Goal: Task Accomplishment & Management: Manage account settings

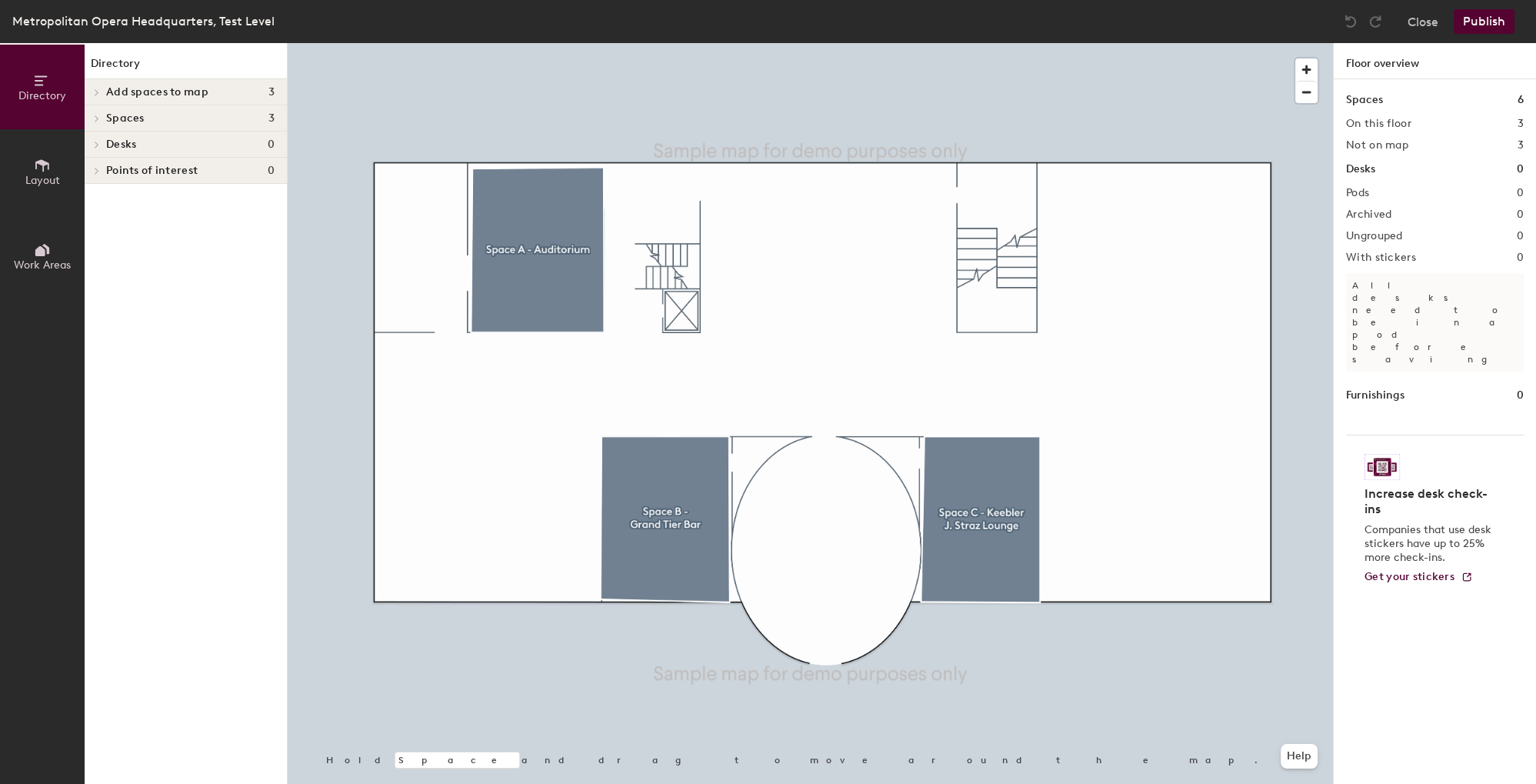
click at [55, 162] on button "Layout" at bounding box center [42, 172] width 85 height 85
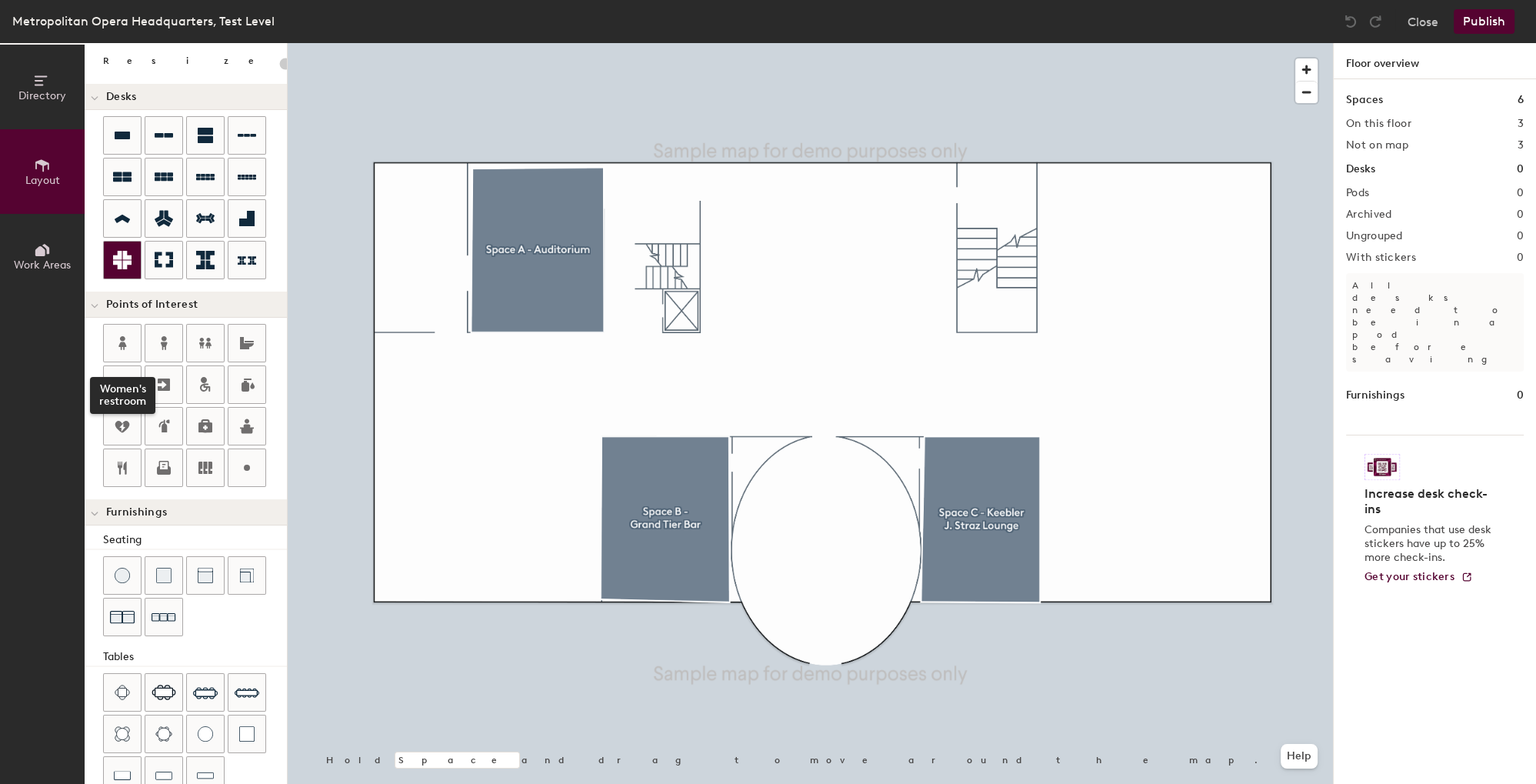
scroll to position [155, 0]
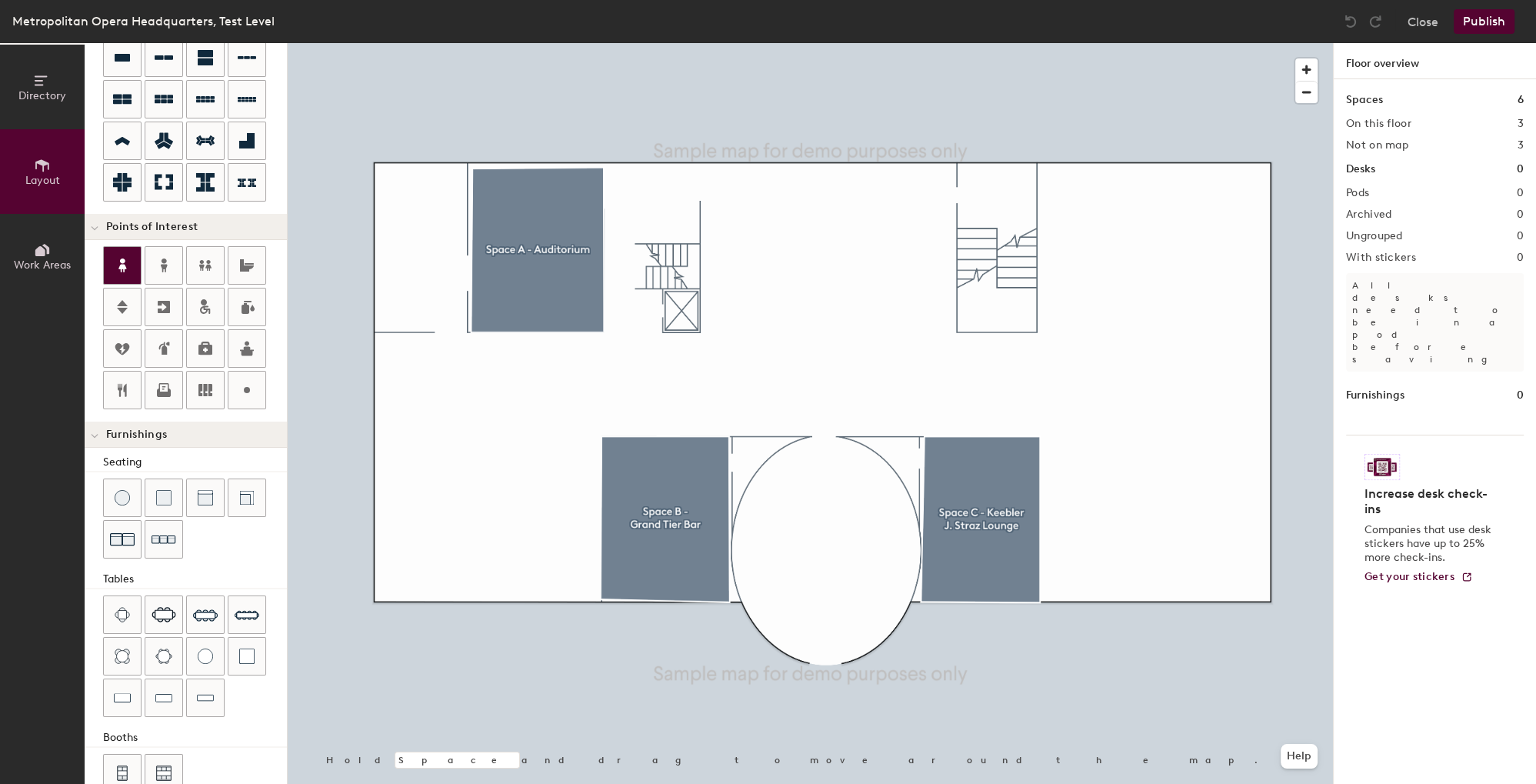
click at [137, 270] on div at bounding box center [123, 265] width 37 height 37
click at [134, 269] on div at bounding box center [123, 265] width 37 height 37
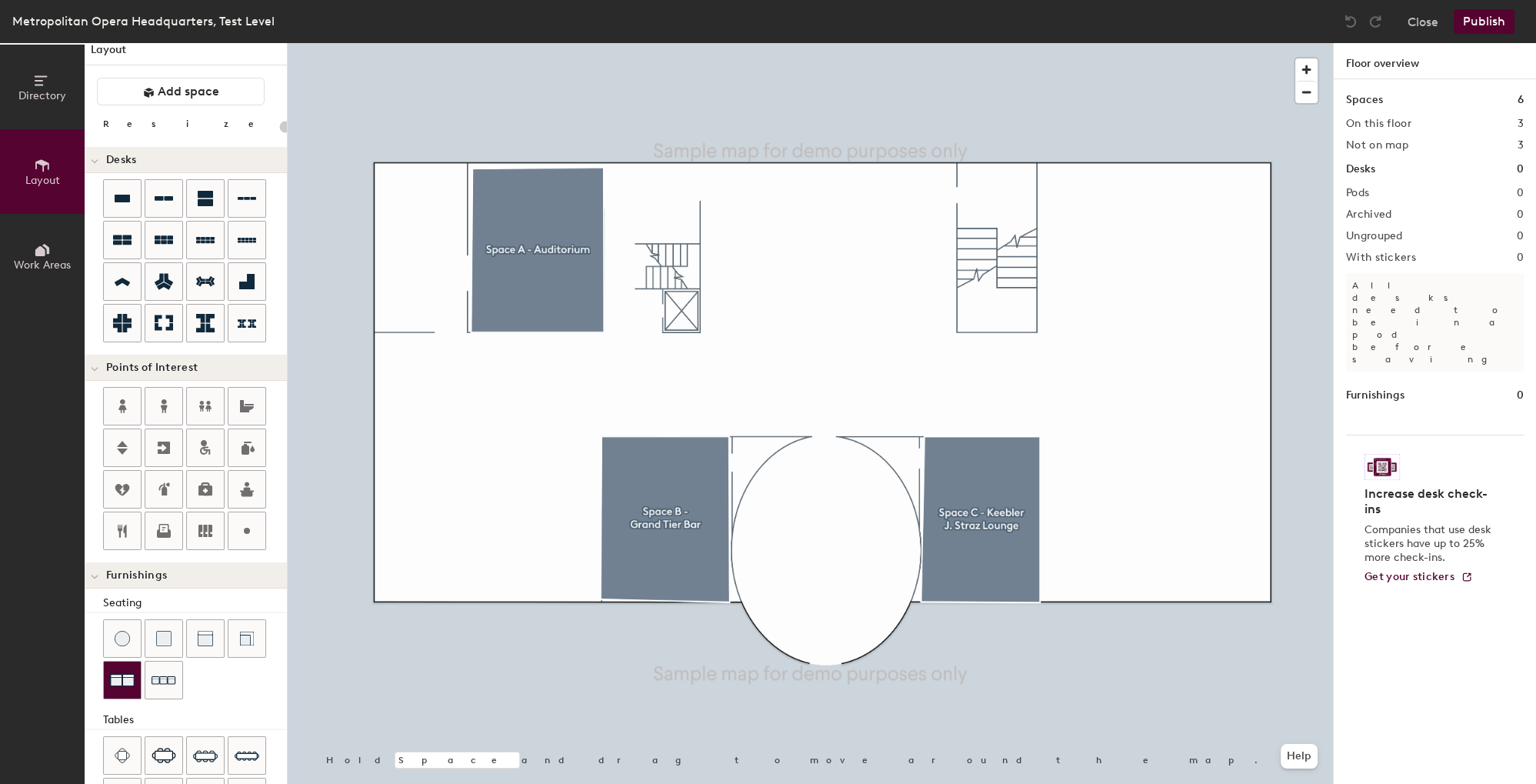
scroll to position [0, 0]
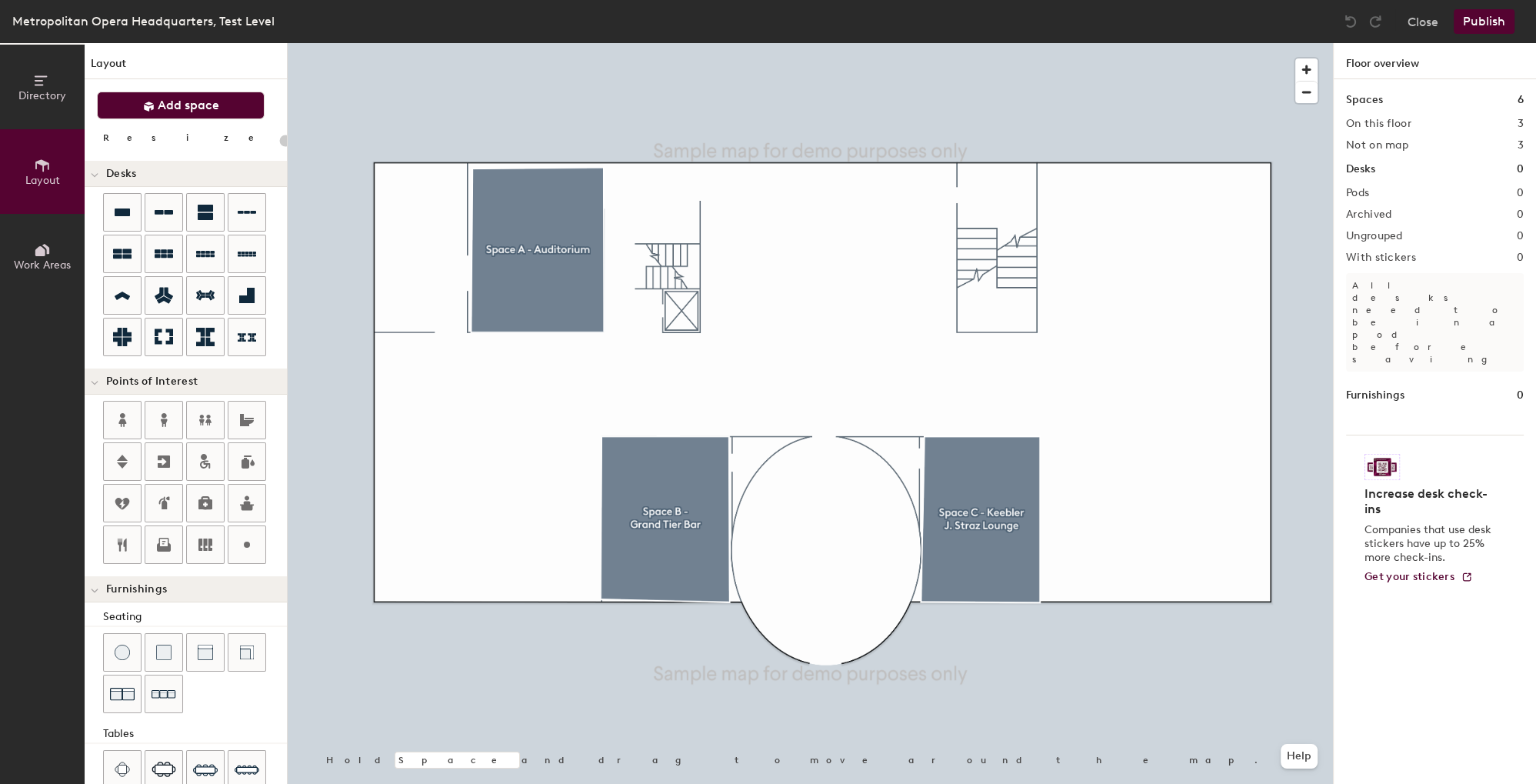
click at [165, 103] on span "Add space" at bounding box center [188, 106] width 61 height 16
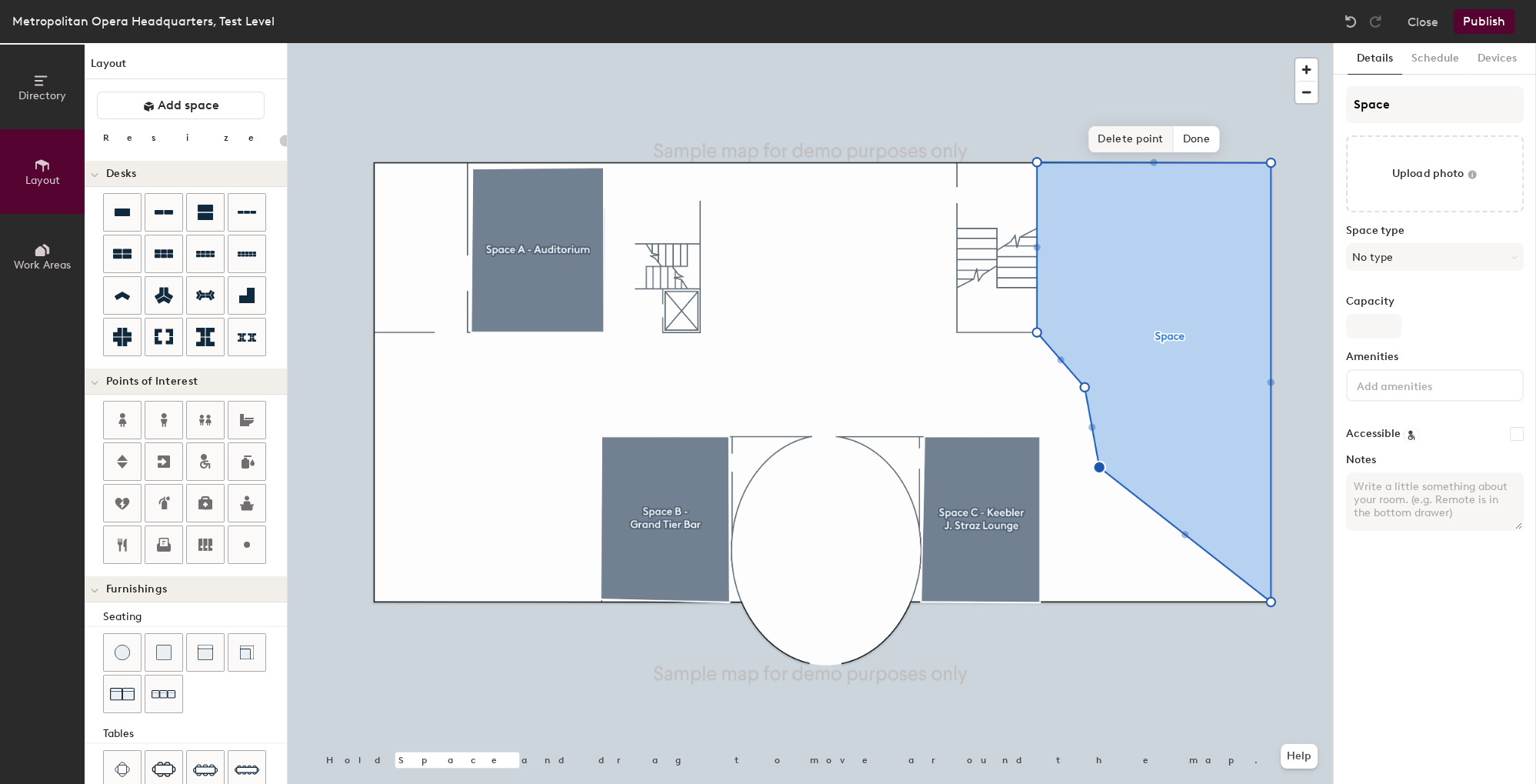
click at [1116, 145] on span "Delete point" at bounding box center [1131, 139] width 85 height 26
click at [1133, 137] on span "Delete point" at bounding box center [1131, 139] width 85 height 26
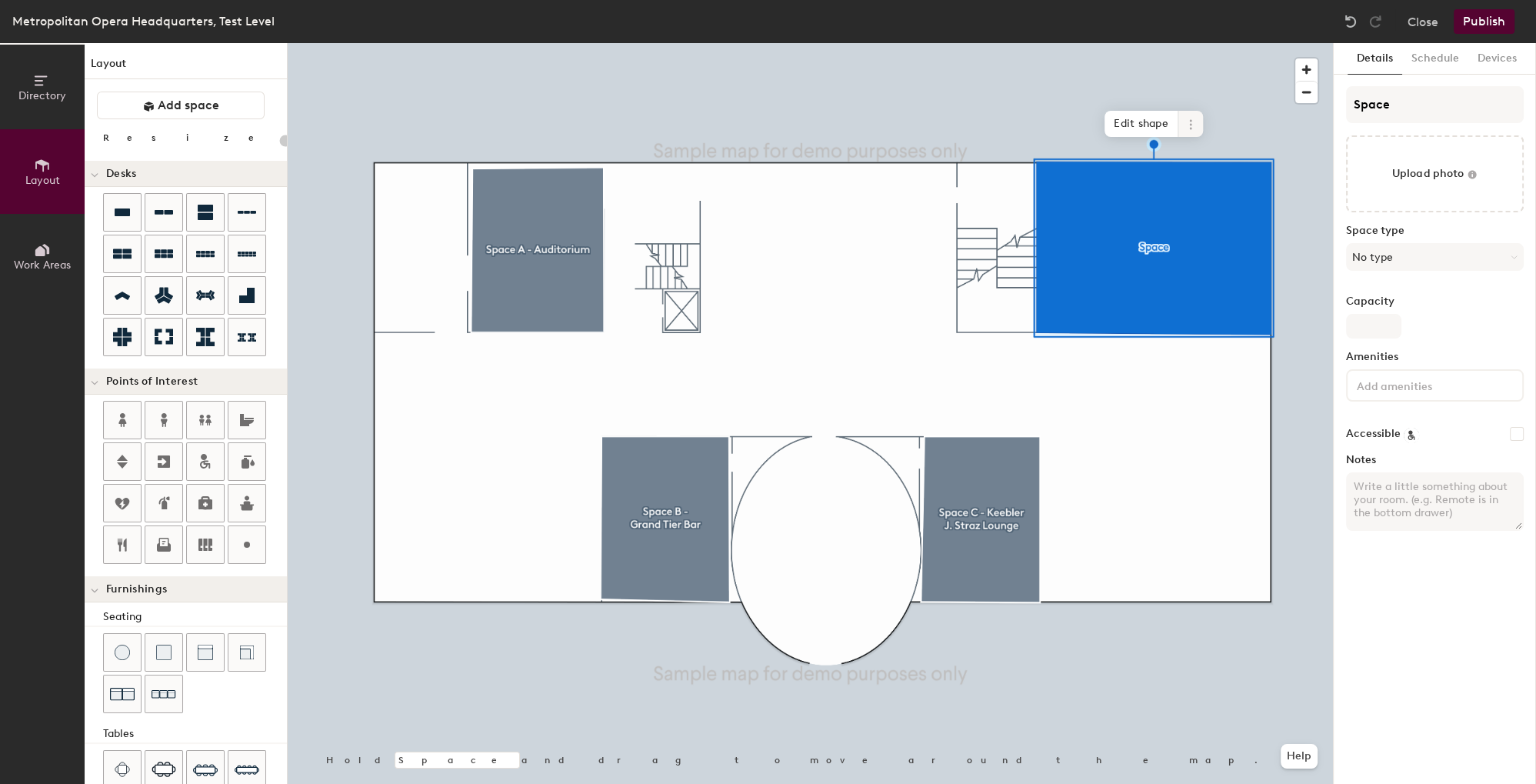
click at [1188, 118] on span at bounding box center [1191, 124] width 25 height 26
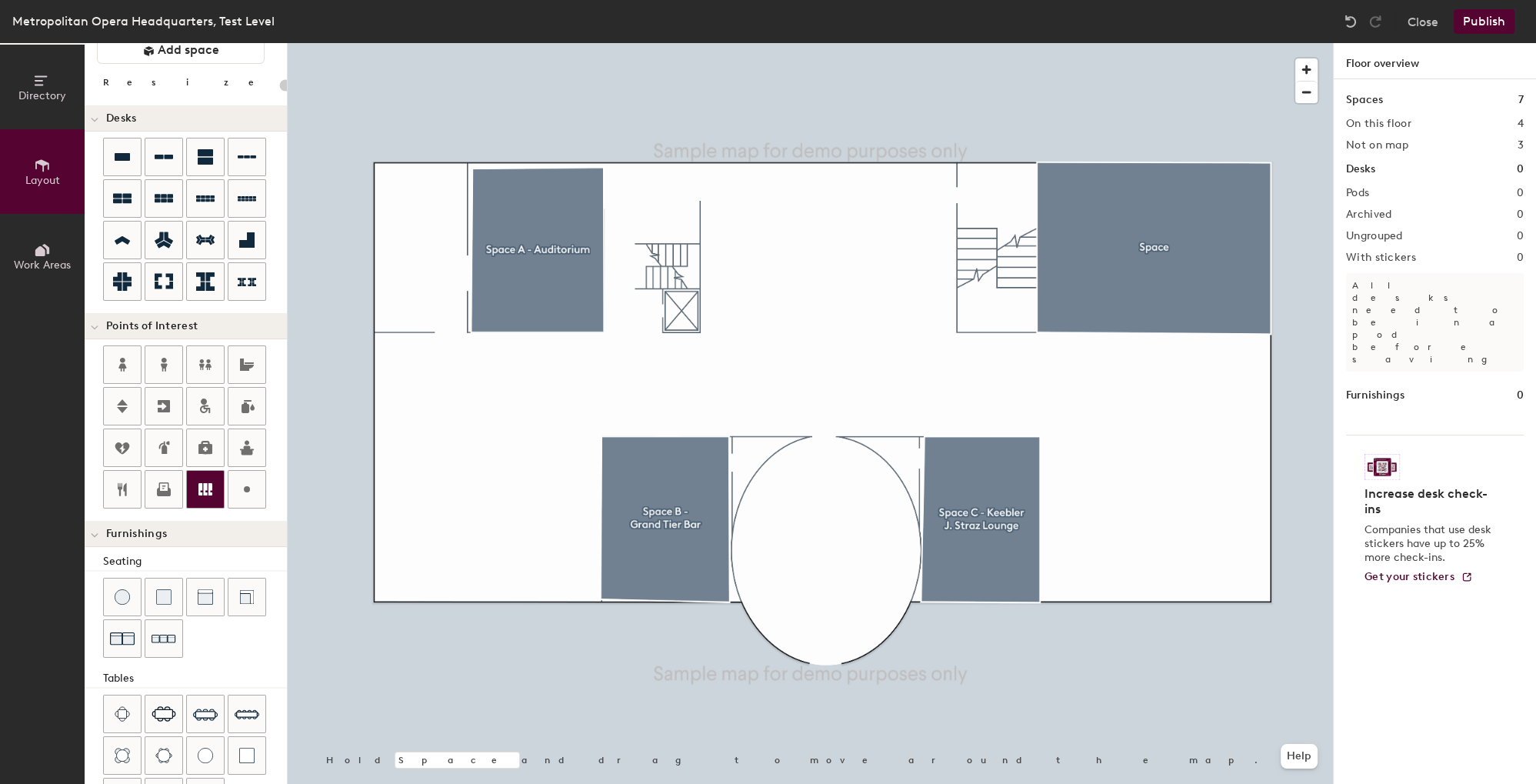
scroll to position [77, 0]
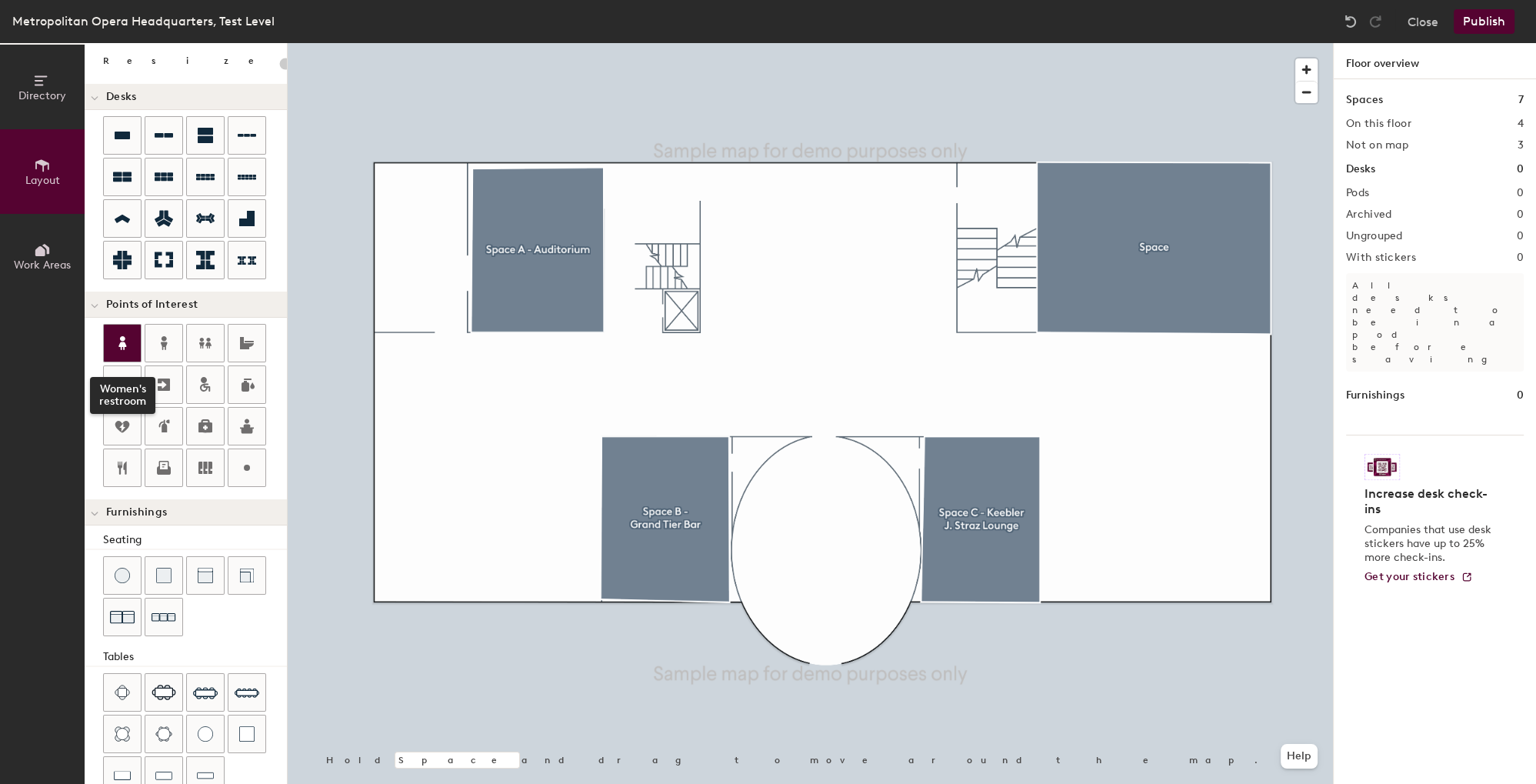
click at [128, 337] on icon at bounding box center [122, 342] width 18 height 18
click at [236, 384] on div at bounding box center [247, 384] width 37 height 37
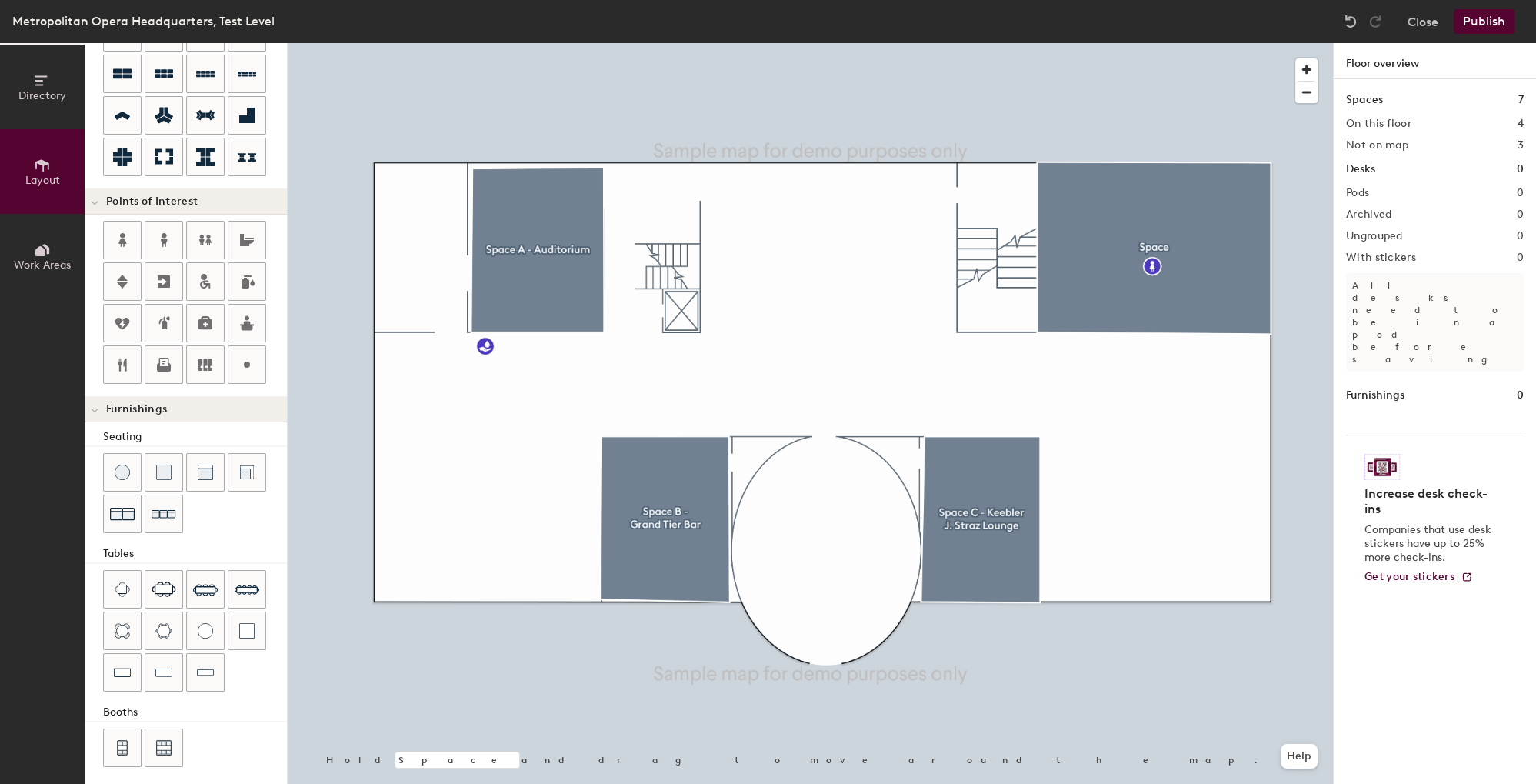
scroll to position [181, 0]
click at [129, 506] on img at bounding box center [123, 512] width 25 height 24
click at [219, 632] on div at bounding box center [206, 629] width 37 height 37
click at [170, 743] on img at bounding box center [164, 746] width 16 height 16
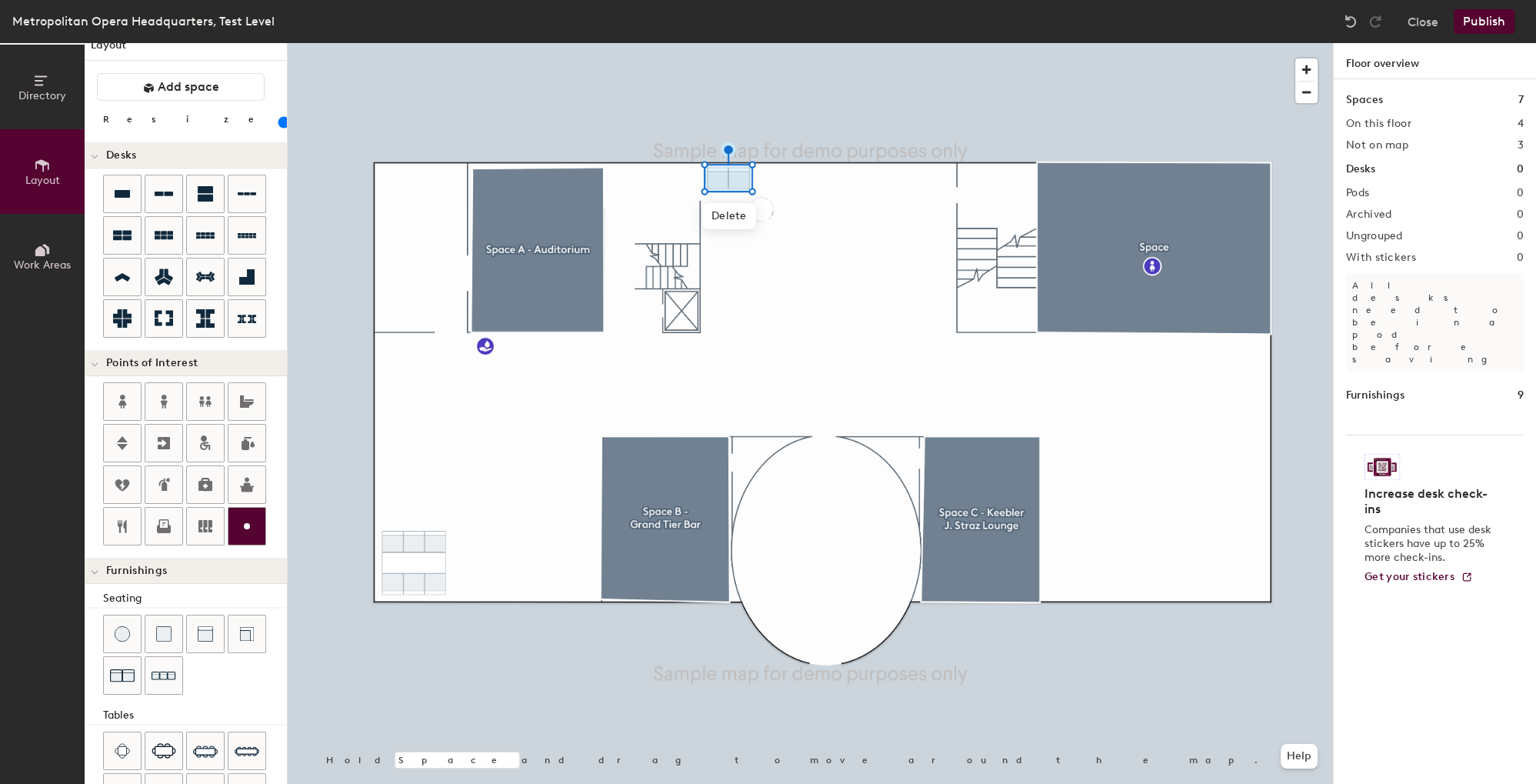
scroll to position [0, 0]
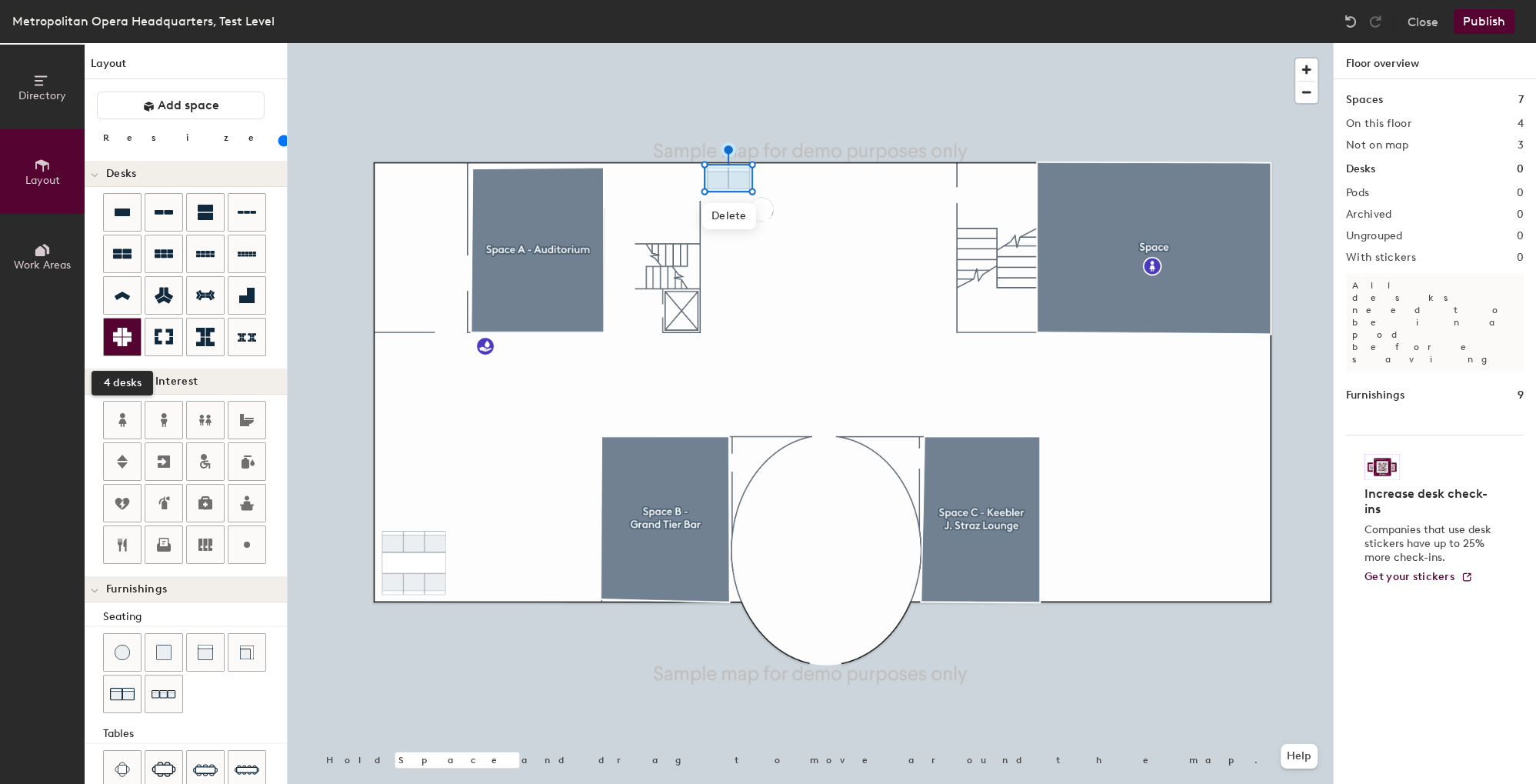
click at [112, 339] on div at bounding box center [123, 337] width 37 height 37
type input "100"
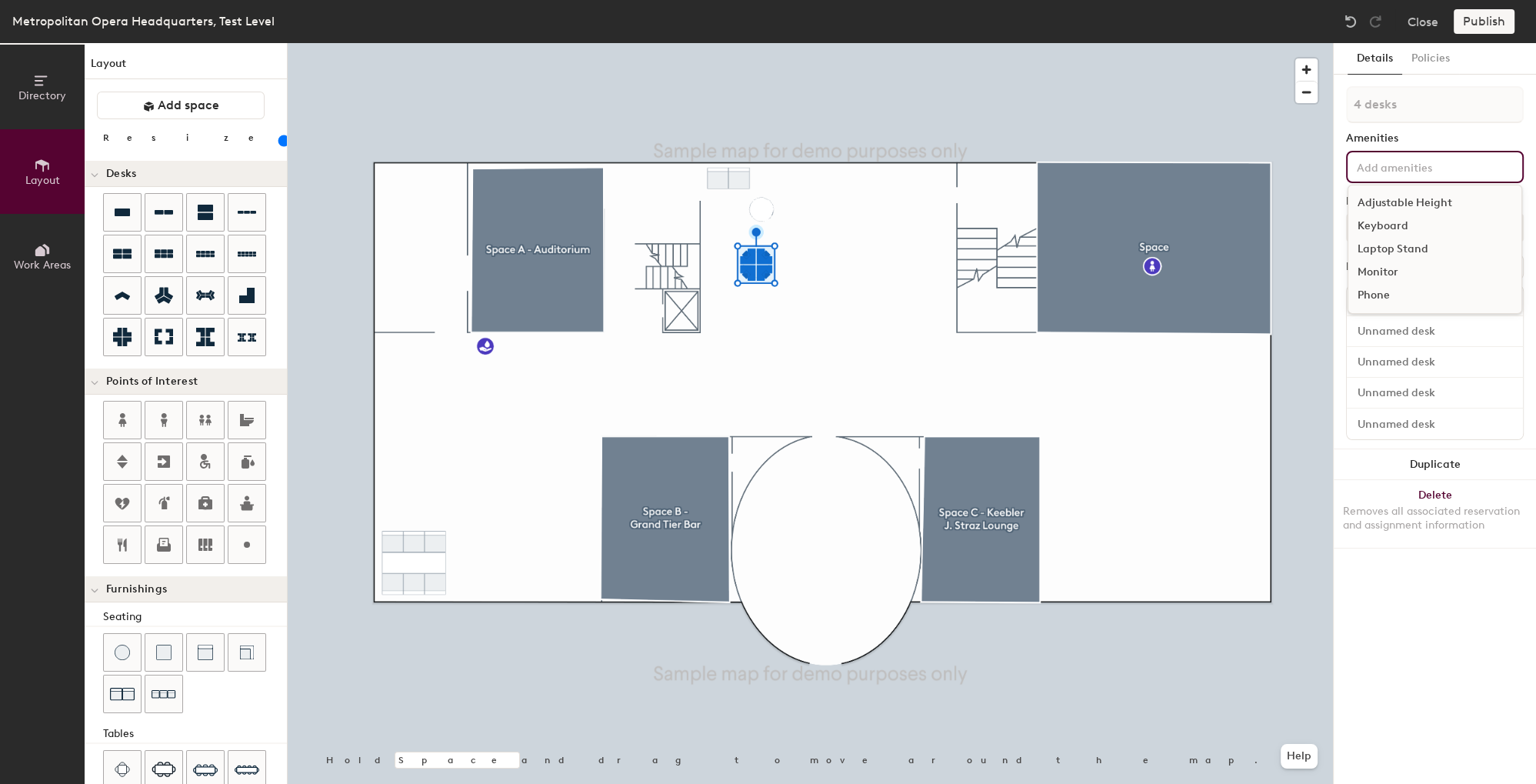
click at [1383, 166] on input at bounding box center [1423, 165] width 138 height 18
type input "1 desk"
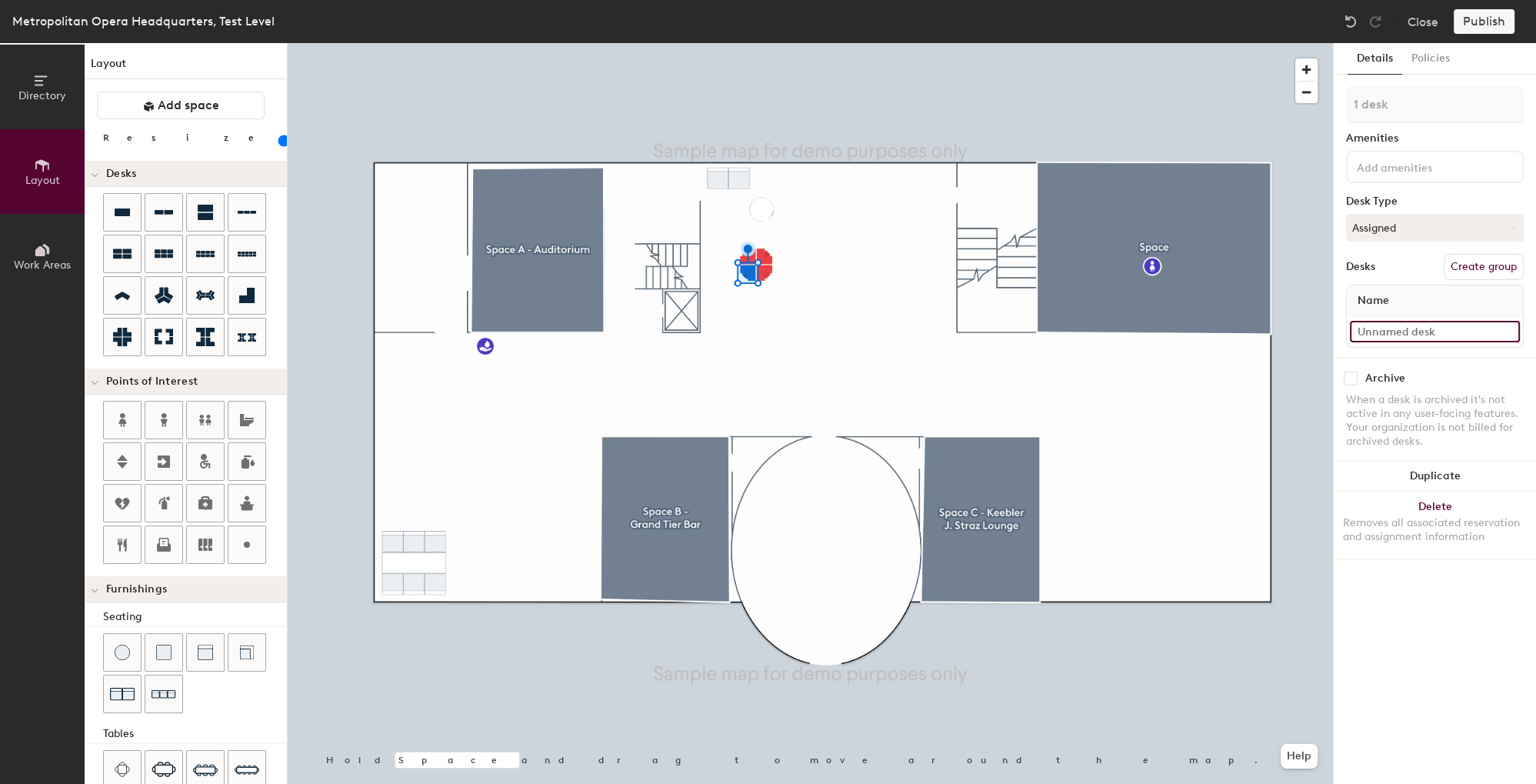
click at [1434, 333] on input at bounding box center [1435, 332] width 170 height 22
type input "Test Desk"
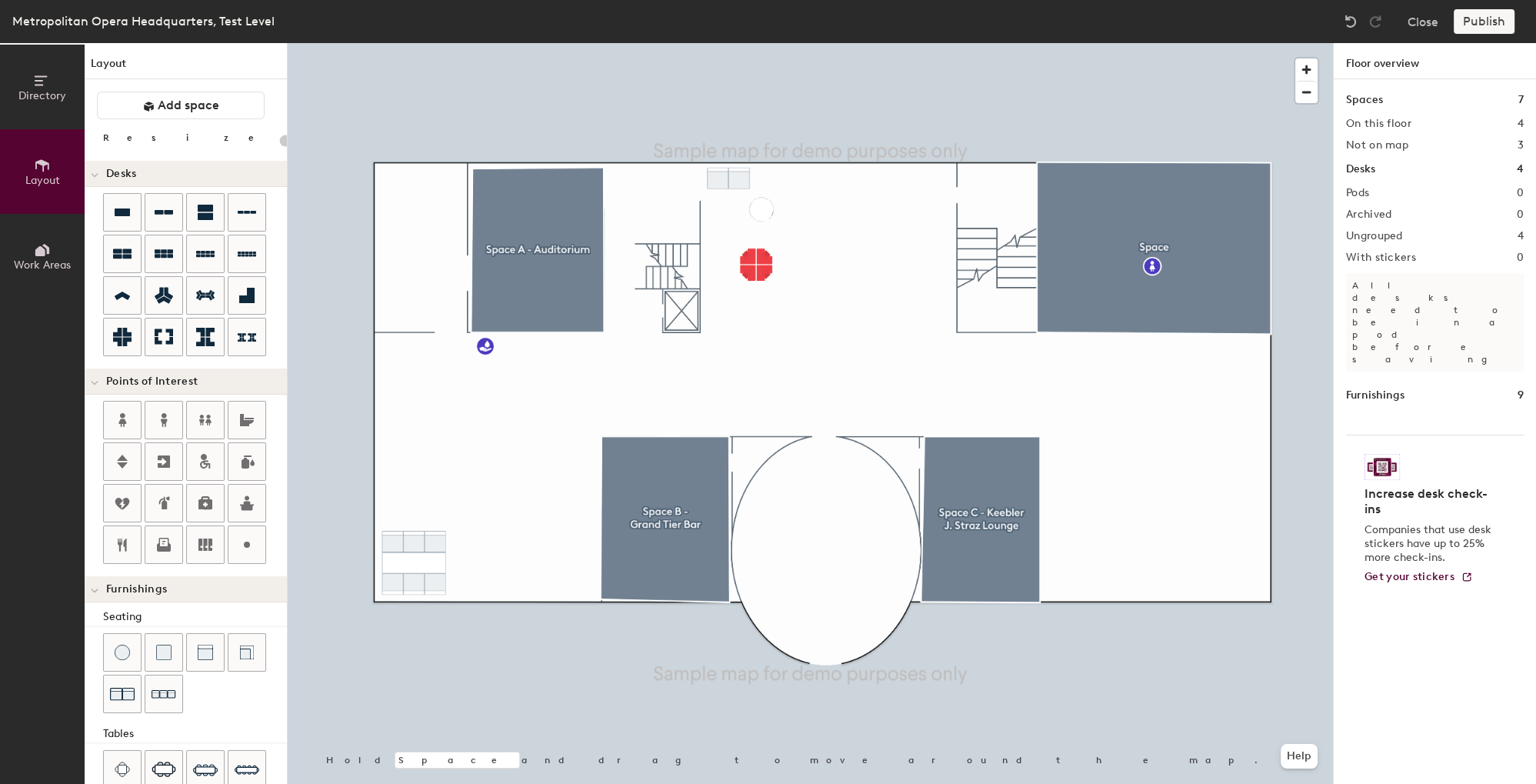
type input "100"
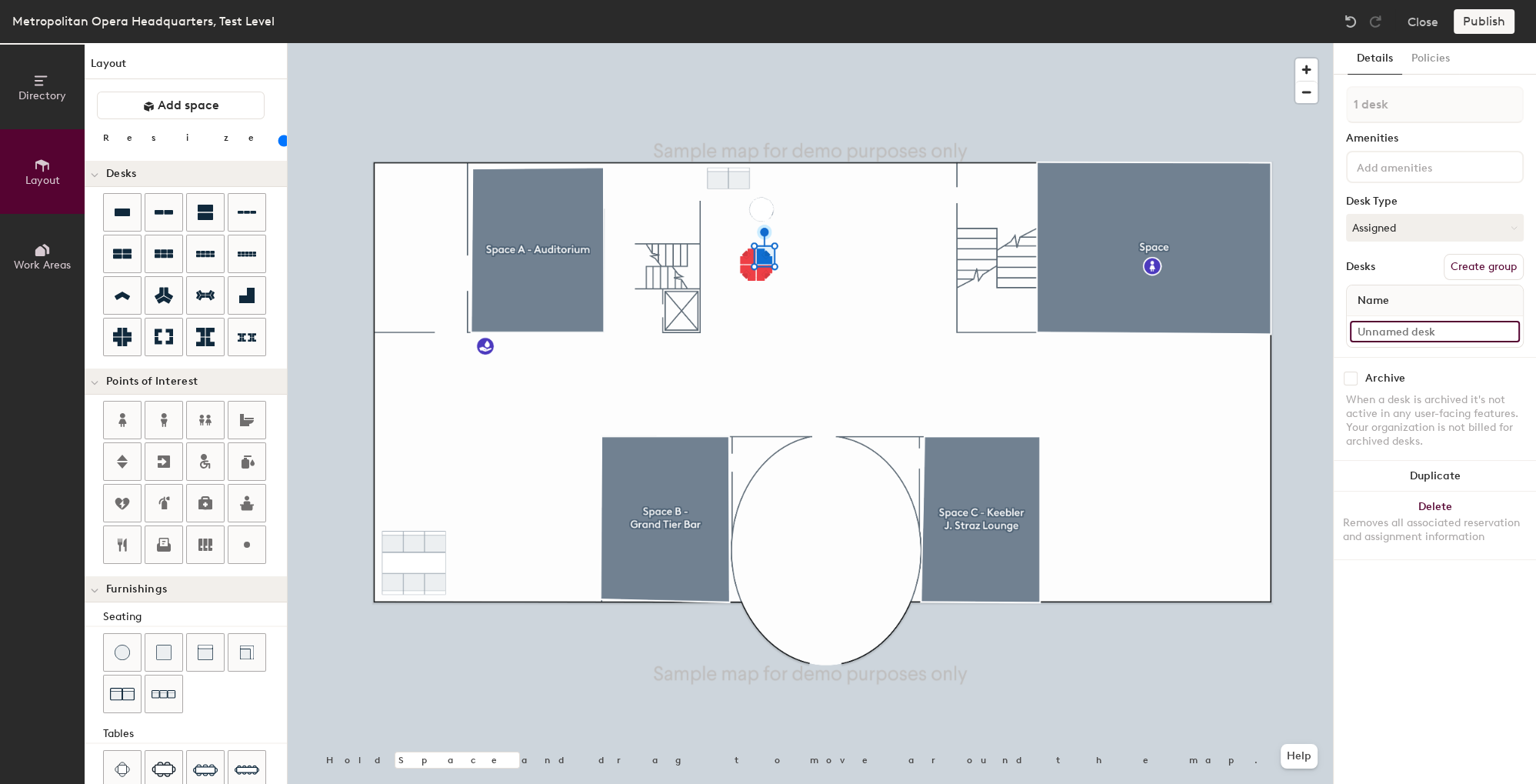
click at [1406, 338] on input at bounding box center [1435, 332] width 170 height 22
type input "Test Desk"
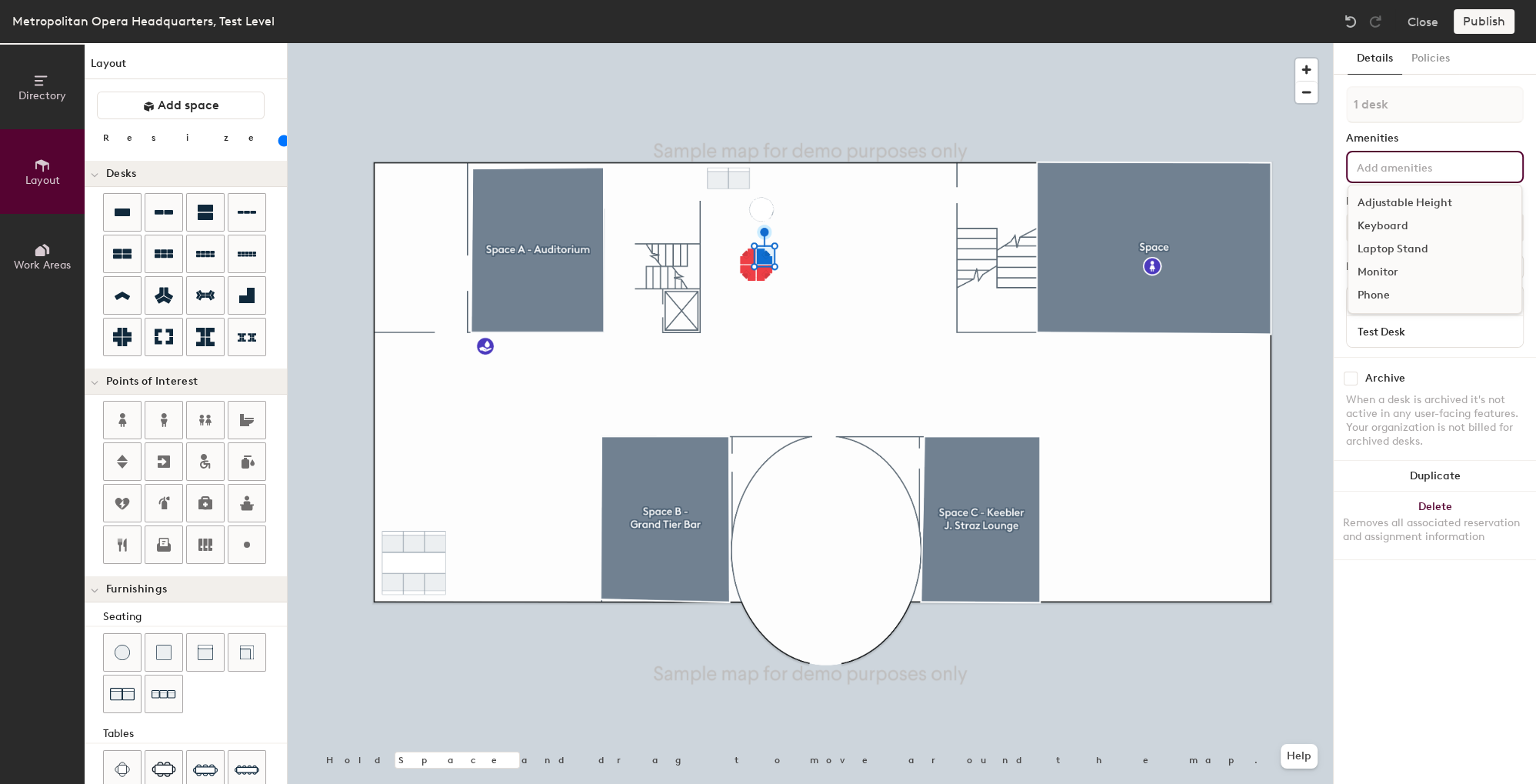
click at [1375, 154] on div "Adjustable Height Keyboard Laptop Stand Monitor Phone" at bounding box center [1434, 166] width 178 height 32
click at [1384, 206] on div "Adjustable Height" at bounding box center [1435, 203] width 173 height 23
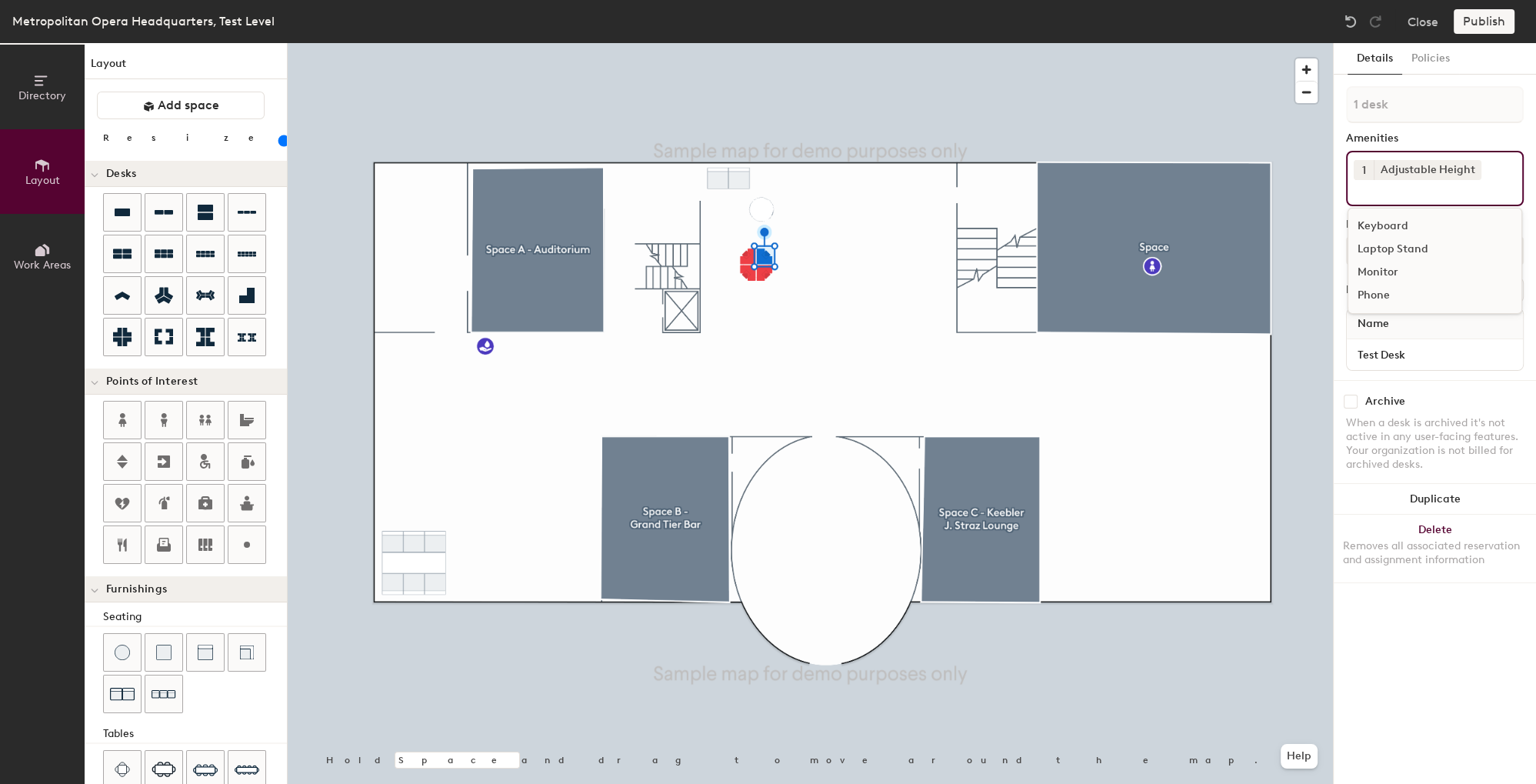
click at [1371, 292] on div "Phone" at bounding box center [1435, 295] width 173 height 23
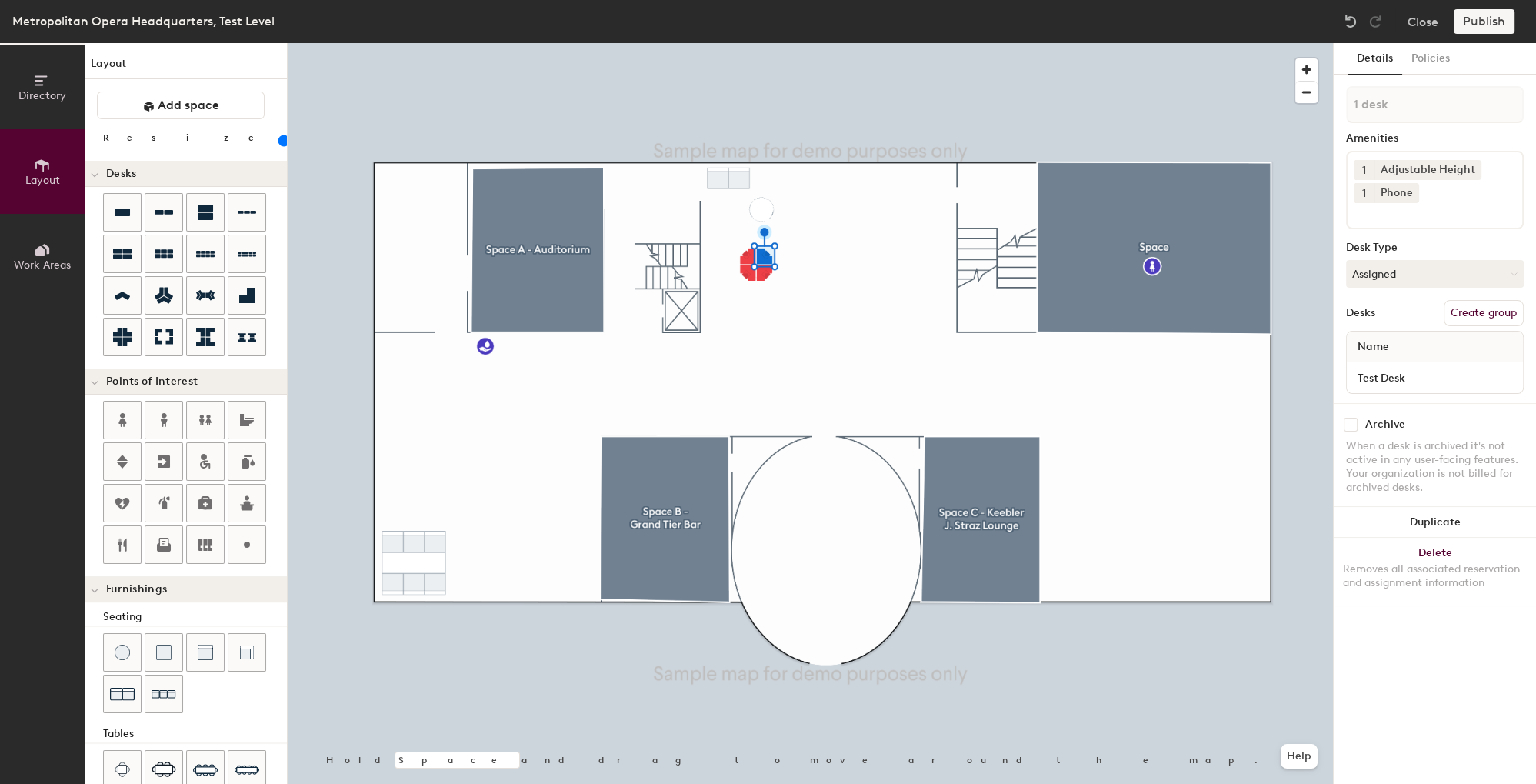
click at [1462, 27] on div "Publish" at bounding box center [1489, 22] width 70 height 24
click at [1473, 22] on div "Publish" at bounding box center [1489, 22] width 70 height 24
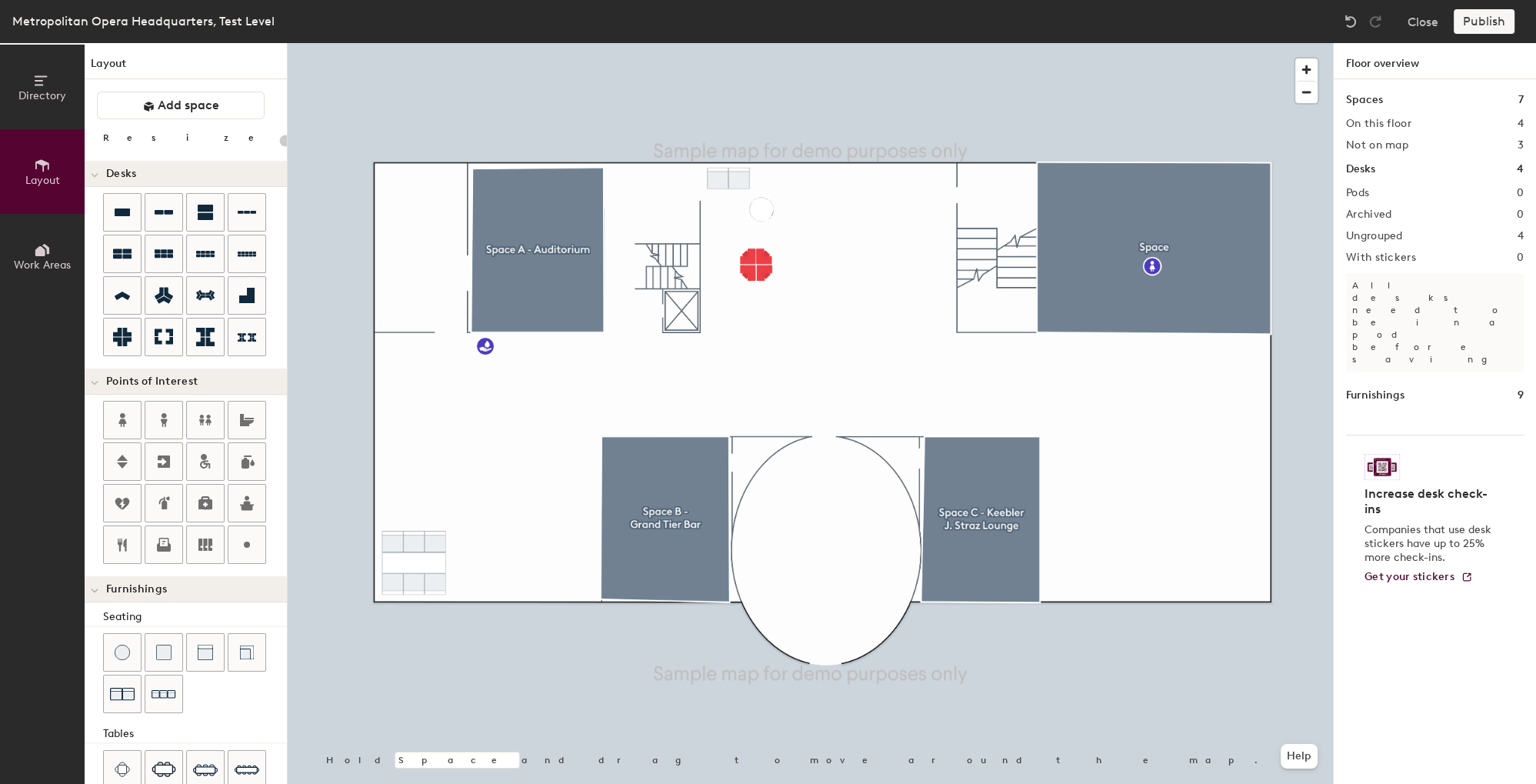
click at [1455, 26] on div "Close Publish" at bounding box center [1431, 22] width 186 height 24
click at [1472, 22] on div "Publish" at bounding box center [1489, 22] width 70 height 24
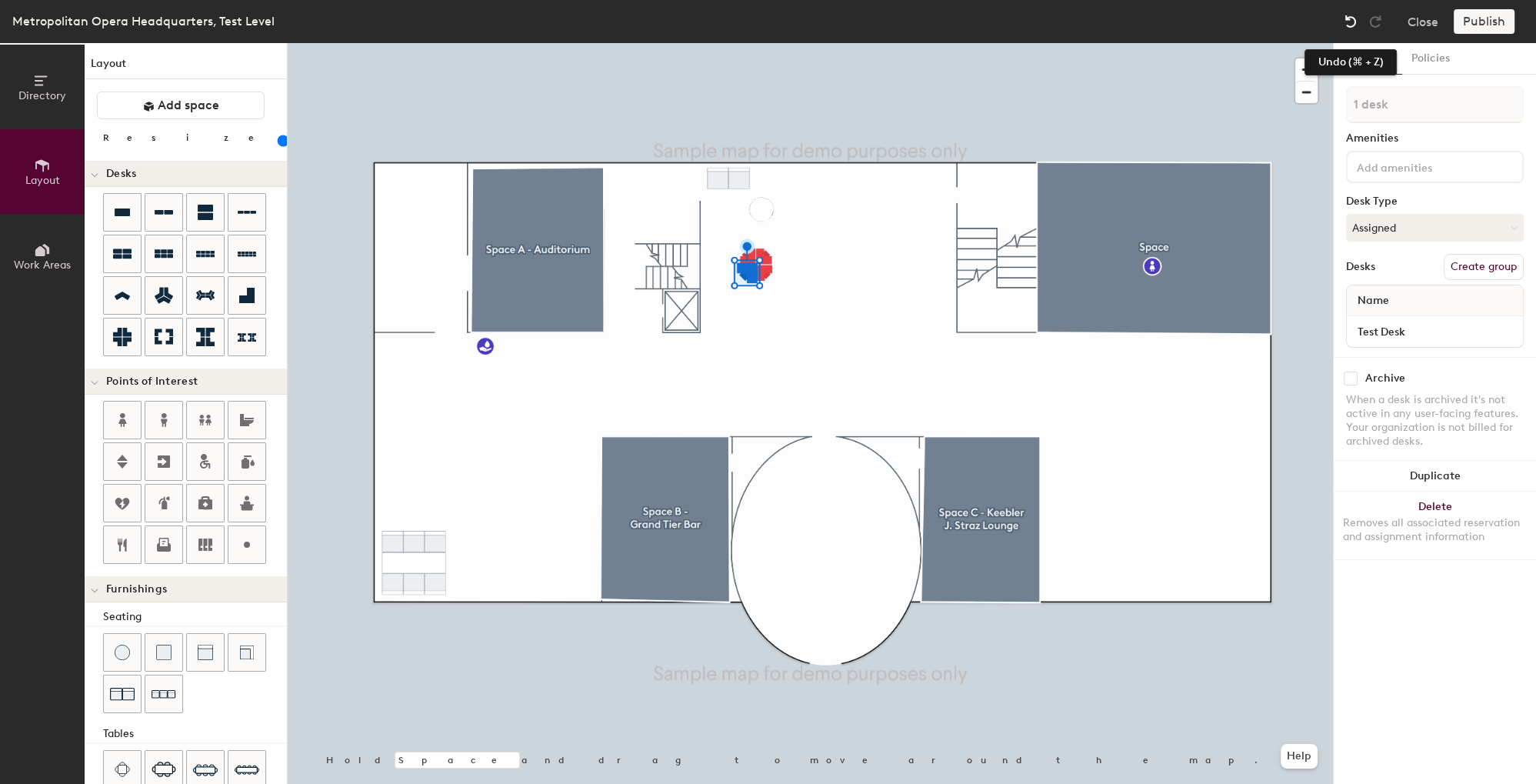
click at [1347, 17] on img at bounding box center [1351, 22] width 16 height 16
type input "100"
type input "4 desks"
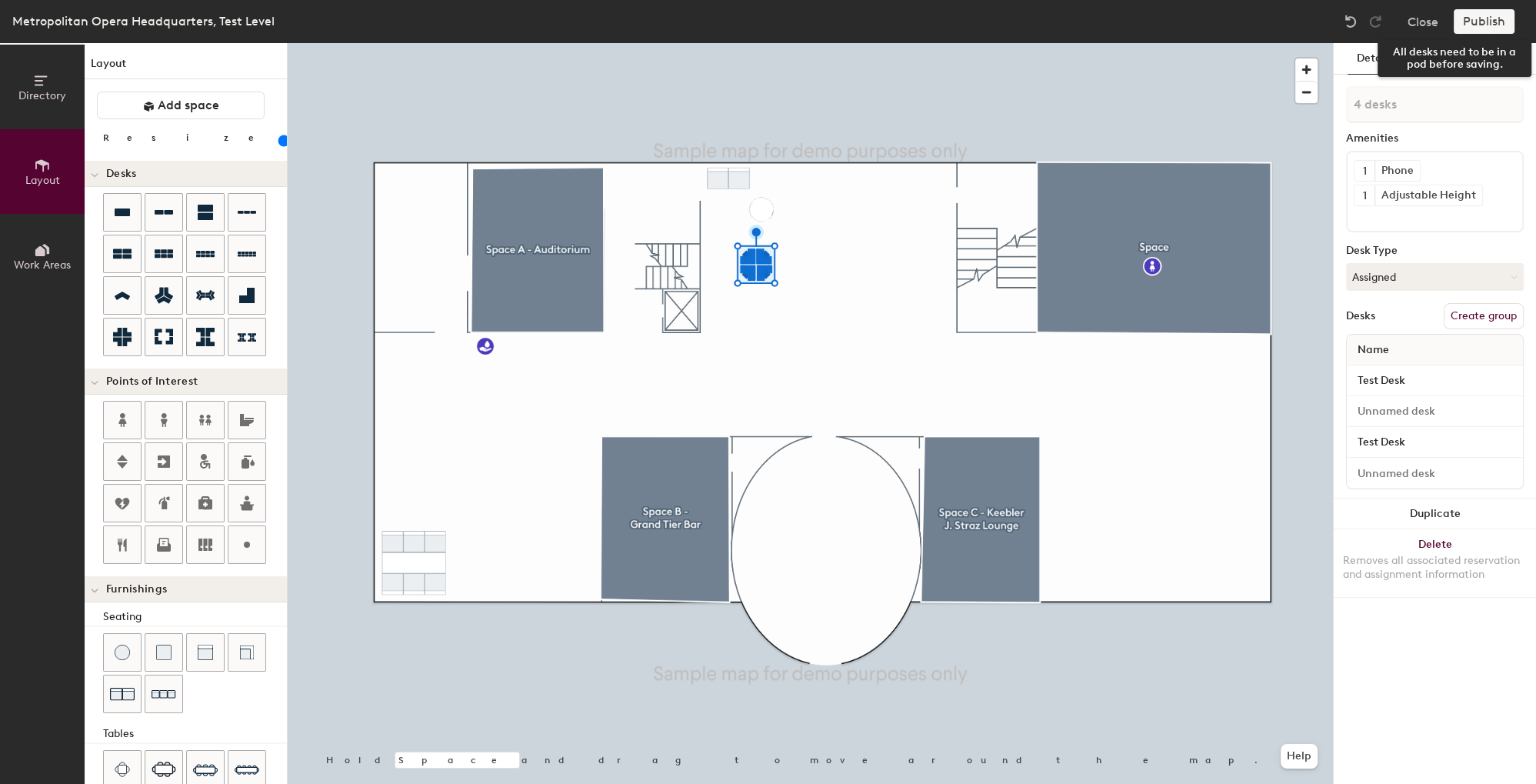
click at [1493, 23] on div "Publish" at bounding box center [1489, 22] width 70 height 24
click at [1476, 26] on div "Publish" at bounding box center [1489, 22] width 70 height 24
click at [1489, 23] on div "Publish" at bounding box center [1489, 22] width 70 height 24
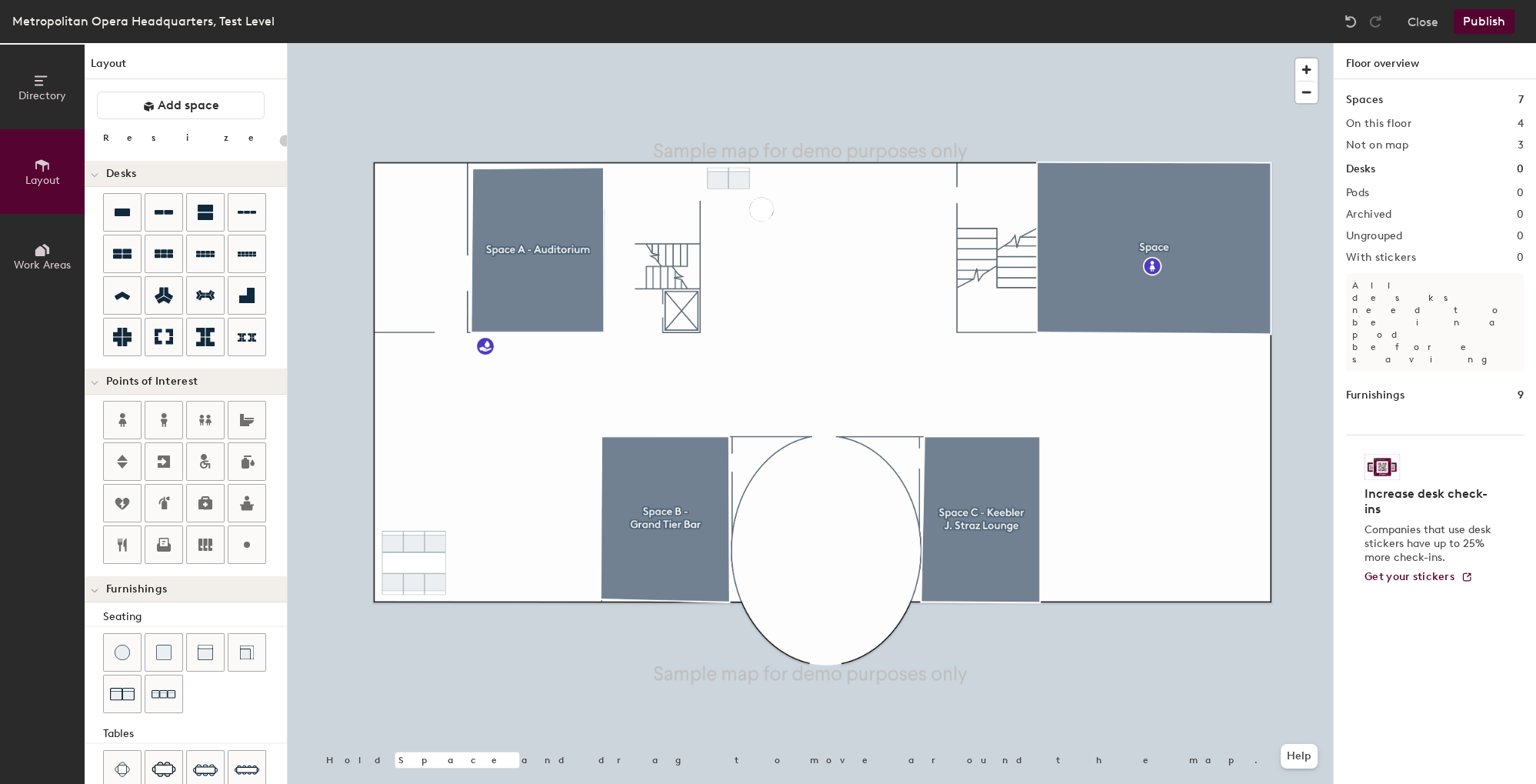
click at [761, 276] on div "Directory Layout Work Areas Layout Add space Resize Desks Points of Interest Fu…" at bounding box center [768, 413] width 1536 height 740
type input "100"
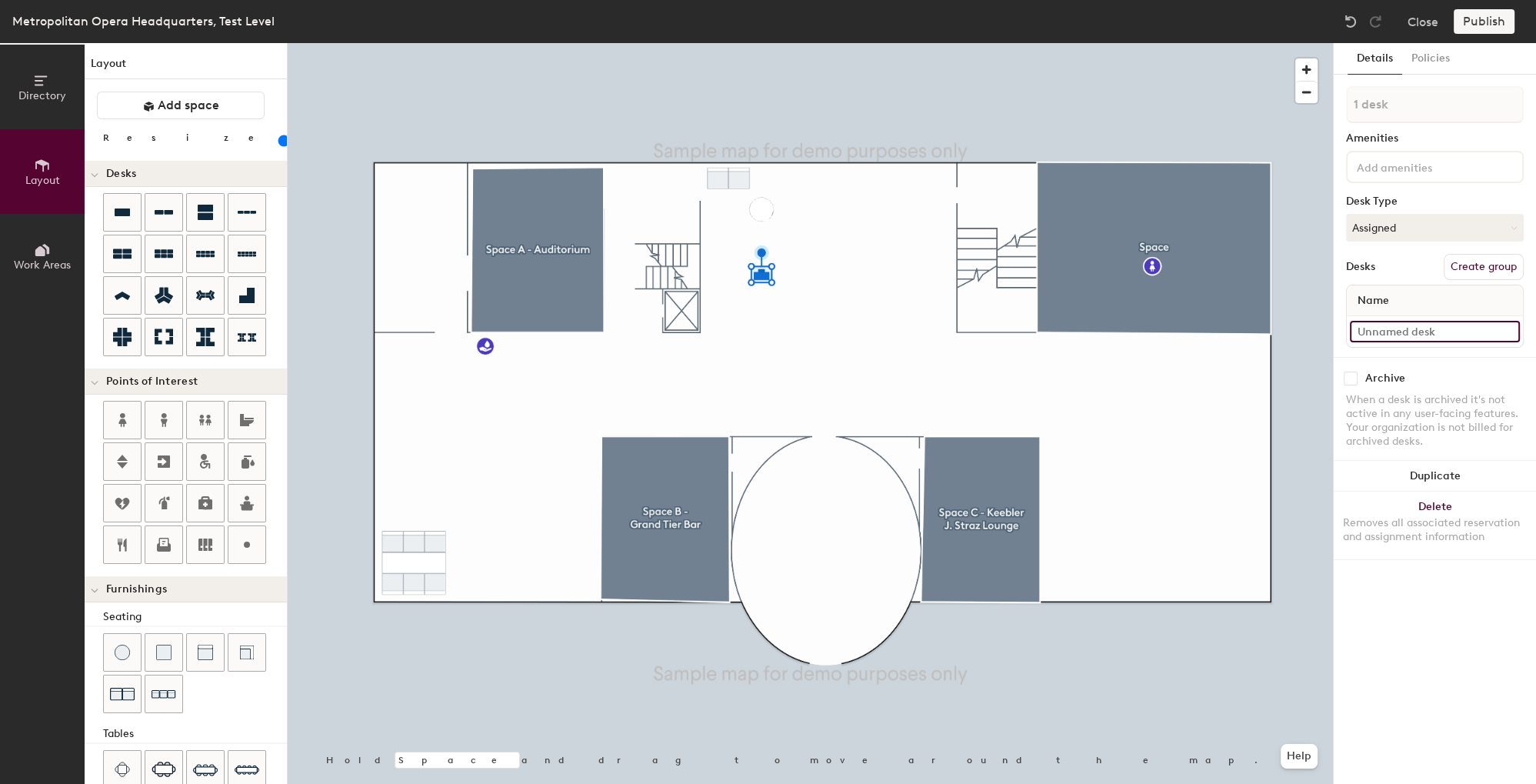
click at [1400, 323] on input at bounding box center [1435, 332] width 170 height 22
type input "Test Desk"
click at [1402, 215] on button "Assigned" at bounding box center [1434, 228] width 178 height 28
click at [1373, 315] on div "Hoteled" at bounding box center [1424, 321] width 154 height 23
click at [1392, 165] on input at bounding box center [1423, 165] width 138 height 18
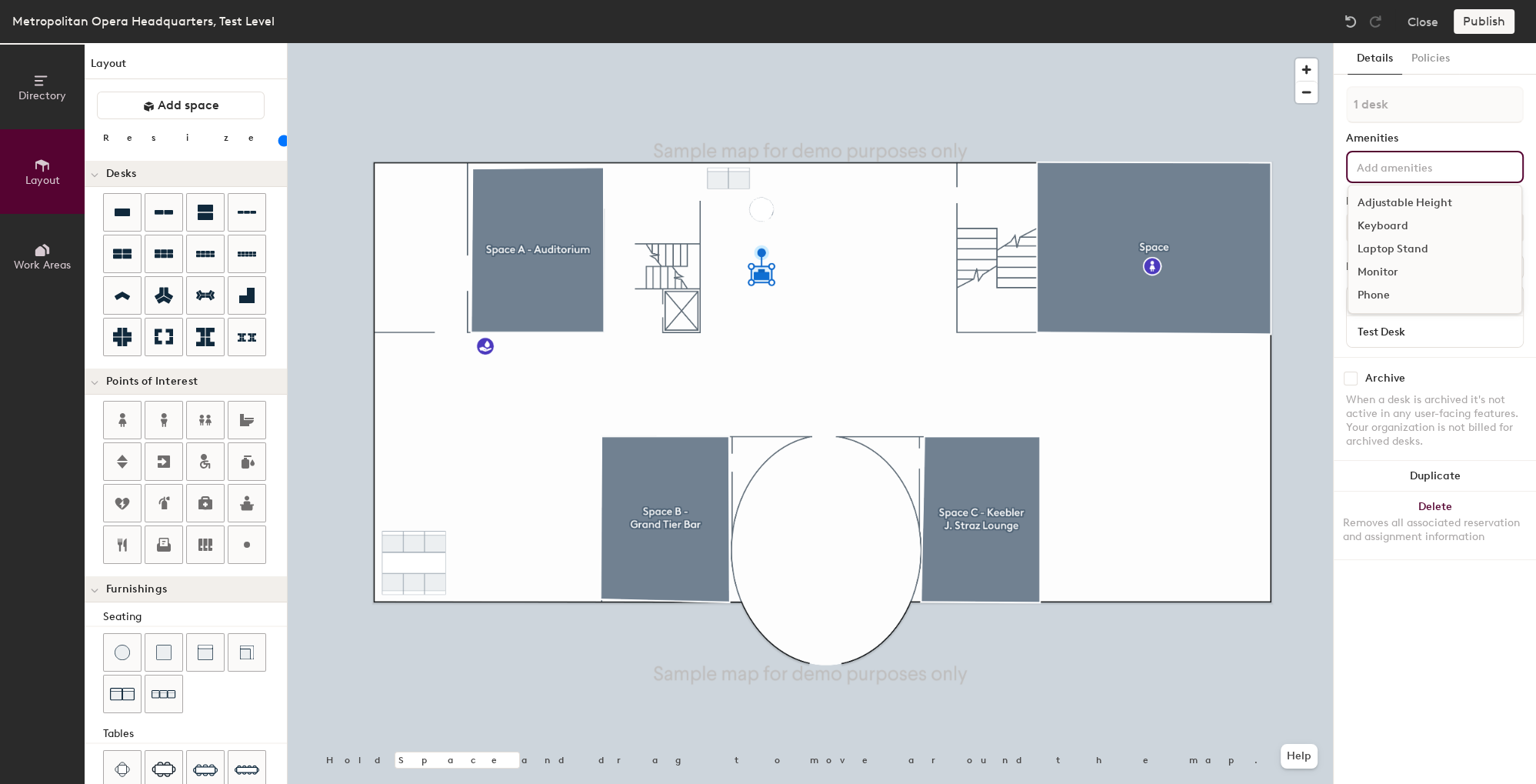
click at [1377, 226] on div "Keyboard" at bounding box center [1435, 226] width 173 height 23
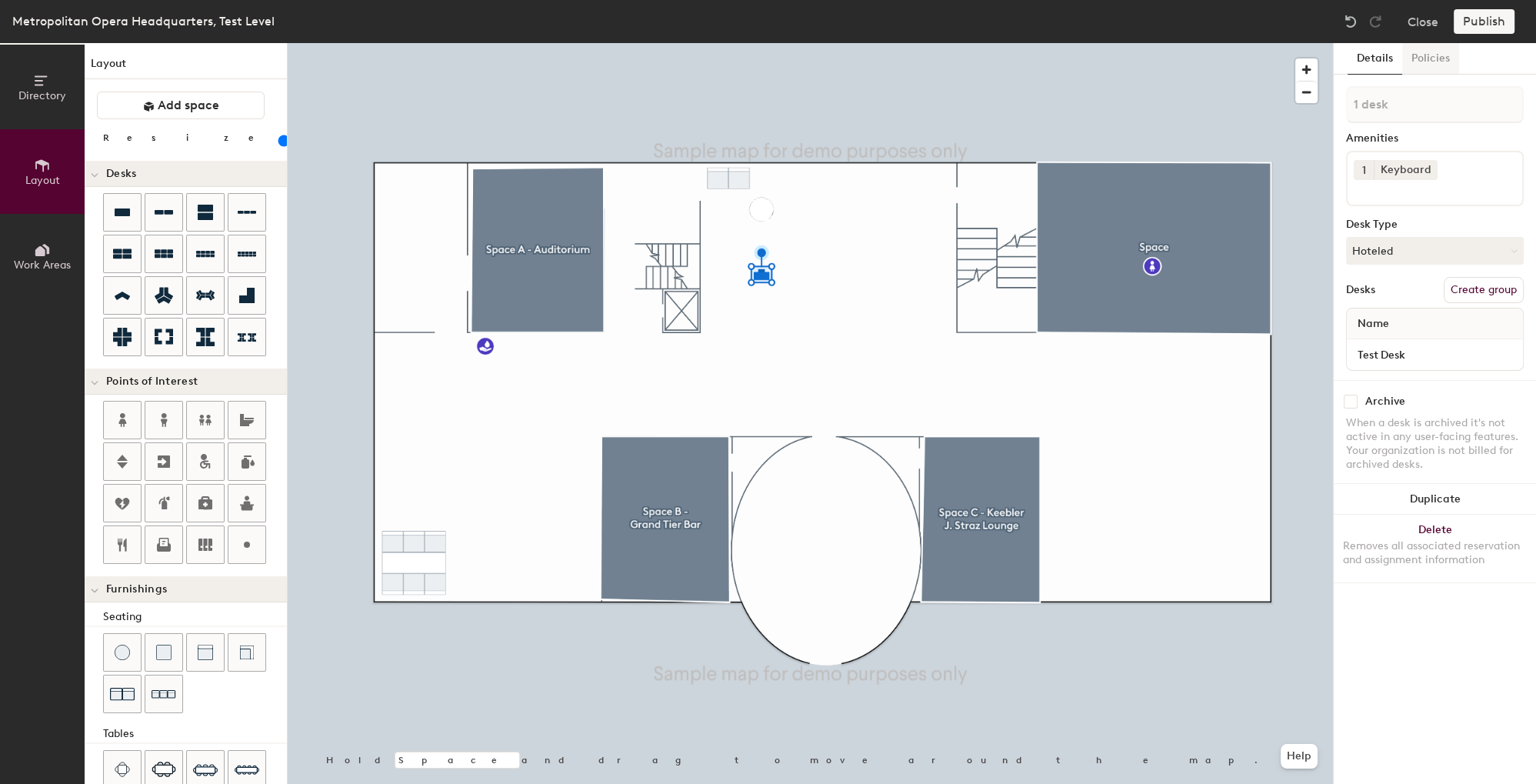
click at [1432, 60] on button "Policies" at bounding box center [1430, 59] width 57 height 32
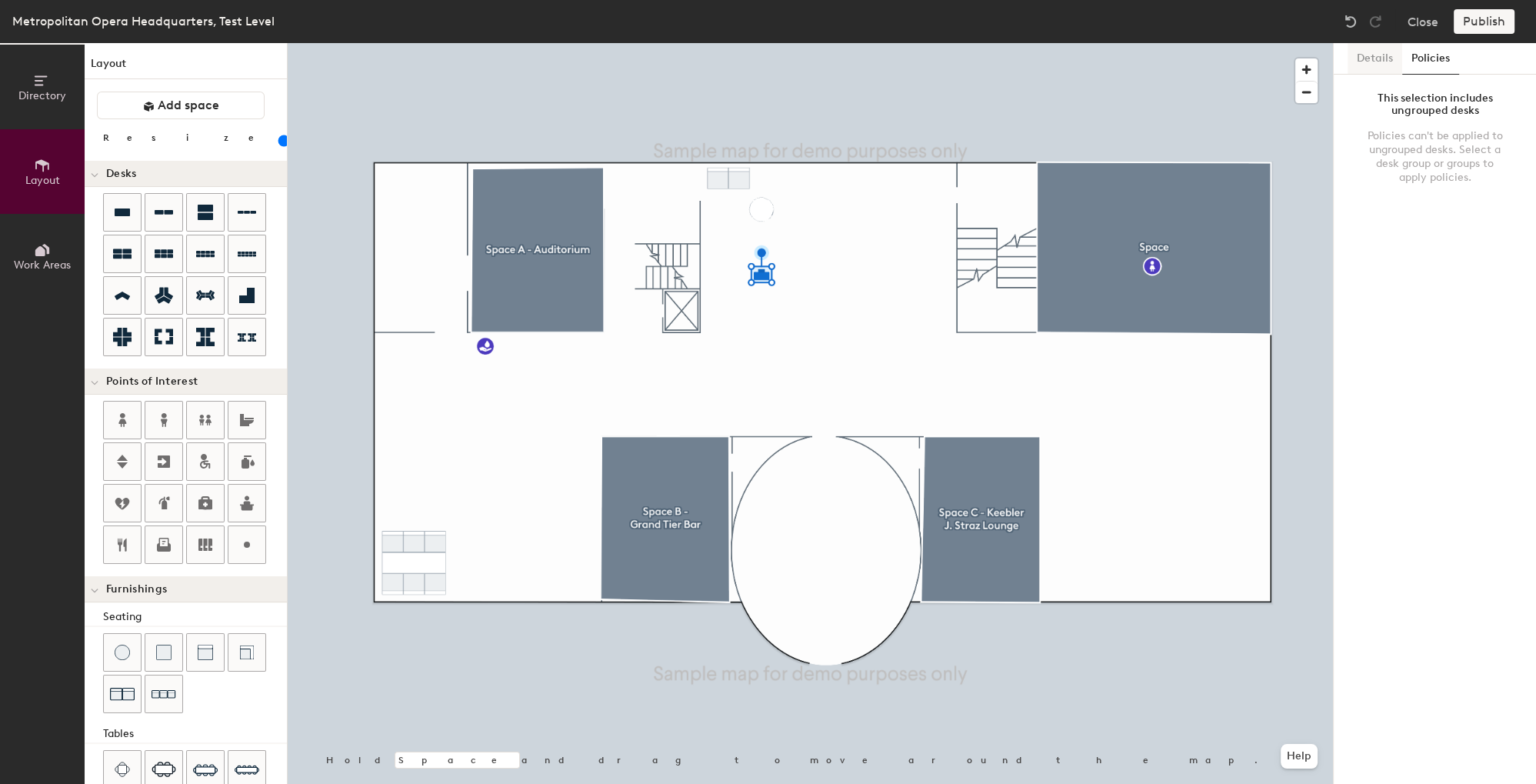
click at [1363, 52] on button "Details" at bounding box center [1375, 59] width 54 height 32
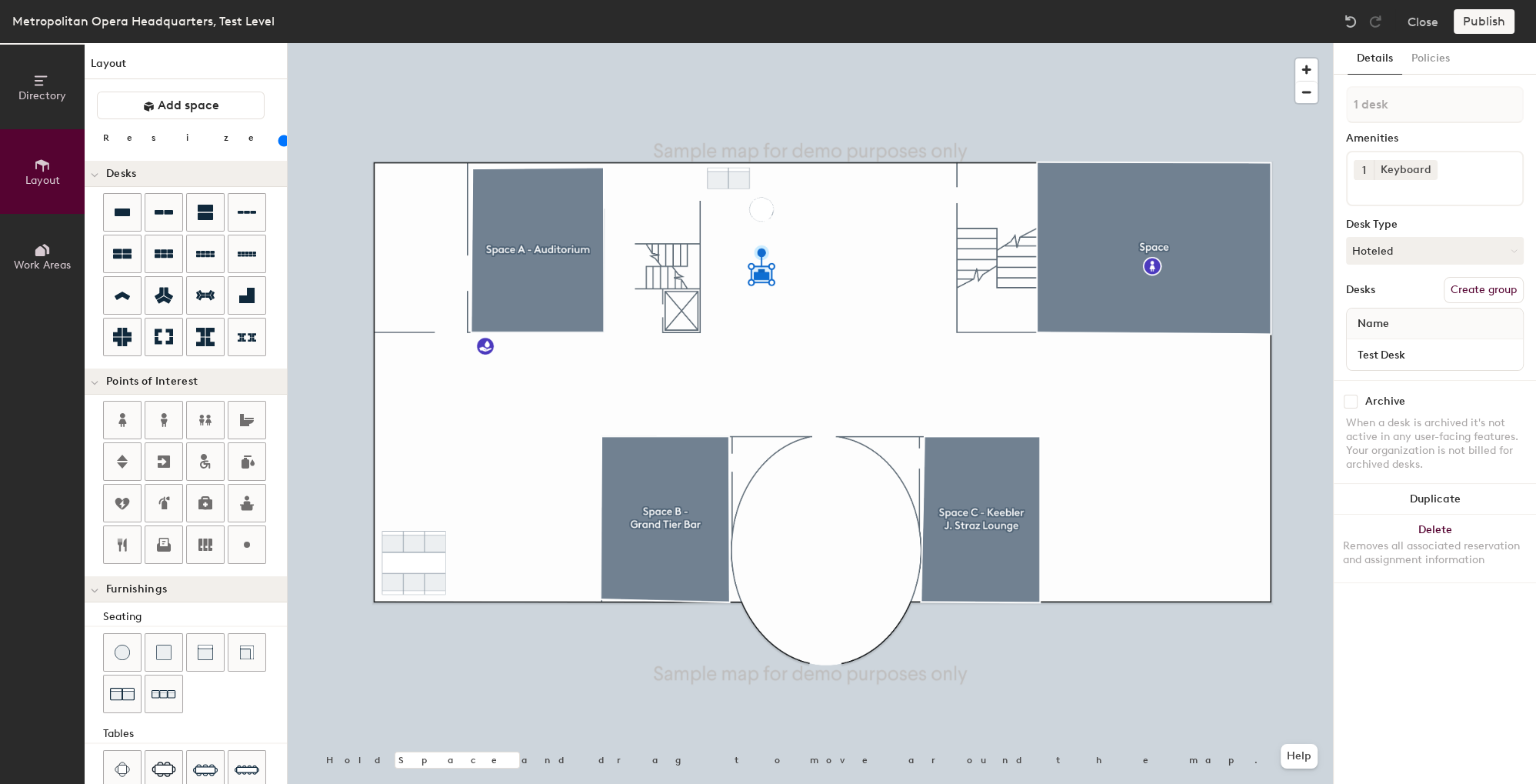
click at [1465, 23] on div "Publish" at bounding box center [1489, 22] width 70 height 24
click at [159, 102] on span "Add space" at bounding box center [188, 106] width 61 height 16
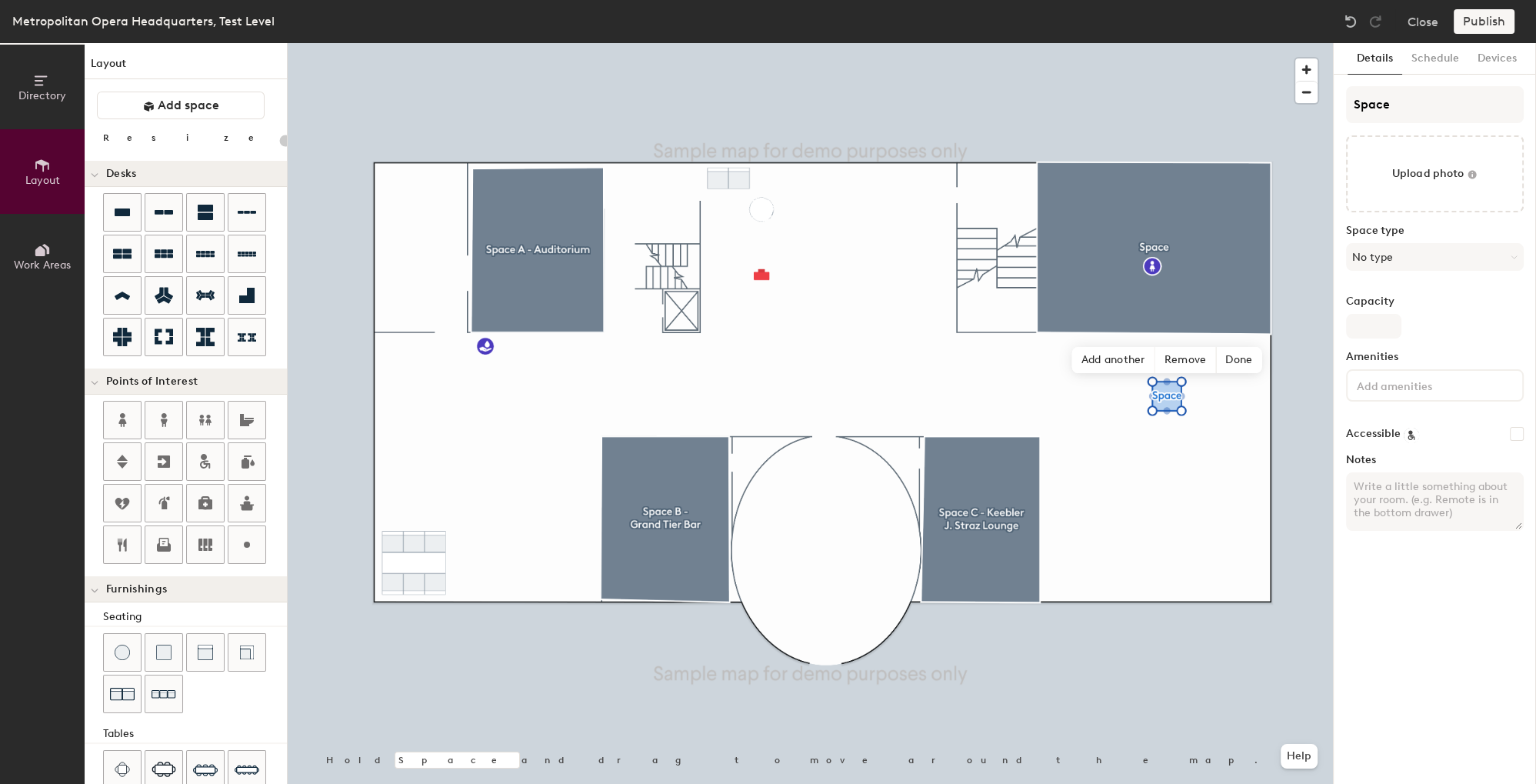
click at [1402, 386] on input at bounding box center [1423, 384] width 138 height 18
click at [1370, 260] on button "No type" at bounding box center [1434, 257] width 178 height 28
click at [1412, 248] on button "No type" at bounding box center [1434, 257] width 178 height 28
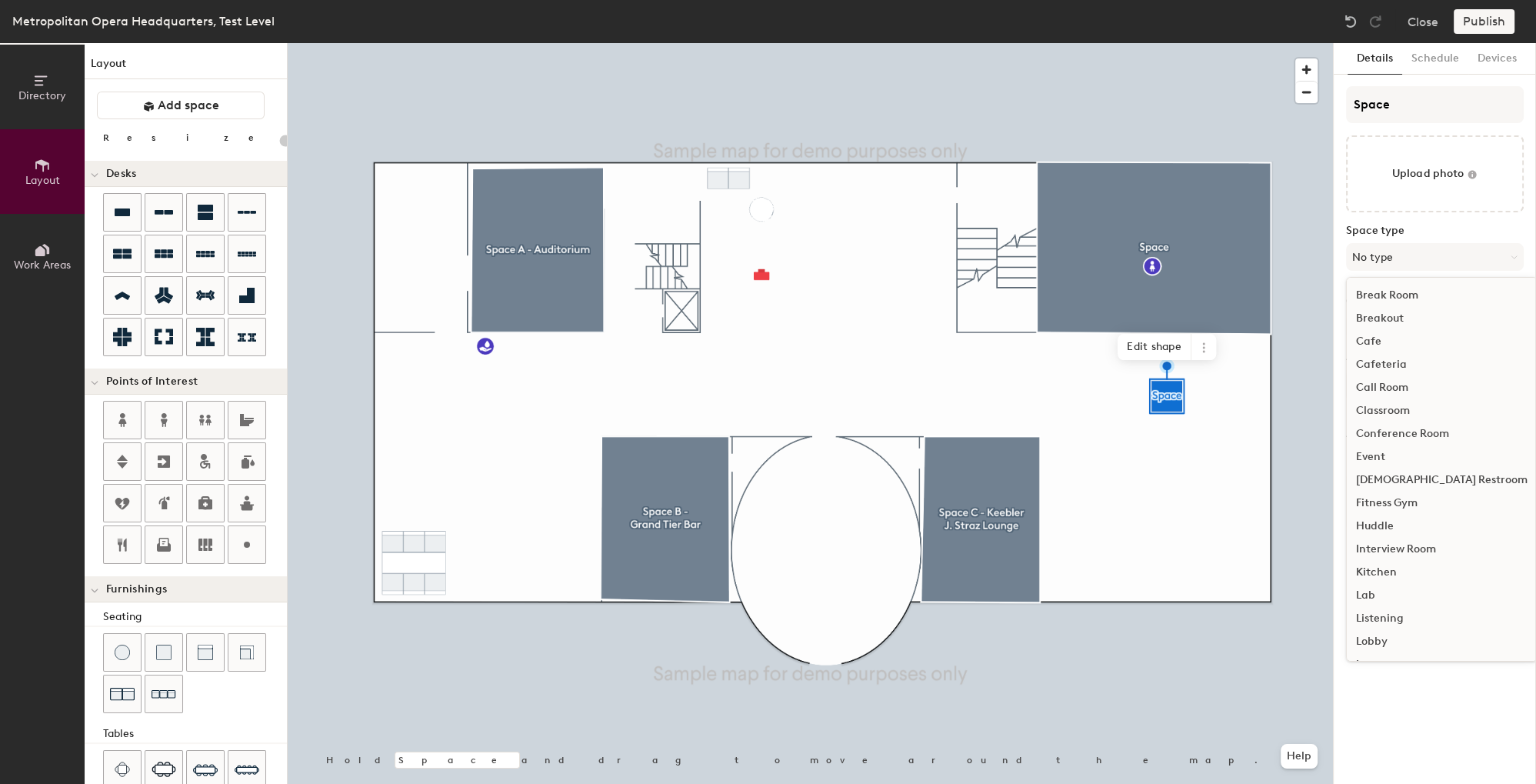
click at [1368, 565] on div "Kitchen" at bounding box center [1441, 572] width 190 height 23
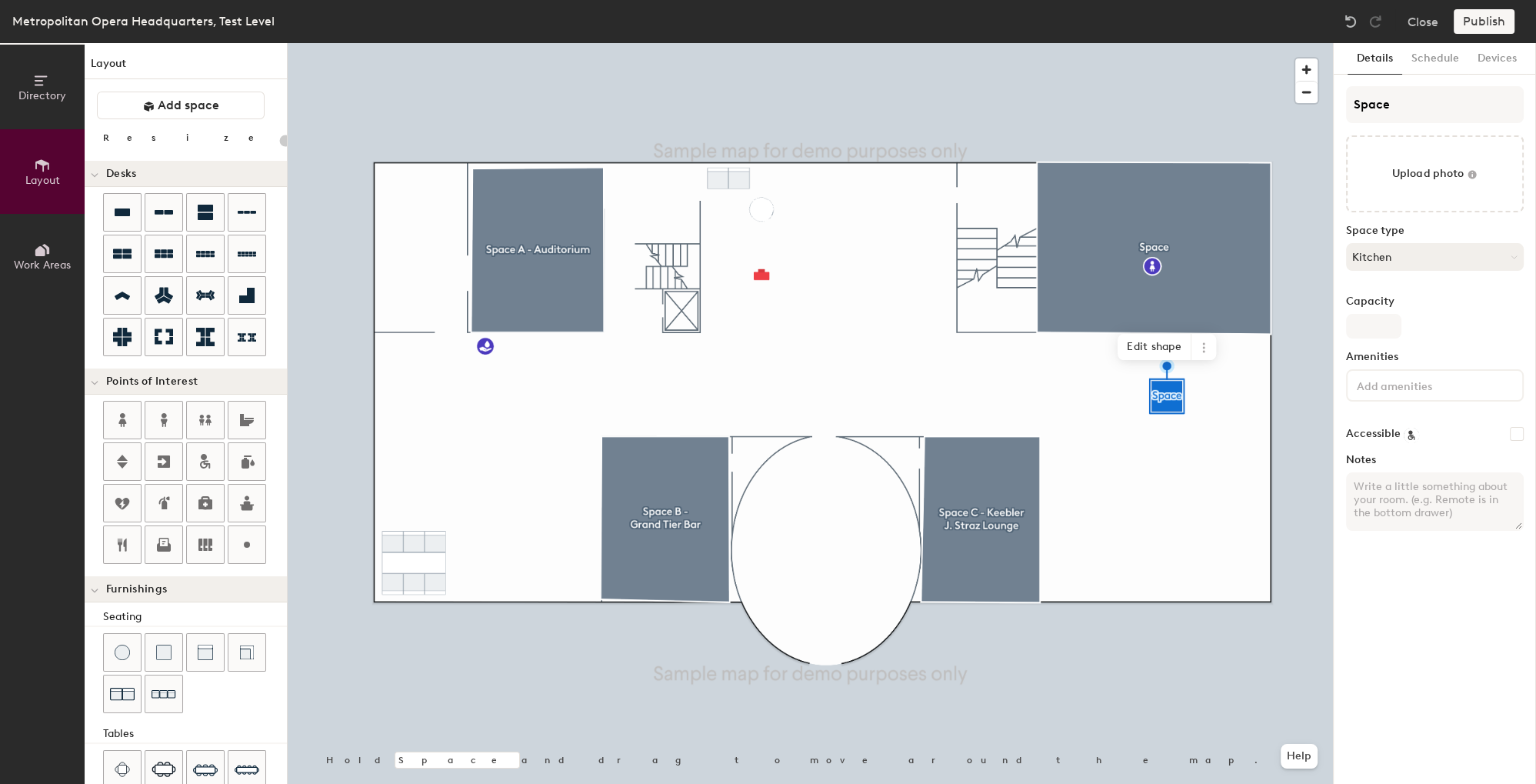
click at [1359, 262] on button "Kitchen" at bounding box center [1434, 257] width 178 height 28
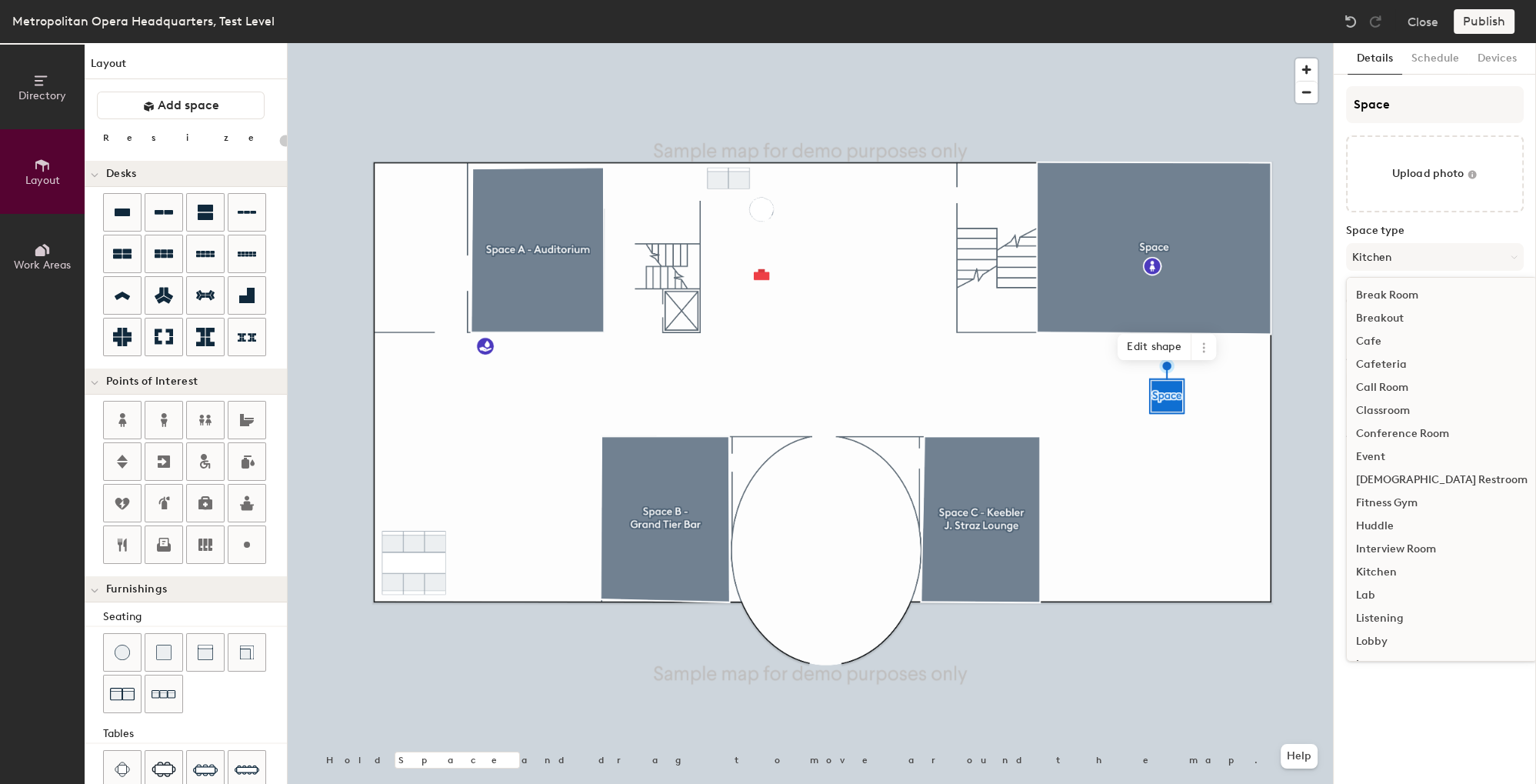
click at [1403, 288] on div "Break Room" at bounding box center [1441, 295] width 190 height 23
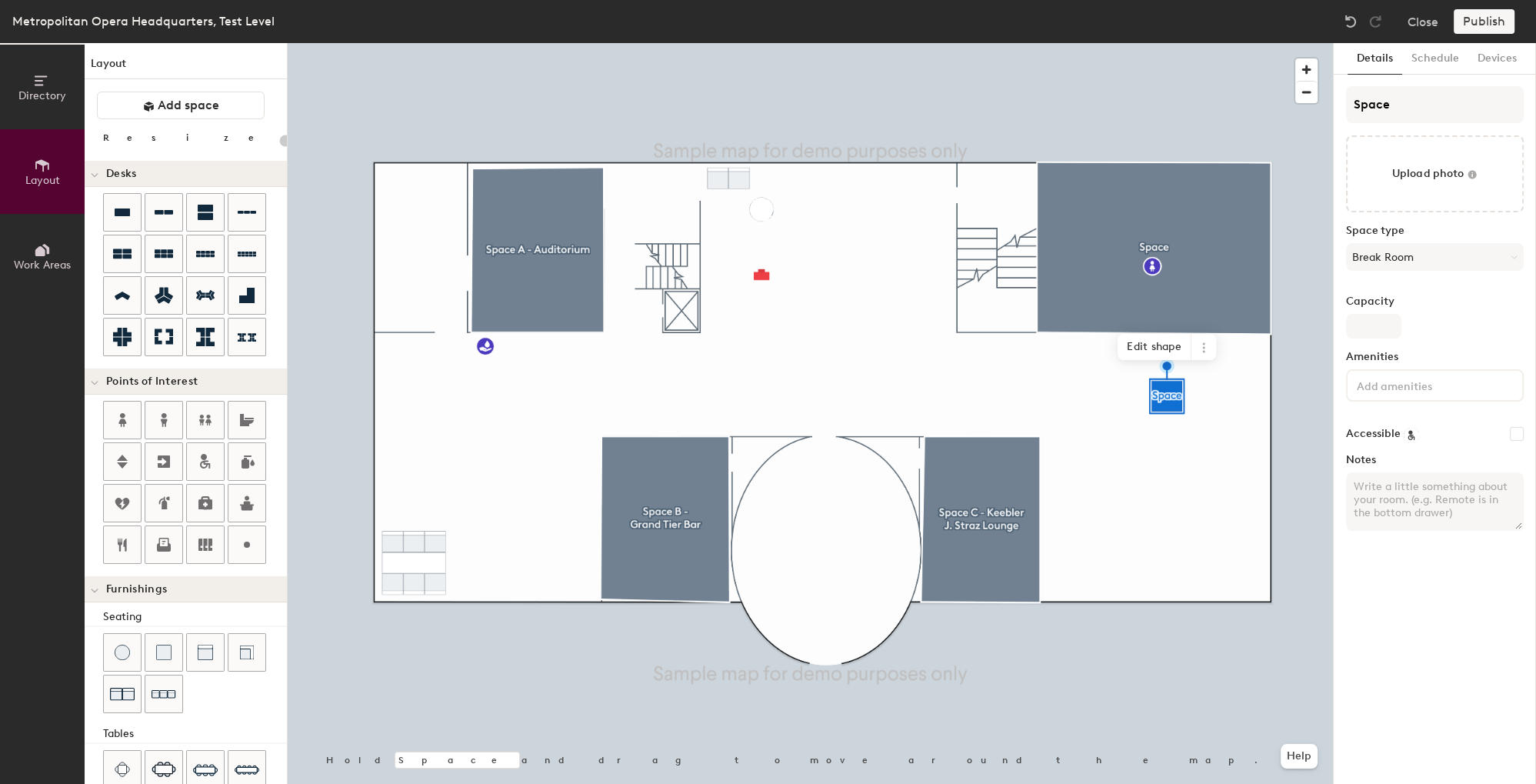
click at [1403, 394] on div at bounding box center [1434, 385] width 178 height 32
click at [1386, 486] on div "Television" at bounding box center [1435, 493] width 173 height 23
click at [1339, 493] on div "Details Schedule Devices Space Upload photo Space type Break Room Capacity Amen…" at bounding box center [1434, 413] width 202 height 740
click at [1445, 47] on button "Schedule" at bounding box center [1435, 59] width 67 height 32
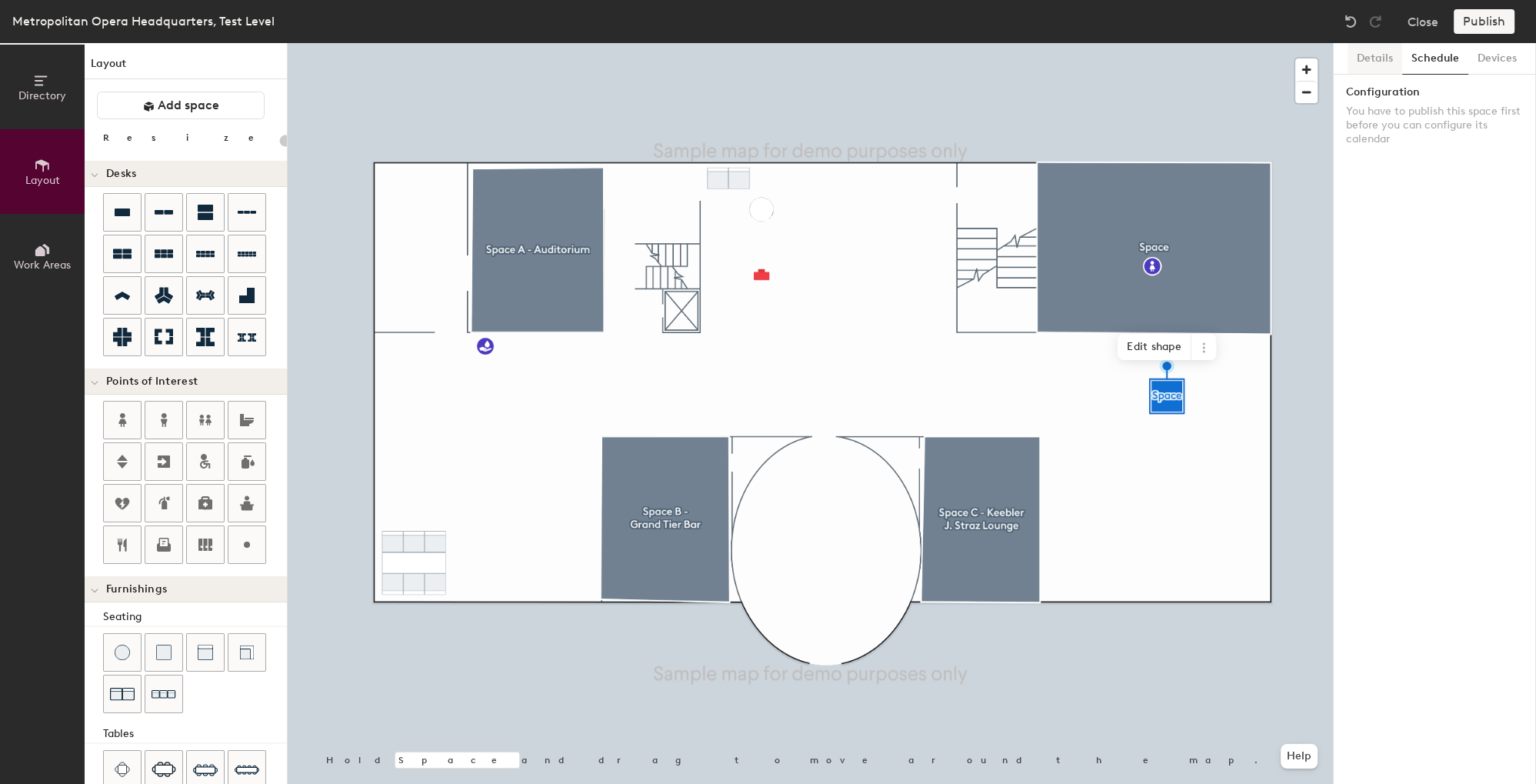
click at [1374, 57] on button "Details" at bounding box center [1375, 59] width 54 height 32
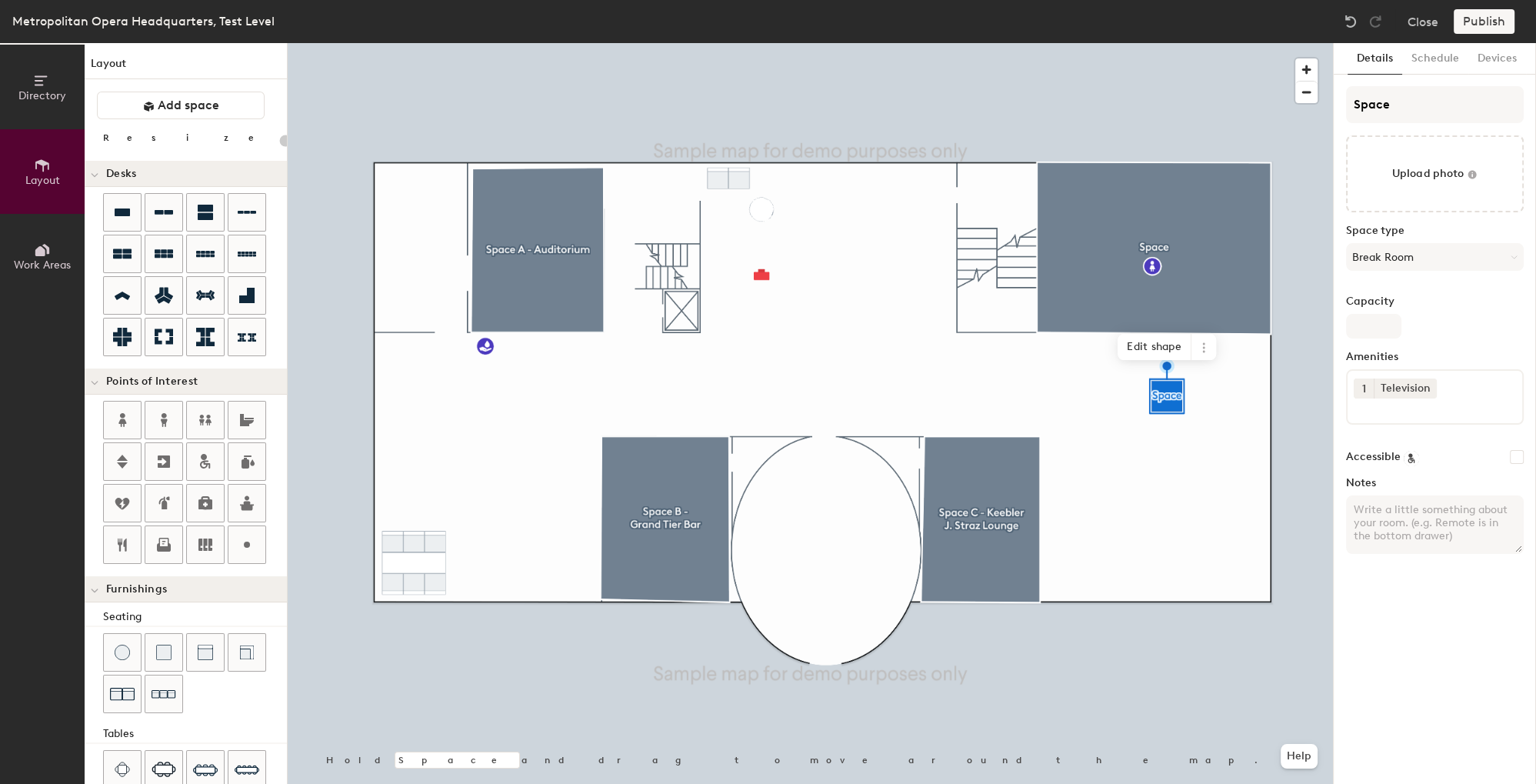
click at [1461, 29] on div "Publish" at bounding box center [1489, 22] width 70 height 24
click at [1471, 18] on div "Publish" at bounding box center [1489, 22] width 70 height 24
click at [1427, 60] on button "Schedule" at bounding box center [1435, 59] width 67 height 32
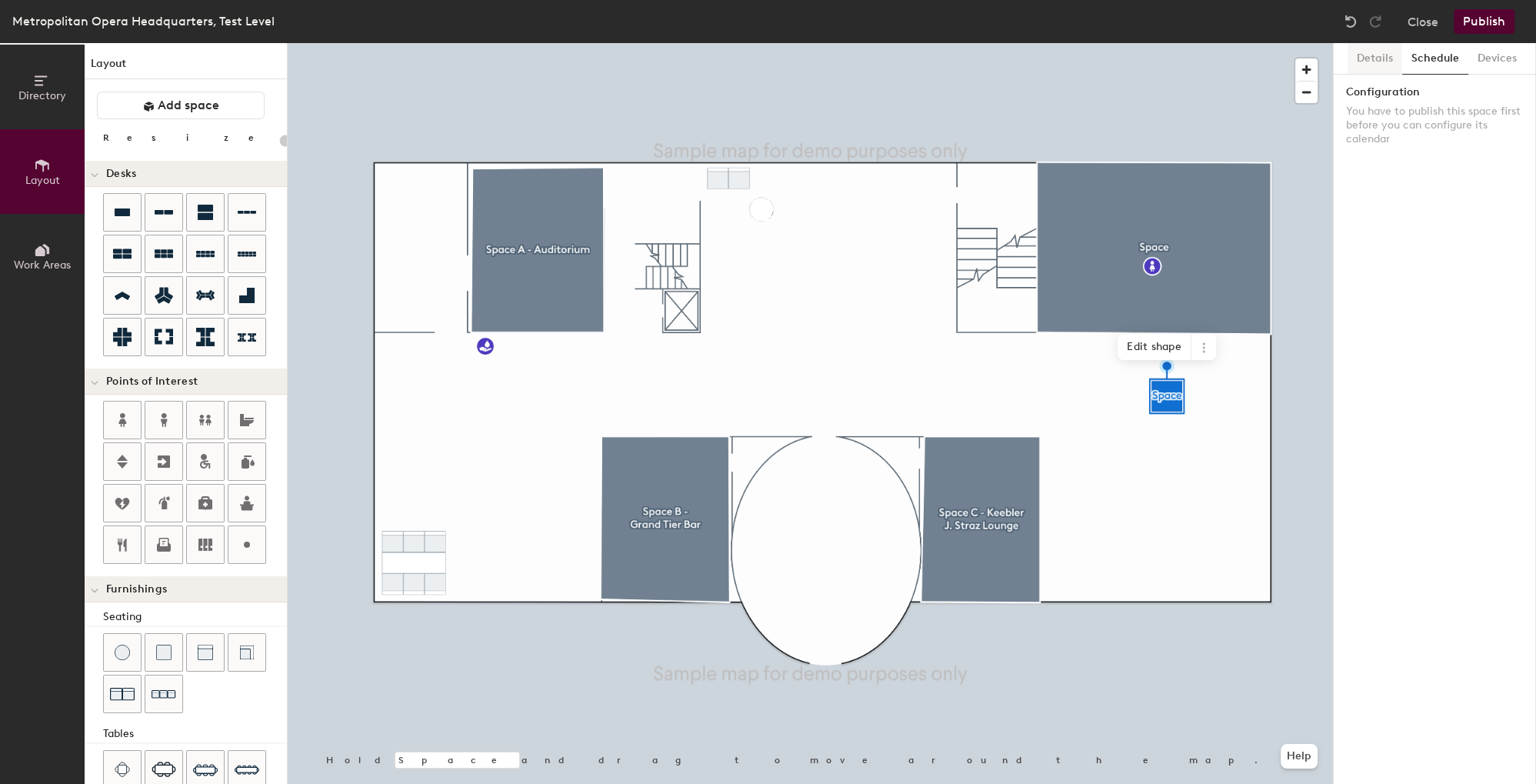
click at [1389, 66] on button "Details" at bounding box center [1375, 59] width 54 height 32
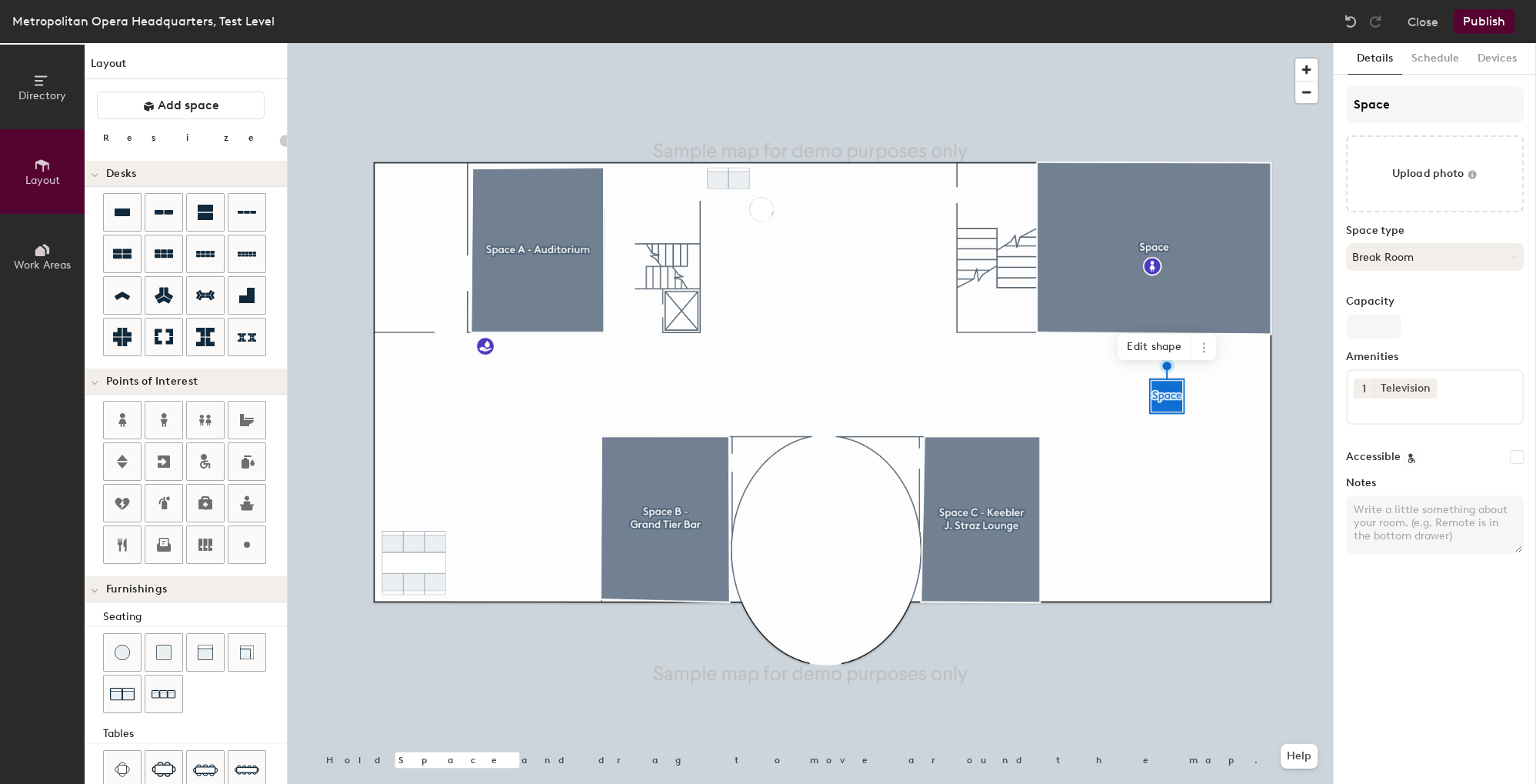
click at [1409, 252] on button "Break Room" at bounding box center [1434, 257] width 178 height 28
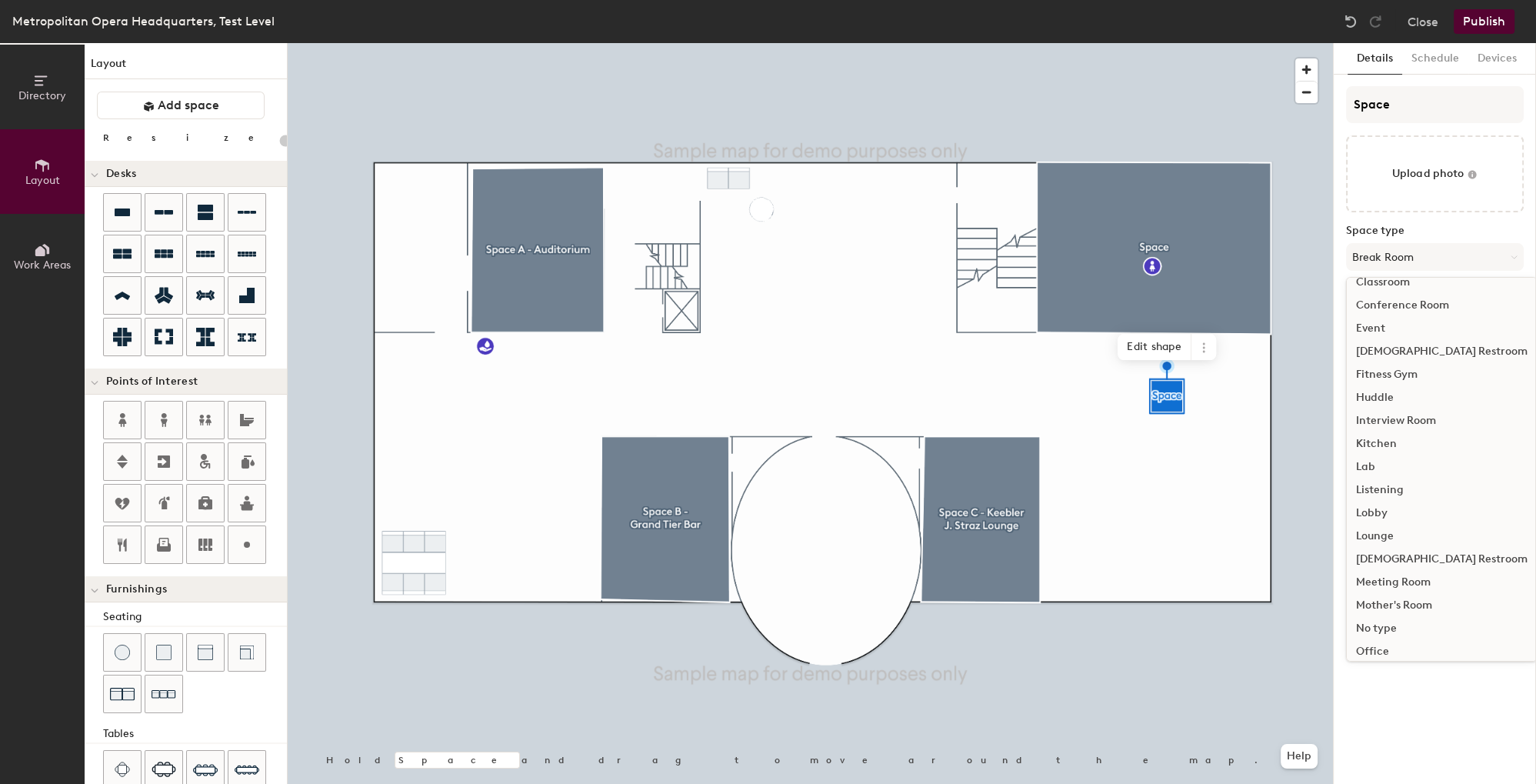
scroll to position [232, 0]
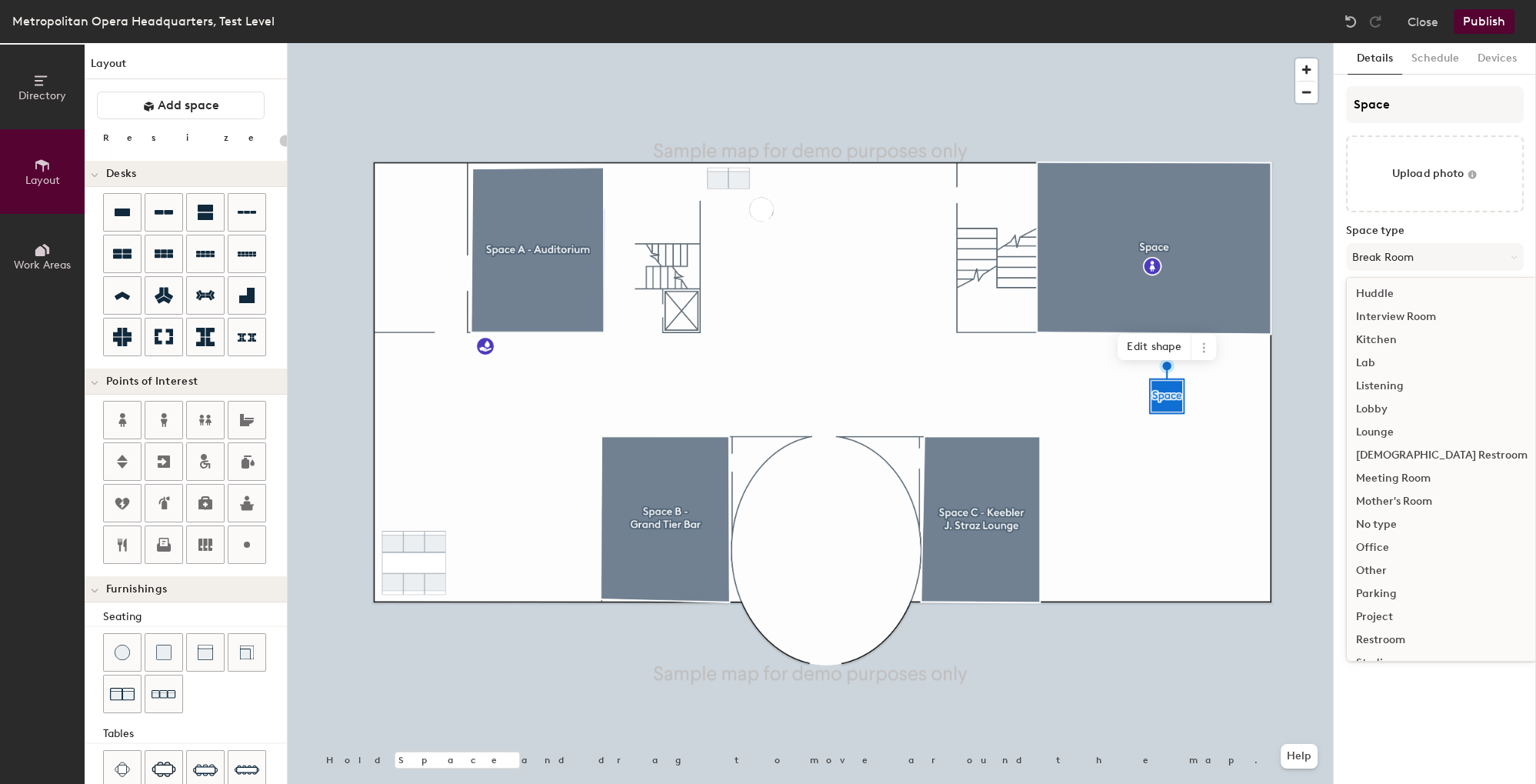
click at [1377, 482] on div "Meeting Room" at bounding box center [1441, 479] width 190 height 23
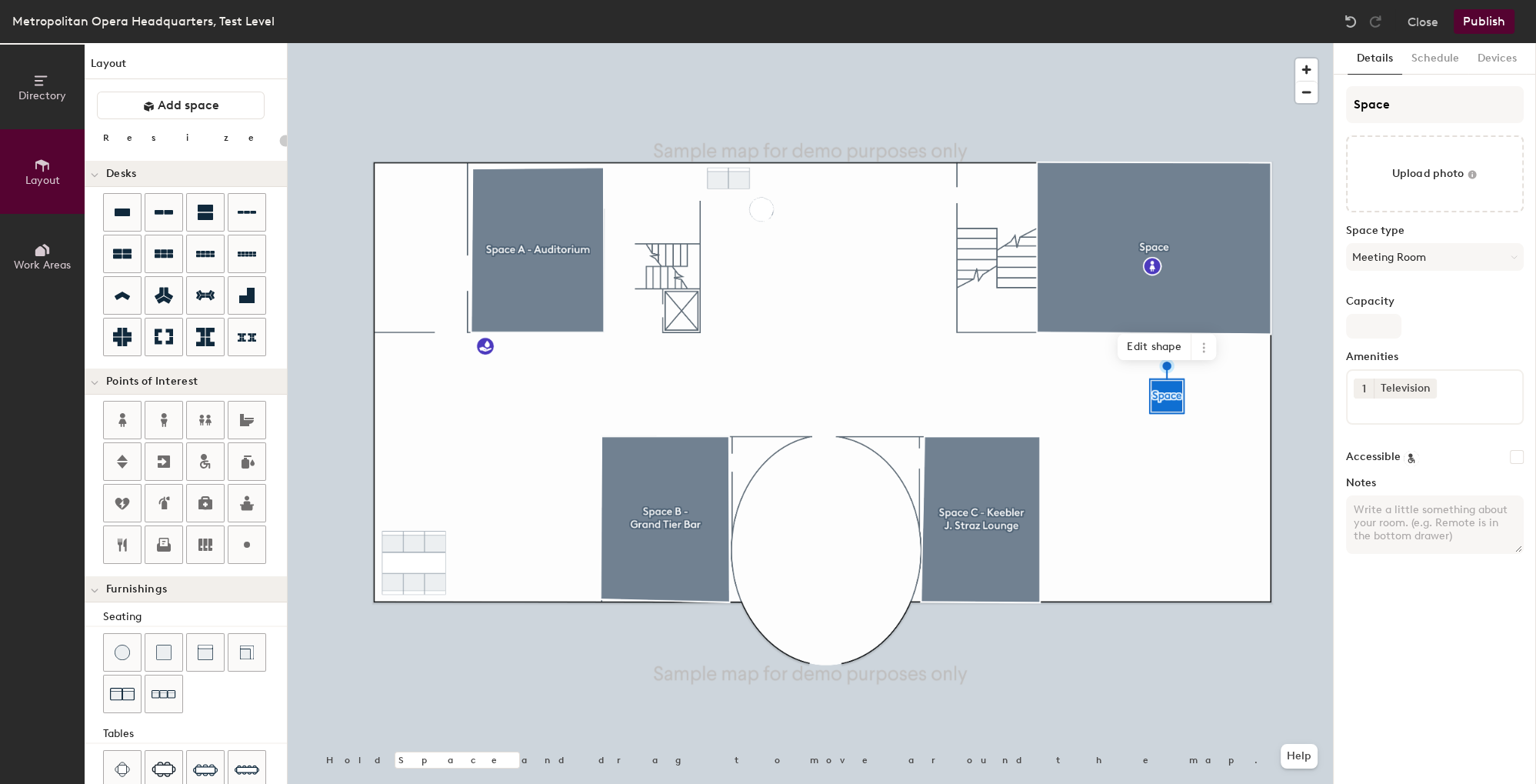
click at [1483, 15] on button "Publish" at bounding box center [1483, 22] width 60 height 24
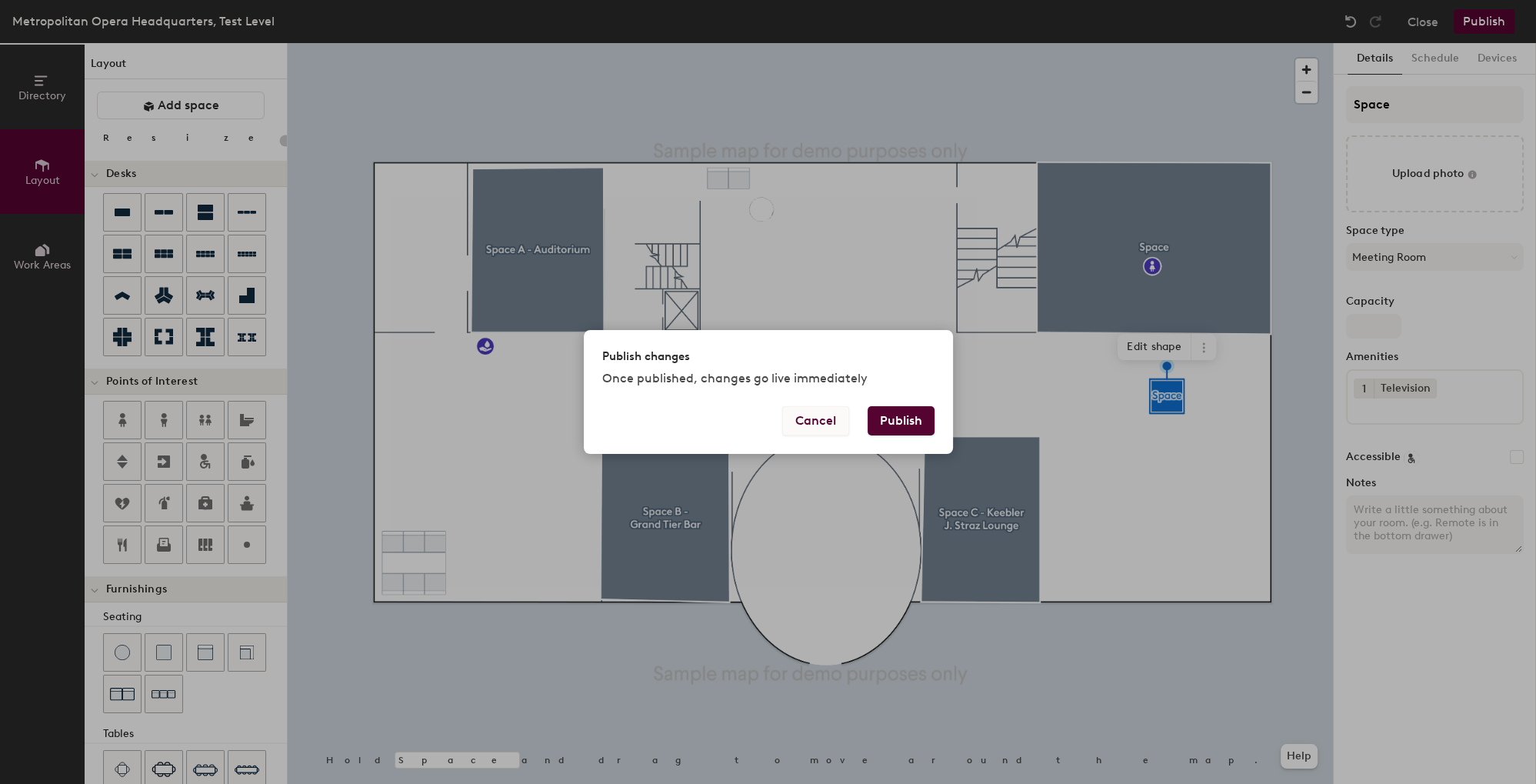
click at [820, 414] on button "Cancel" at bounding box center [816, 420] width 67 height 29
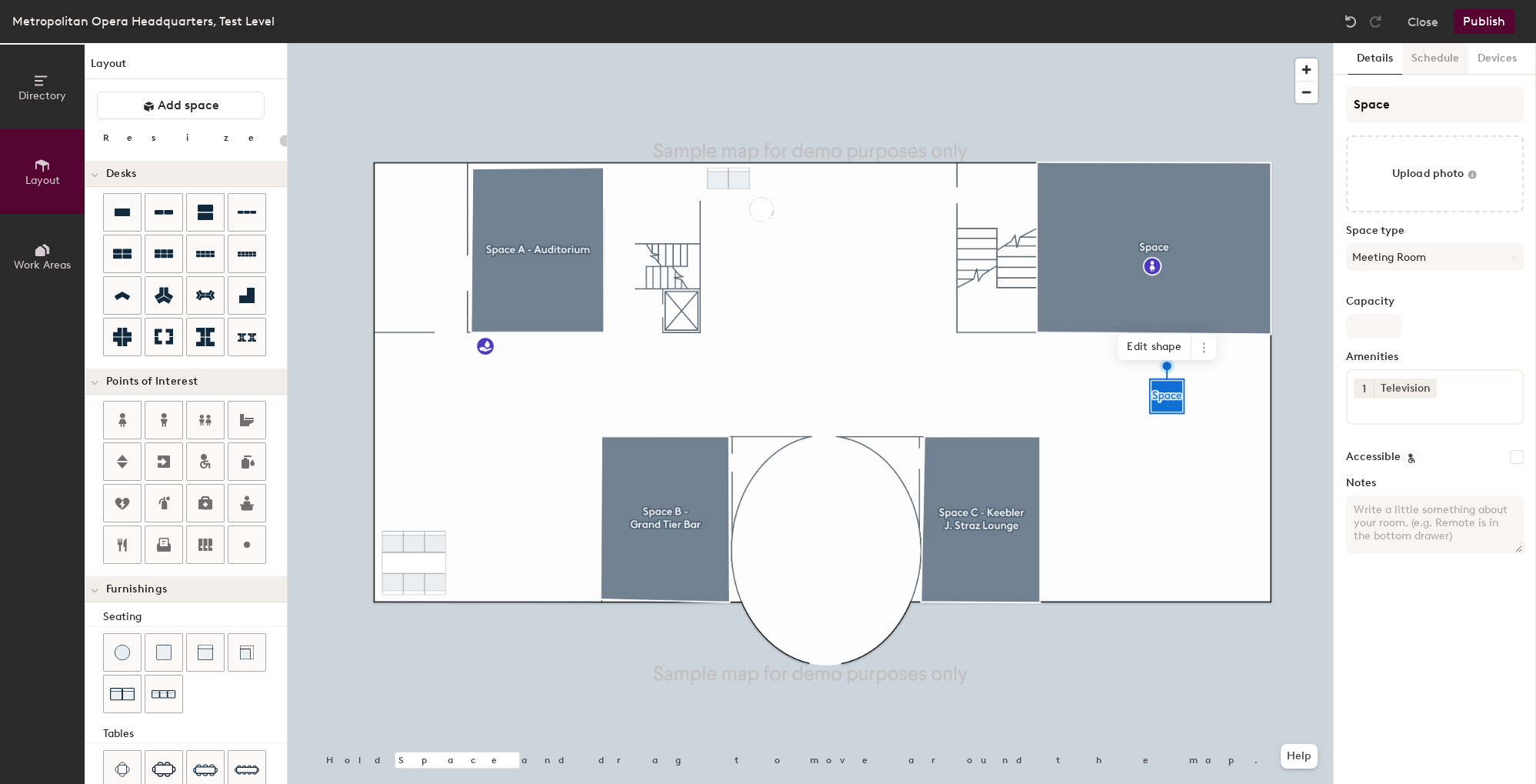
click at [1421, 57] on button "Schedule" at bounding box center [1435, 59] width 67 height 32
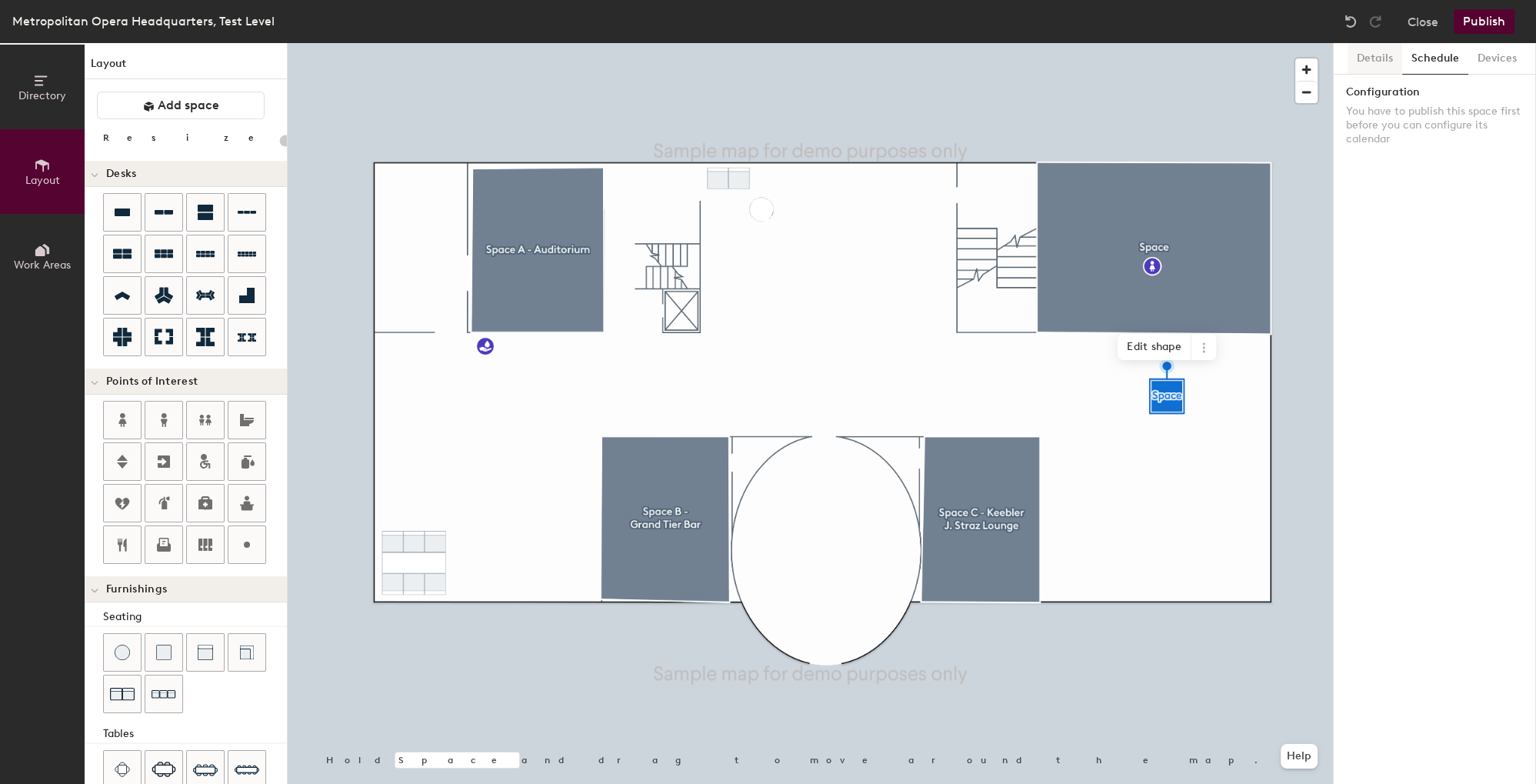
click at [1370, 64] on button "Details" at bounding box center [1375, 59] width 54 height 32
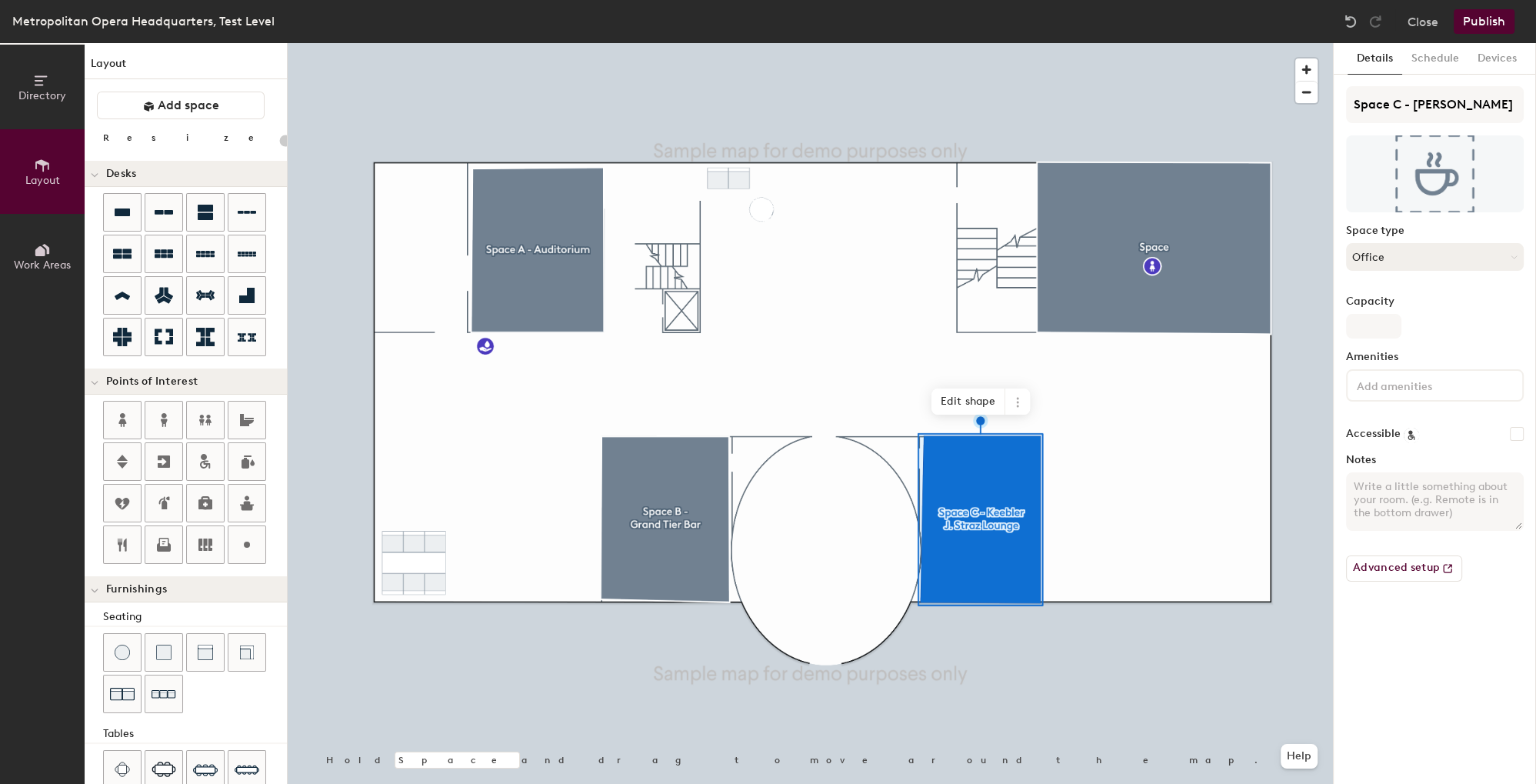
click at [1379, 264] on button "Office" at bounding box center [1434, 257] width 178 height 28
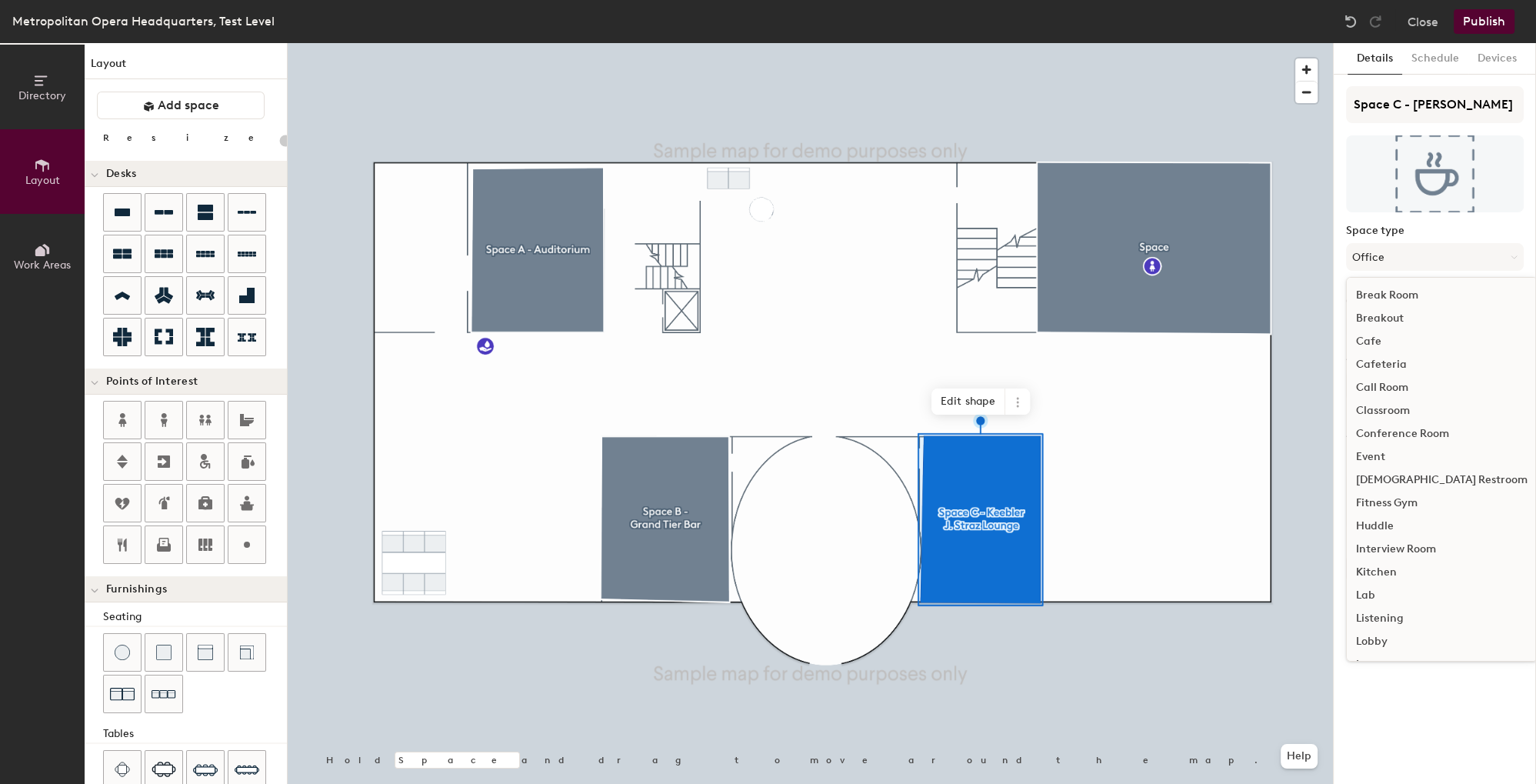
scroll to position [77, 0]
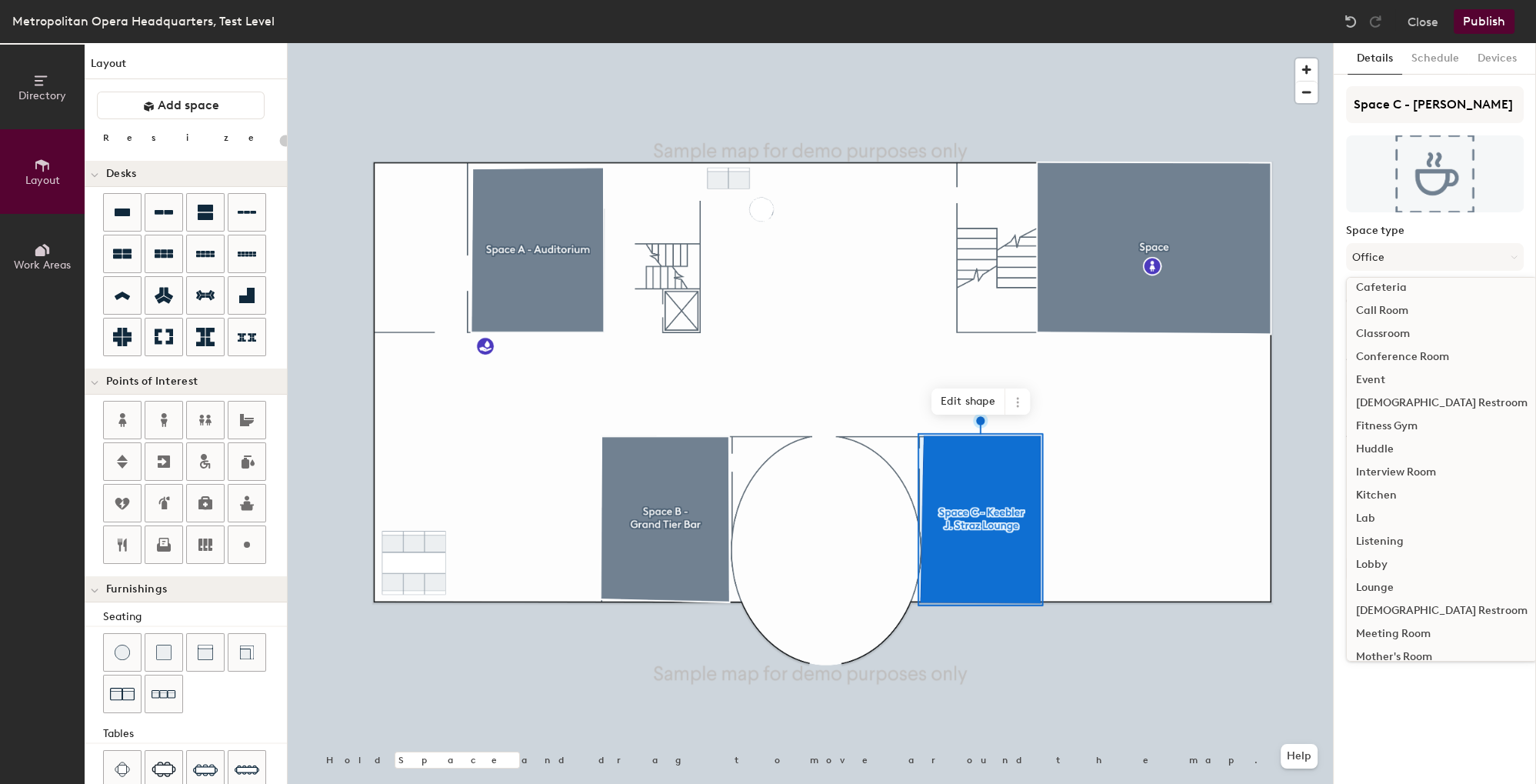
click at [1386, 580] on div "Lounge" at bounding box center [1441, 587] width 190 height 23
type input "20"
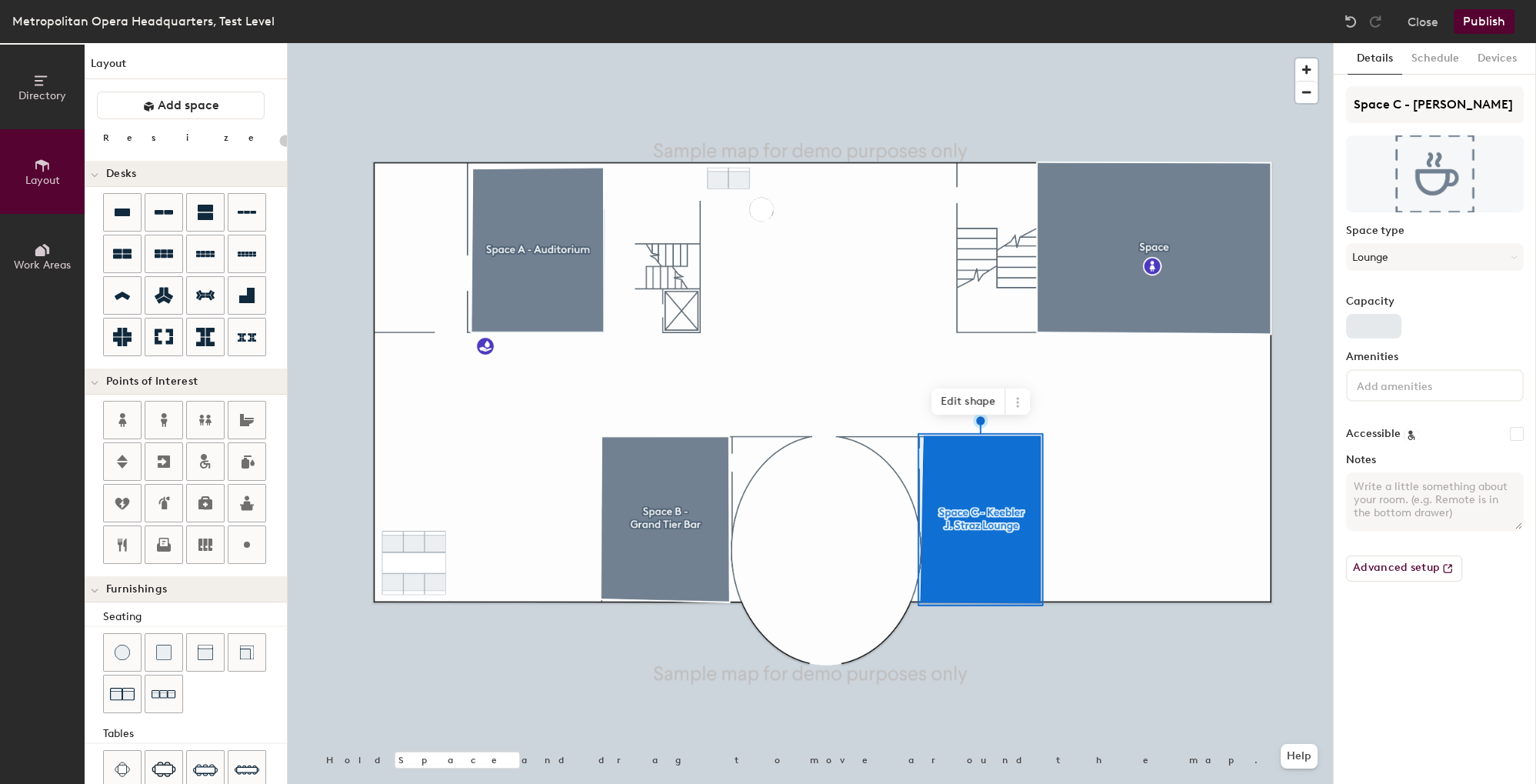
type input "20"
click at [1356, 329] on input "Capacity" at bounding box center [1373, 326] width 55 height 24
type input "7"
type input "20"
click at [1491, 334] on div "Capacity" at bounding box center [1434, 317] width 178 height 43
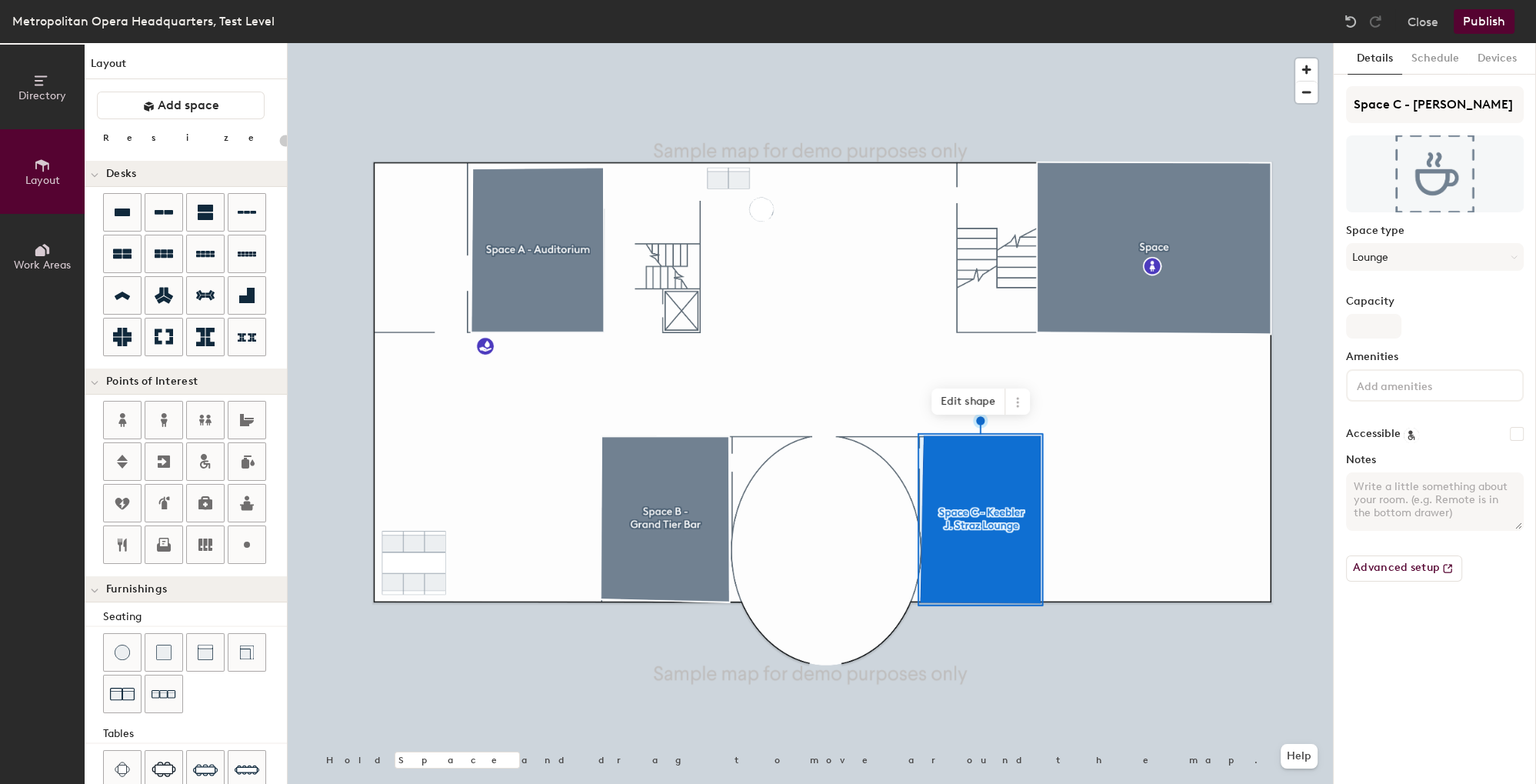
type input "20"
click at [1447, 380] on input at bounding box center [1423, 384] width 138 height 18
click at [1406, 652] on div "Details Schedule Devices Space C - Keebler J. Straz Lounge Space type Lounge Ca…" at bounding box center [1434, 413] width 202 height 740
click at [1372, 487] on textarea "Notes" at bounding box center [1434, 501] width 178 height 59
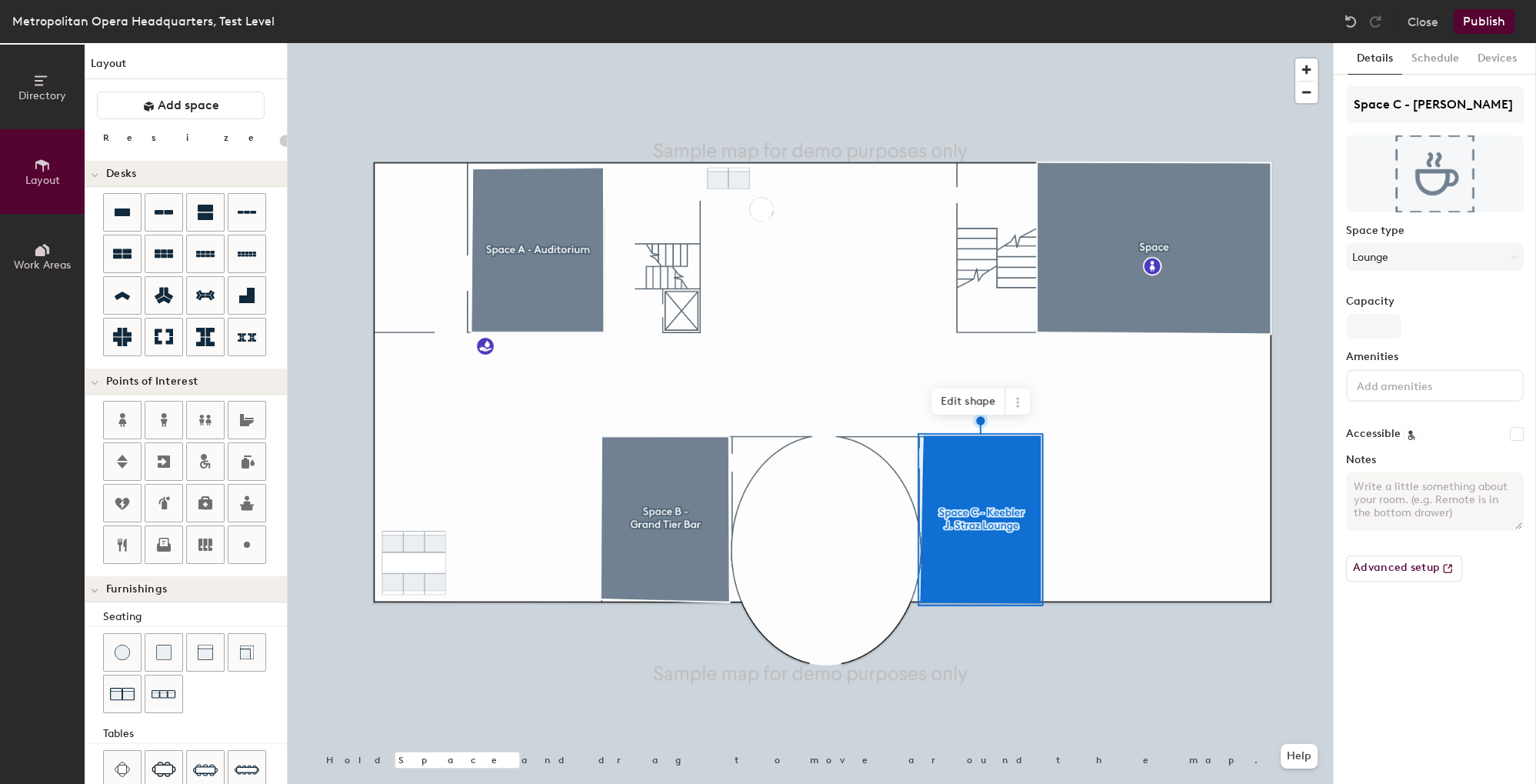
click at [1517, 434] on input "Accessible" at bounding box center [1517, 434] width 14 height 14
checkbox input "false"
type input "20"
checkbox input "true"
click at [1471, 438] on div "Accessible" at bounding box center [1434, 434] width 178 height 16
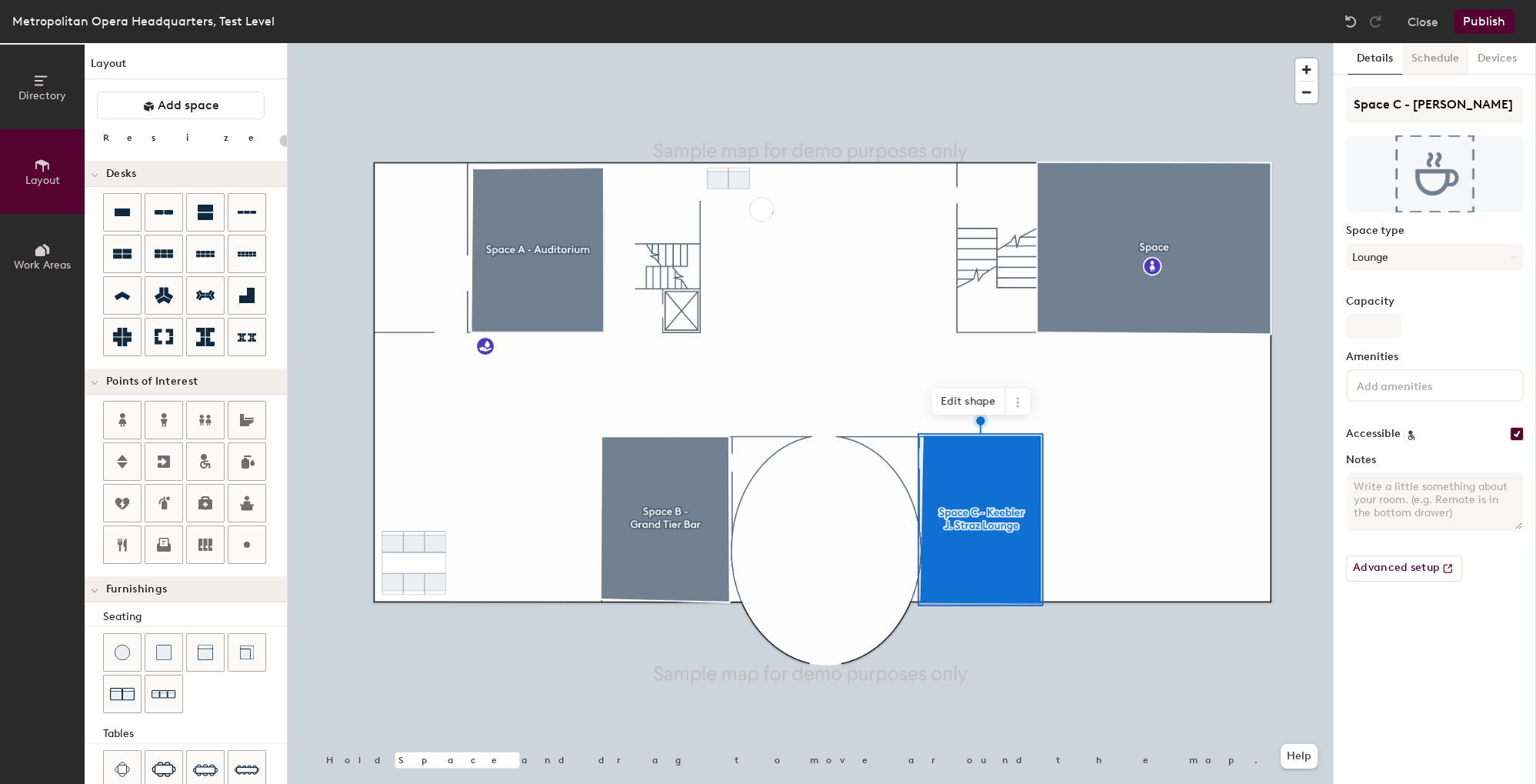
click at [1426, 63] on button "Schedule" at bounding box center [1435, 59] width 67 height 32
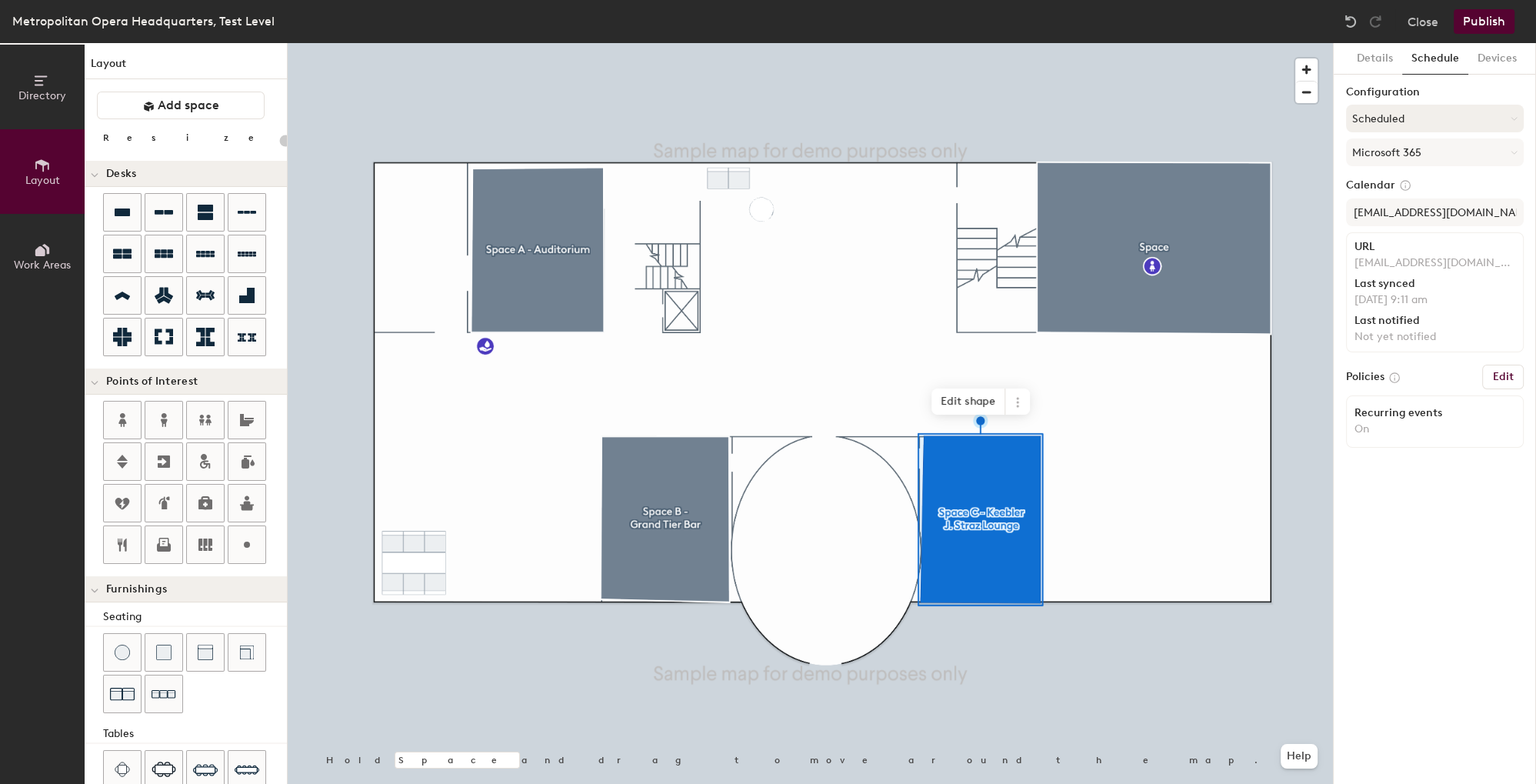
click at [1420, 123] on button "Scheduled" at bounding box center [1434, 119] width 178 height 28
click at [1388, 205] on div "Request-only" at bounding box center [1434, 203] width 176 height 23
click at [1429, 531] on div "Details Schedule Devices Configuration Request-only Microsoft 365 Calendar Stra…" at bounding box center [1434, 413] width 202 height 740
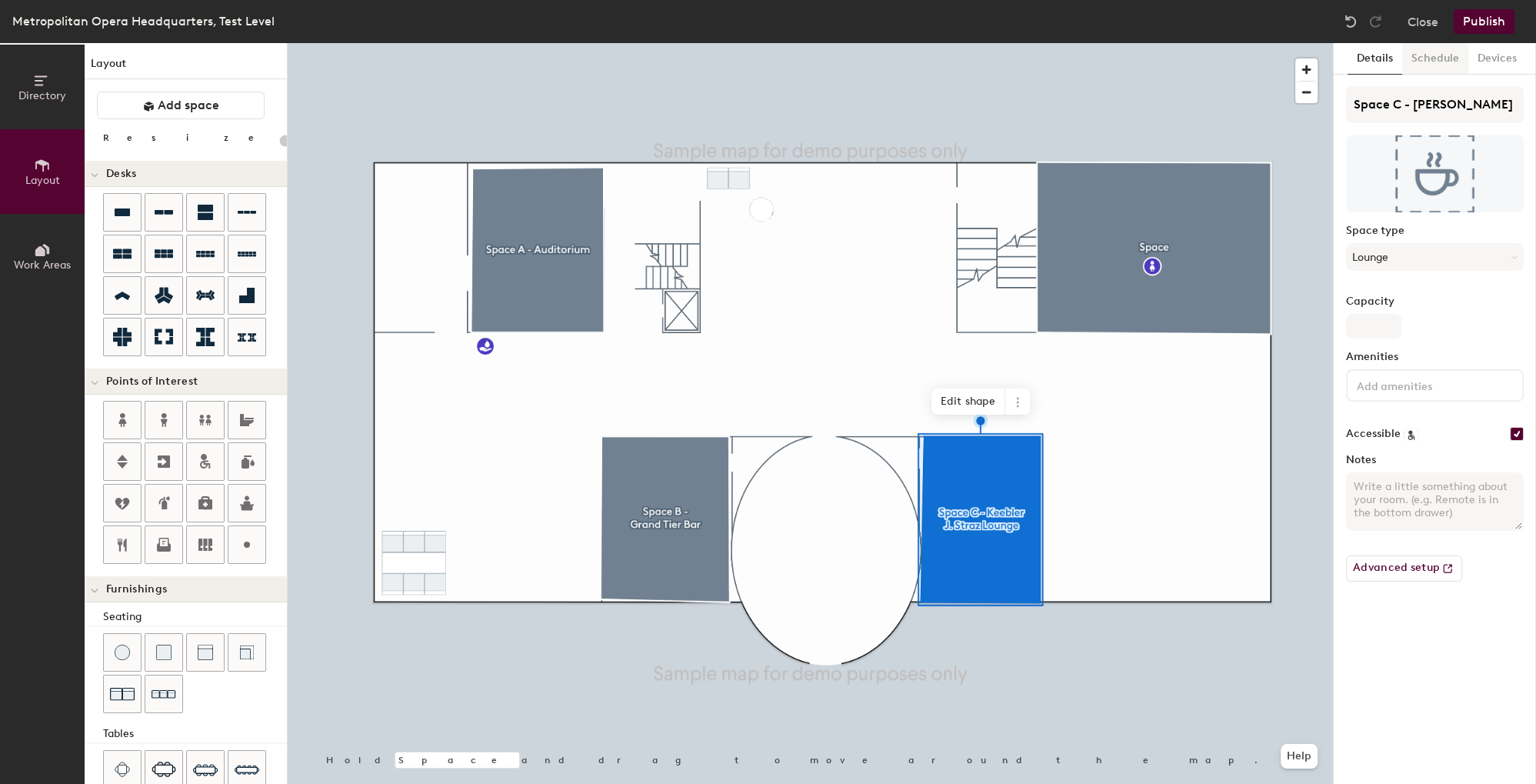
click at [1433, 61] on button "Schedule" at bounding box center [1435, 59] width 67 height 32
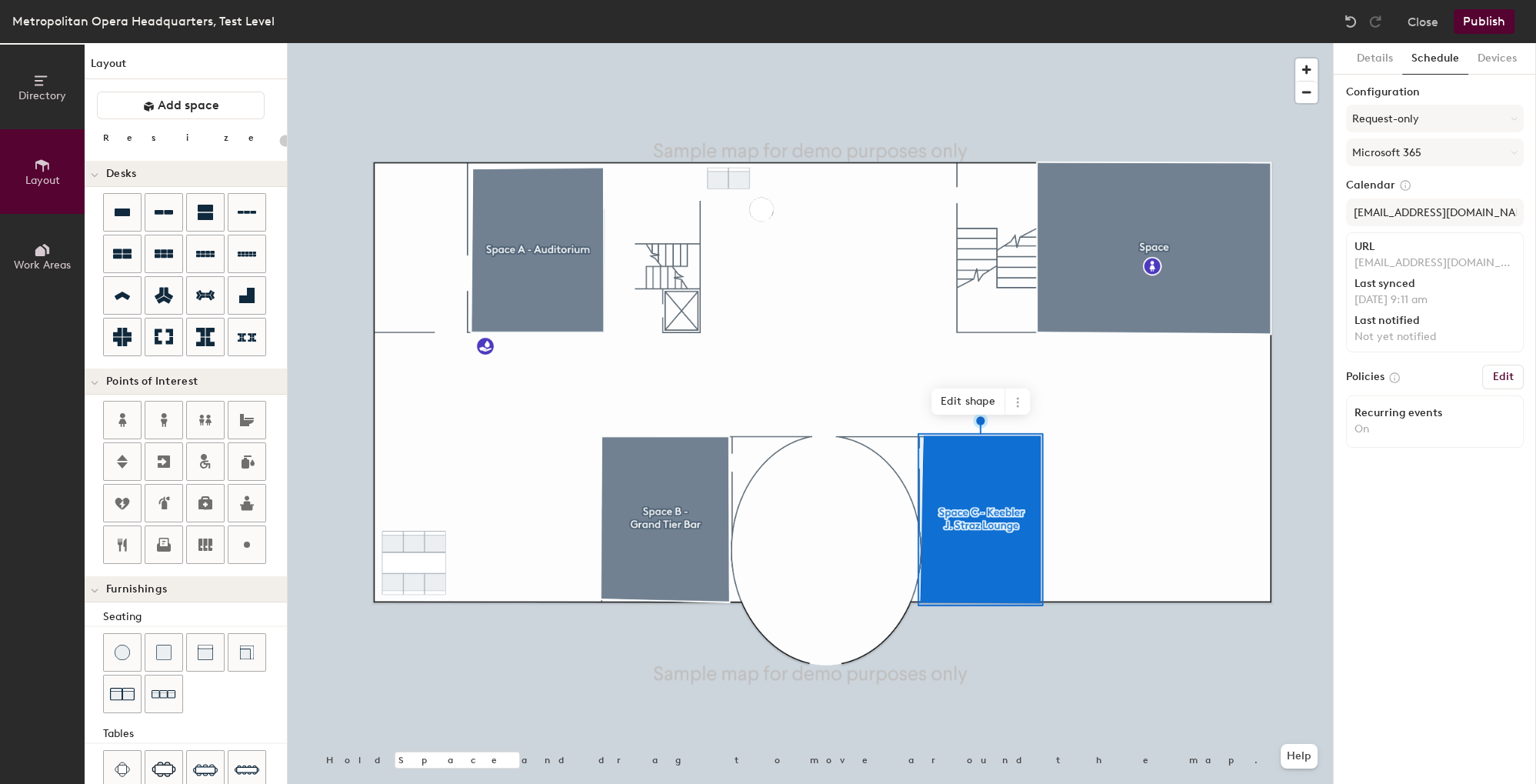
click at [1497, 378] on h6 "Edit" at bounding box center [1503, 377] width 22 height 12
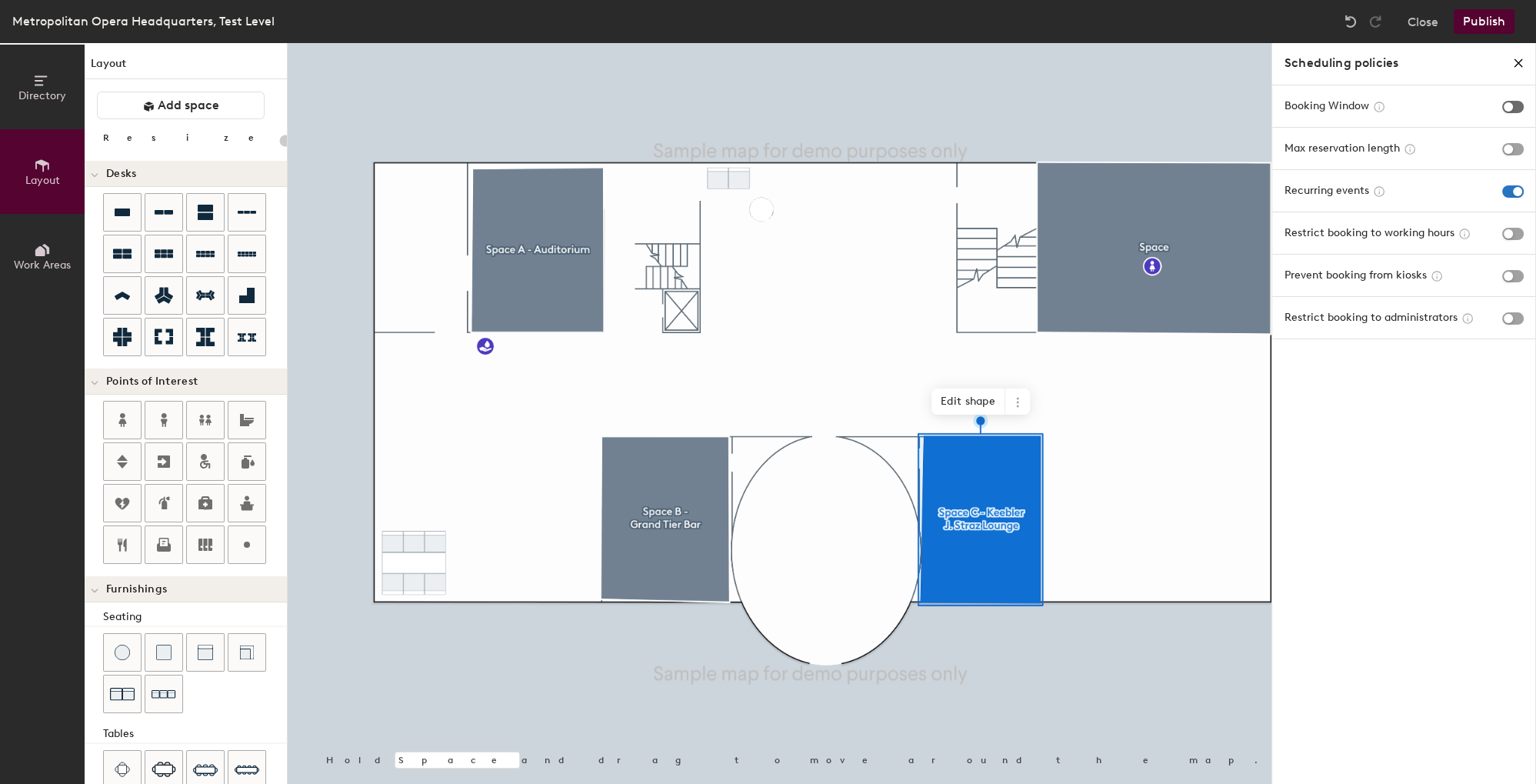
click at [1518, 112] on span "button" at bounding box center [1513, 107] width 22 height 12
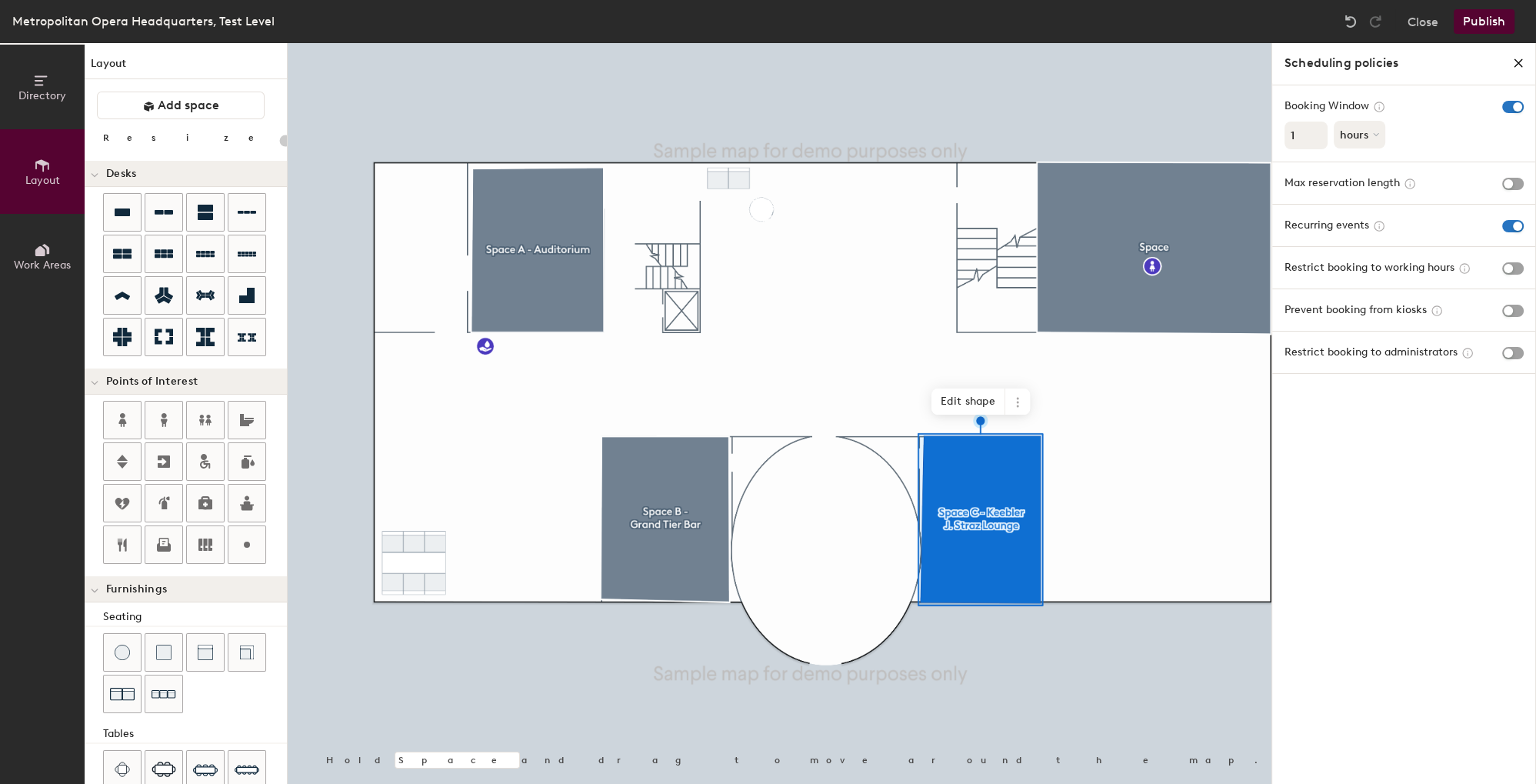
type input "20"
type input "0"
click at [1315, 139] on input "0" at bounding box center [1306, 136] width 43 height 28
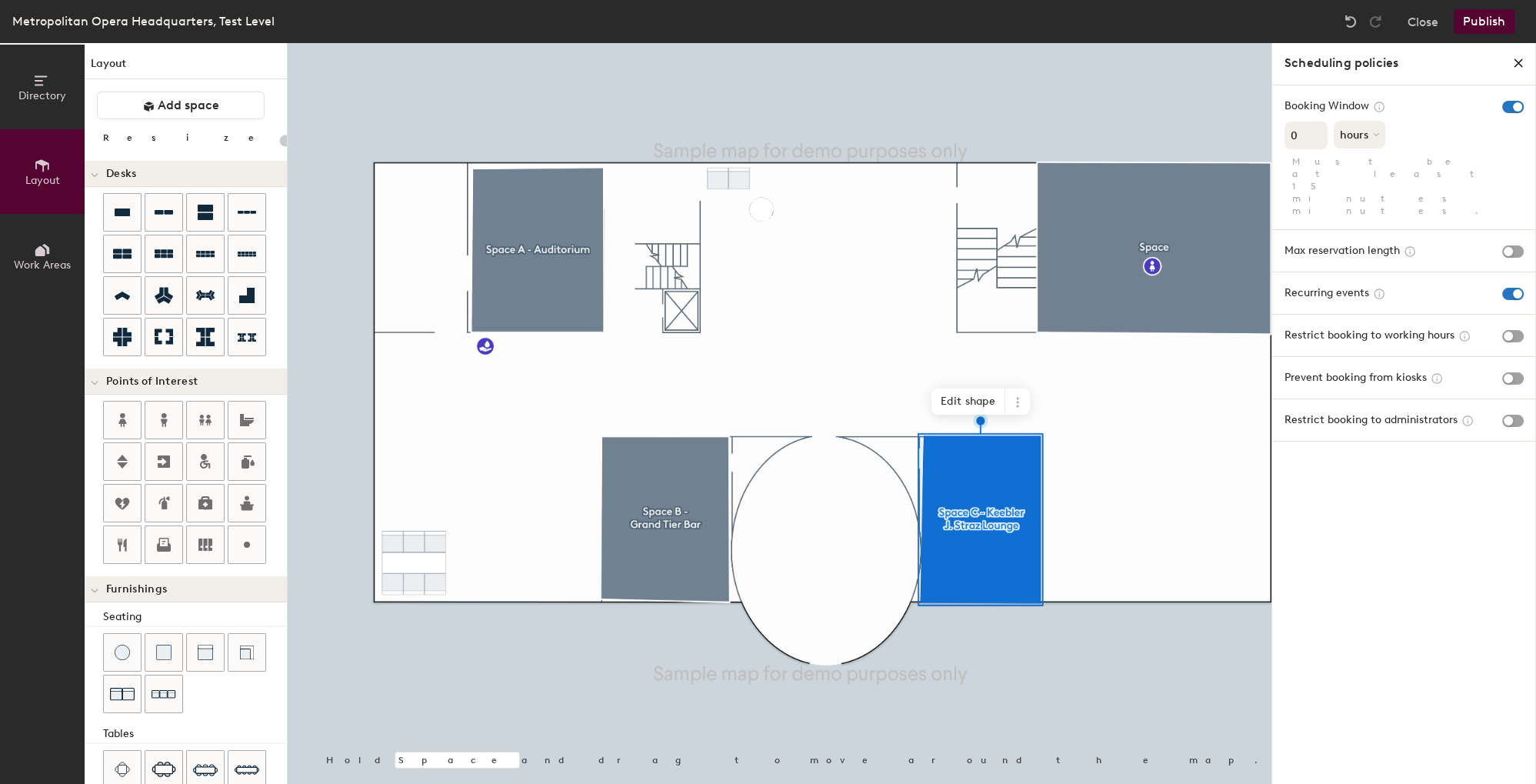
click at [1315, 128] on input "0" at bounding box center [1306, 136] width 43 height 28
type input "20"
type input "1"
click at [1315, 134] on input "1" at bounding box center [1306, 136] width 43 height 28
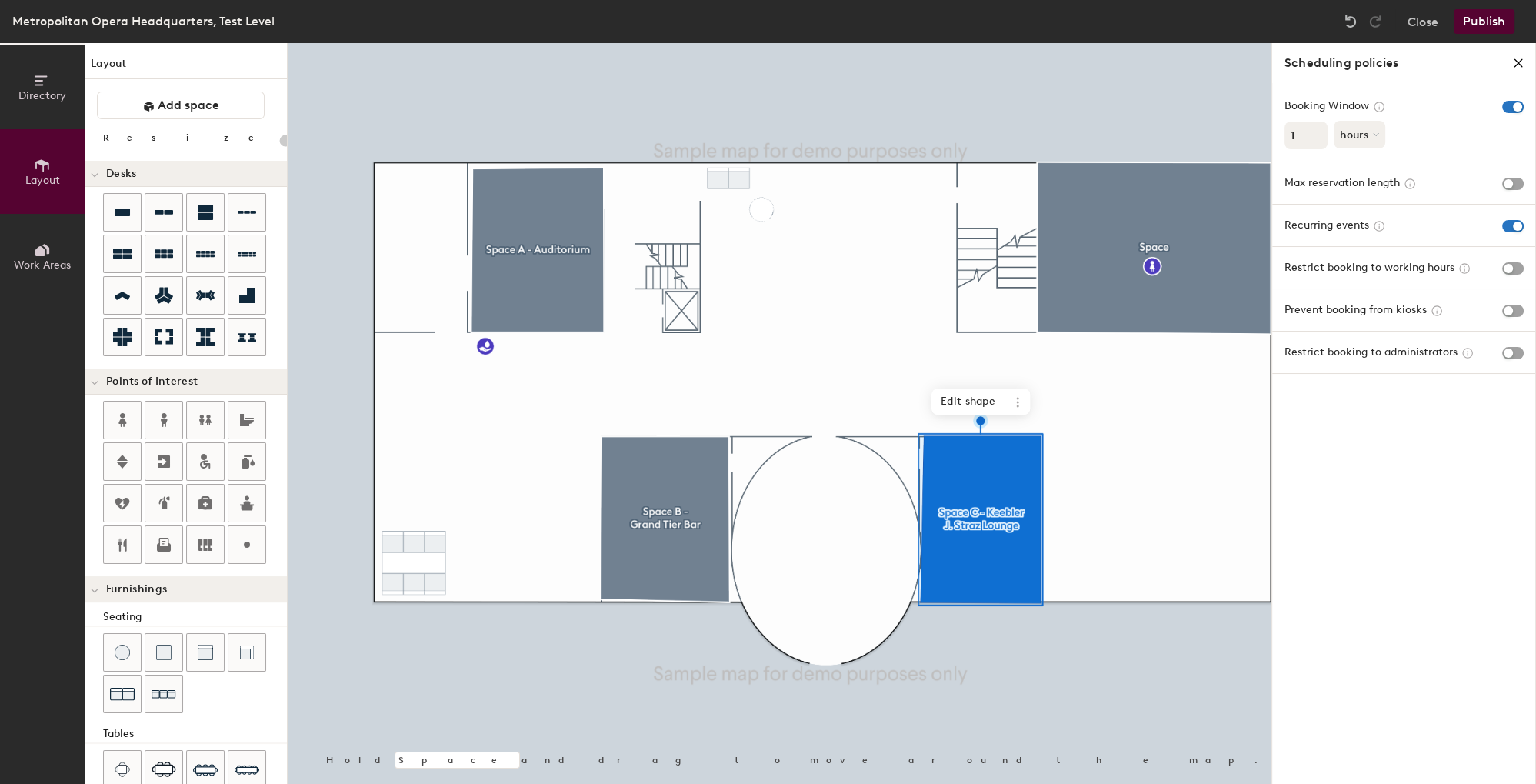
type input "20"
type input "2"
click at [1315, 134] on input "2" at bounding box center [1306, 136] width 43 height 28
click at [1391, 144] on div "hours" at bounding box center [1363, 135] width 58 height 28
click at [1510, 187] on span "button" at bounding box center [1513, 184] width 22 height 12
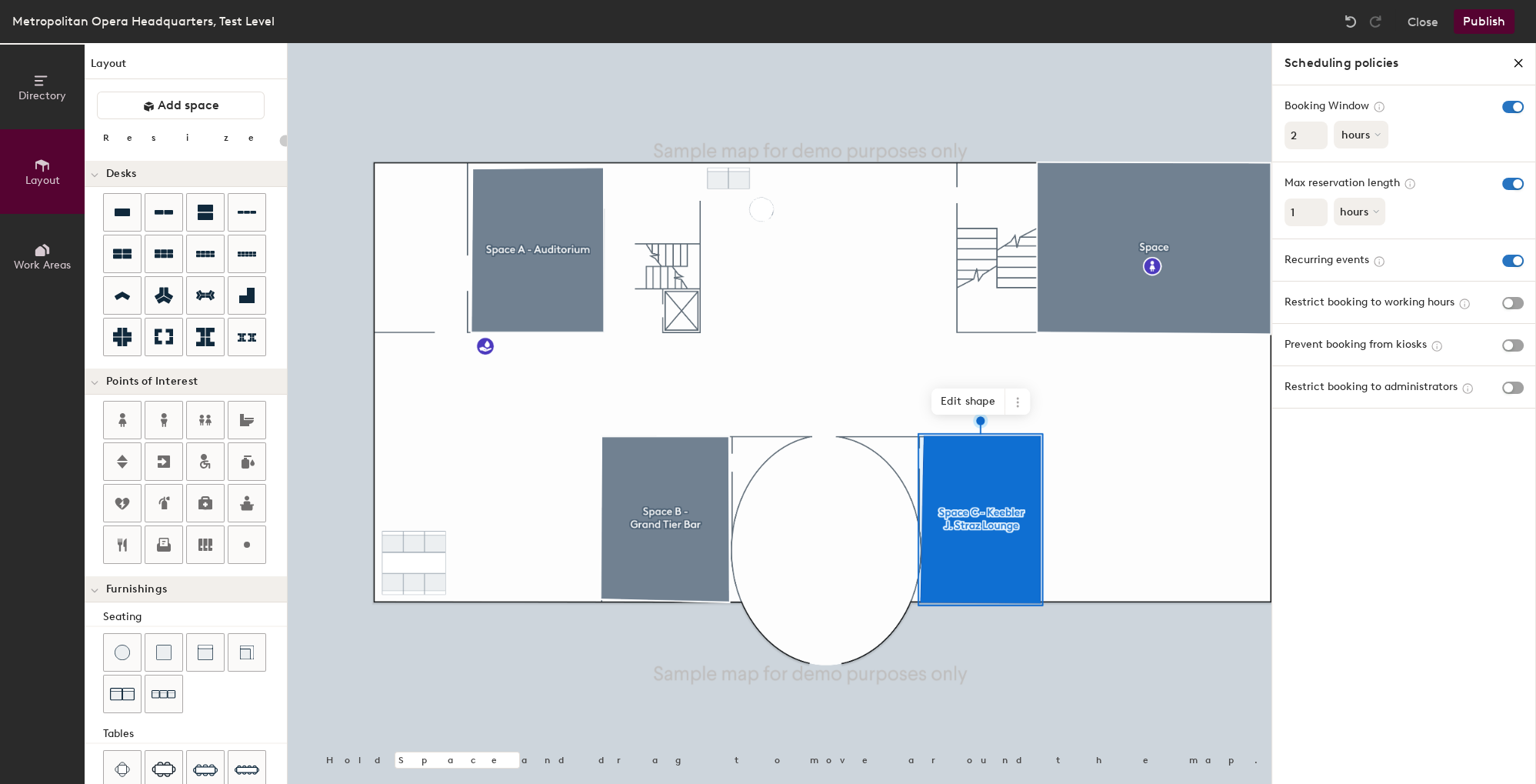
click at [1356, 131] on button "hours" at bounding box center [1361, 135] width 54 height 28
click at [1354, 163] on div "months" at bounding box center [1364, 170] width 60 height 23
type input "20"
type input "3"
click at [1309, 134] on input "3" at bounding box center [1306, 136] width 43 height 28
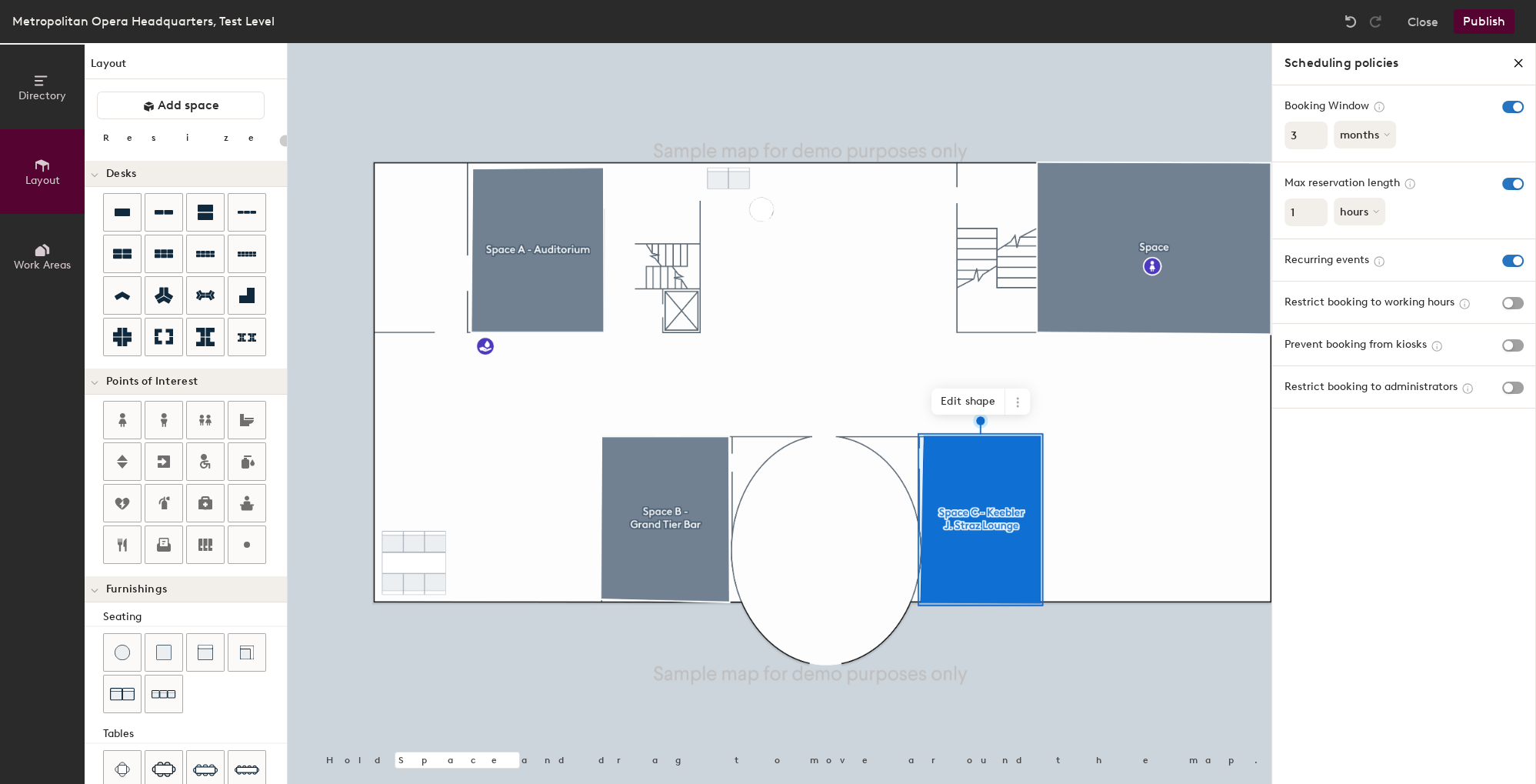
type input "20"
type input "4"
click at [1310, 134] on input "4" at bounding box center [1306, 136] width 43 height 28
type input "20"
type input "5"
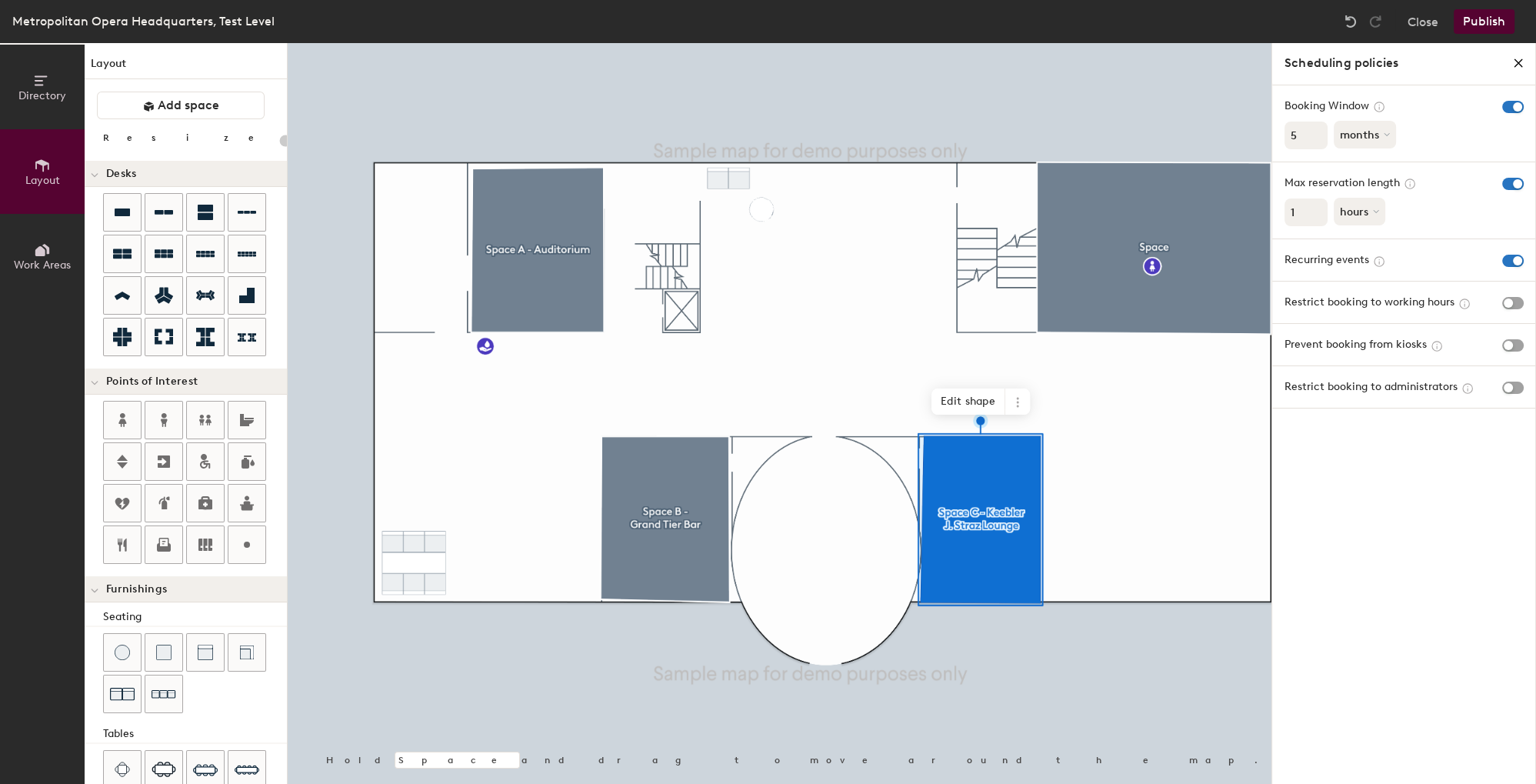
click at [1310, 134] on input "5" at bounding box center [1306, 136] width 43 height 28
type input "20"
type input "6"
click at [1310, 134] on input "6" at bounding box center [1306, 136] width 43 height 28
type input "20"
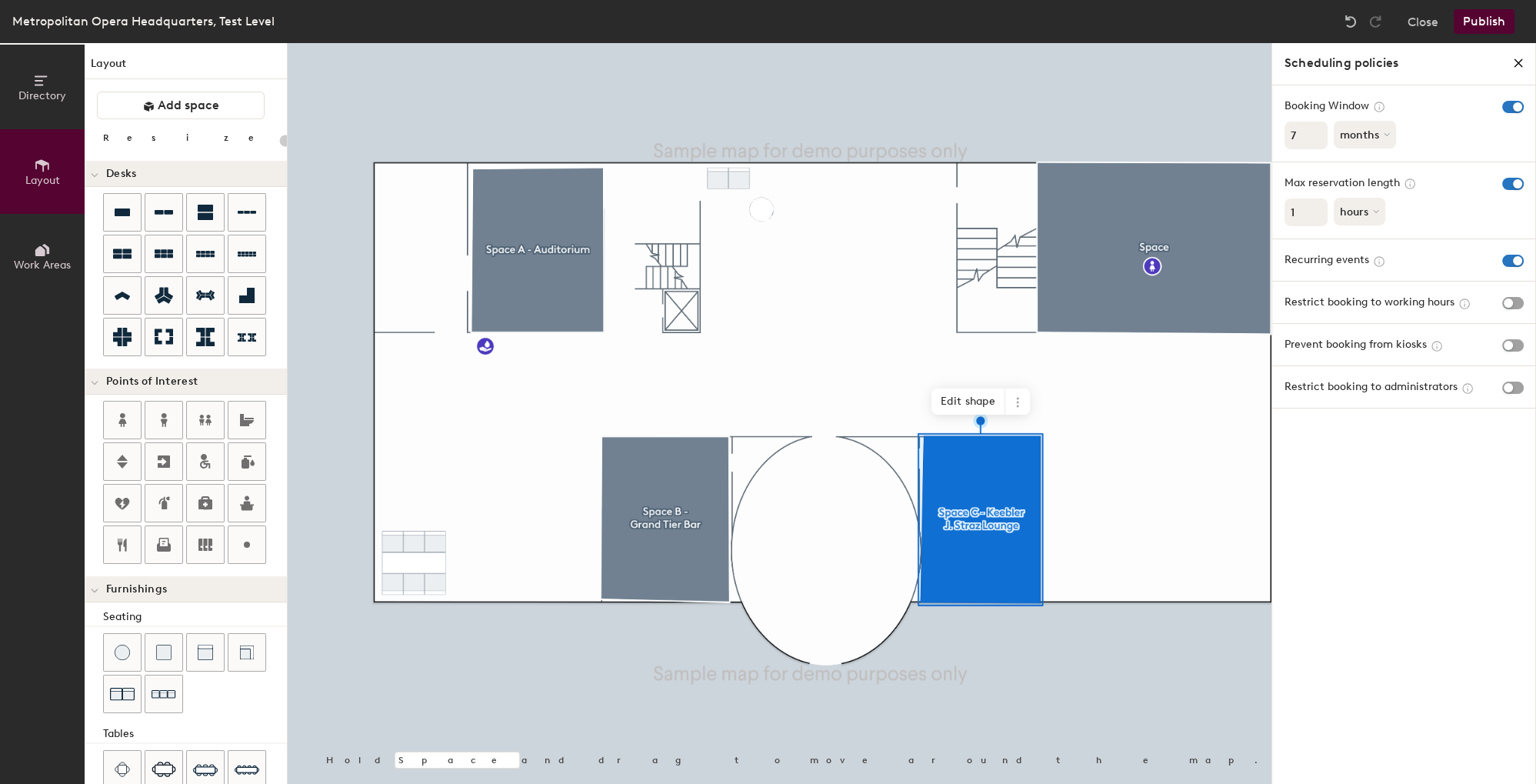
type input "7"
click at [1310, 134] on input "7" at bounding box center [1306, 136] width 43 height 28
type input "20"
type input "8"
click at [1310, 134] on input "8" at bounding box center [1306, 136] width 43 height 28
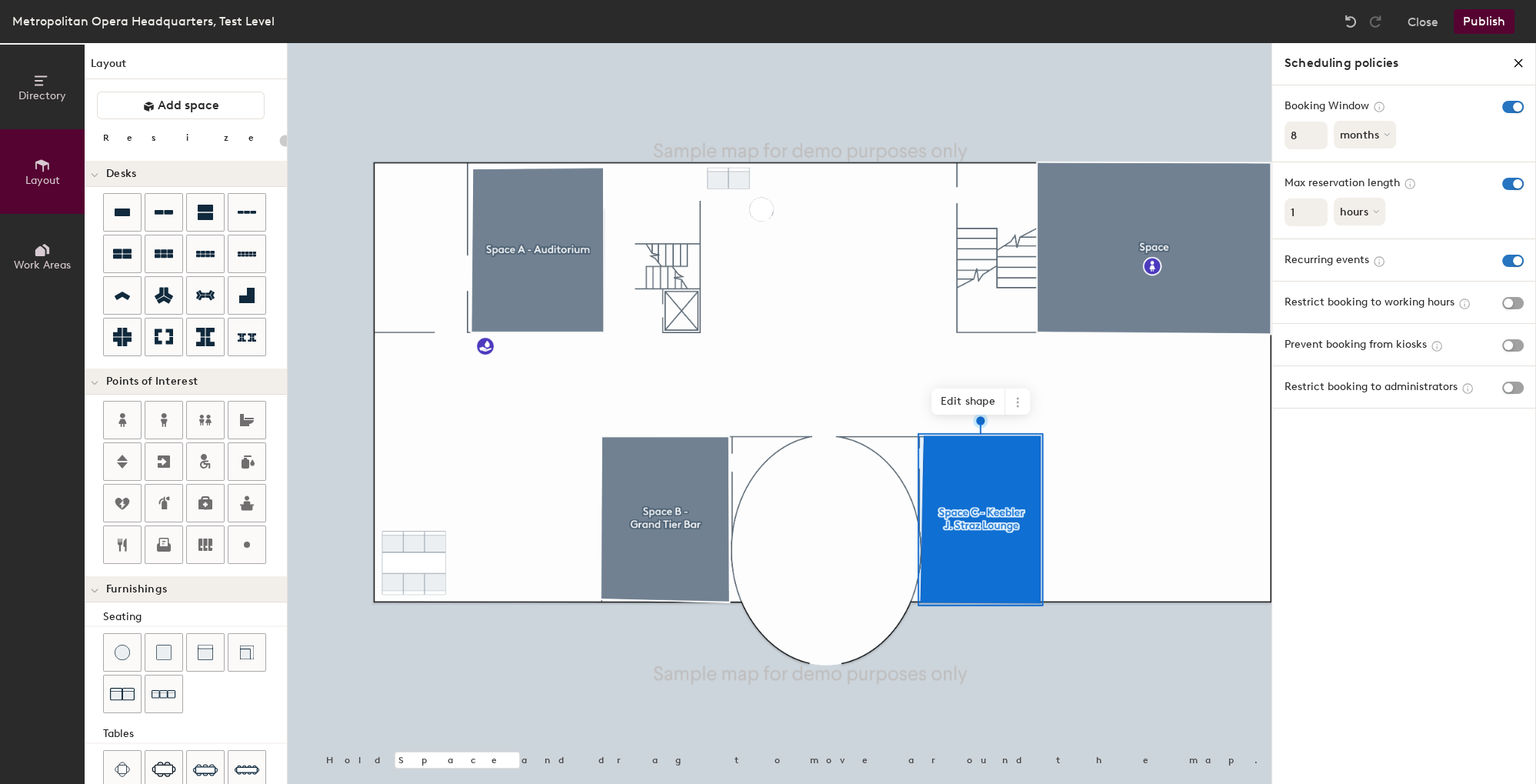
type input "20"
type input "9"
click at [1310, 134] on input "9" at bounding box center [1306, 136] width 43 height 28
type input "20"
type input "10"
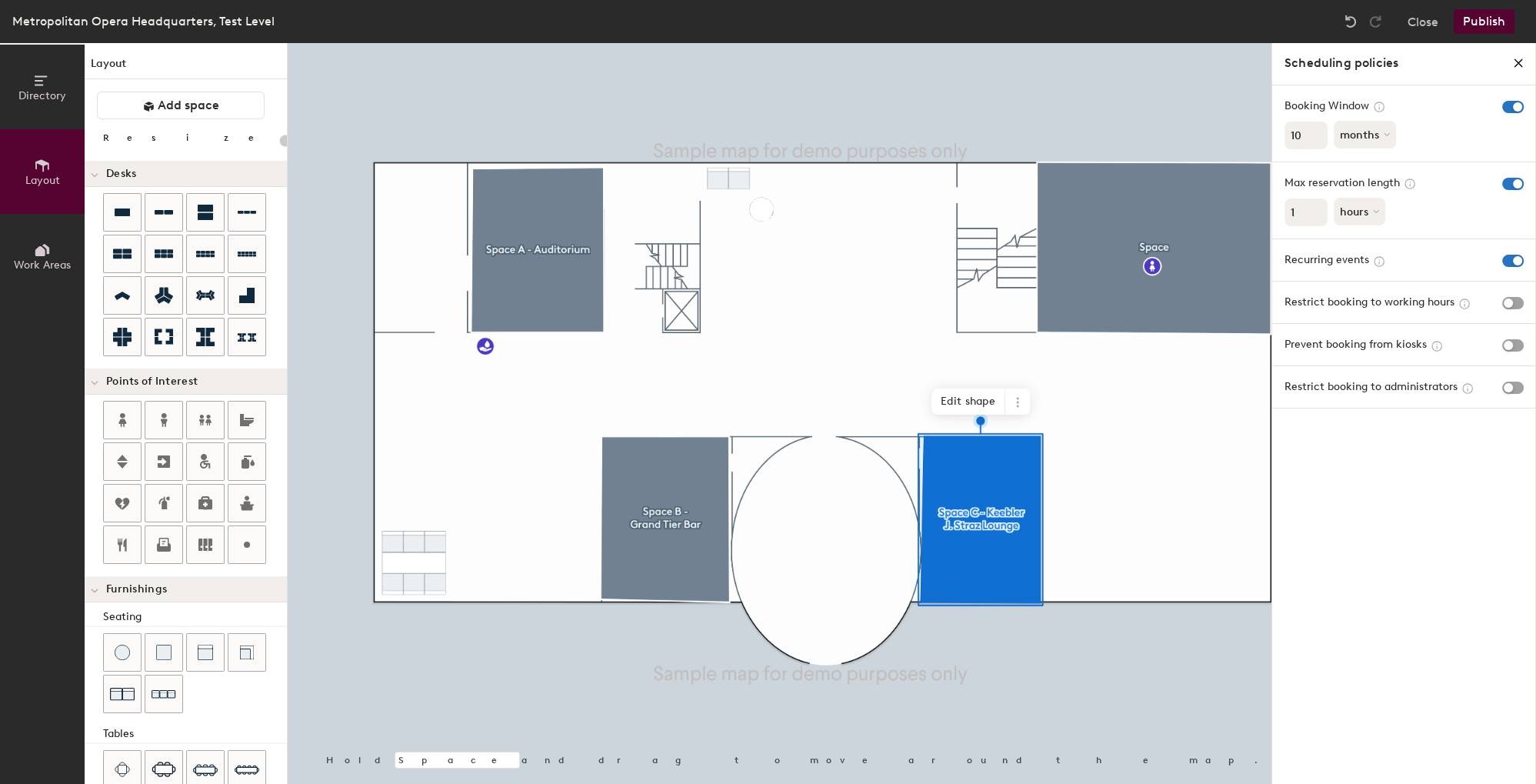
click at [1310, 134] on input "10" at bounding box center [1306, 136] width 43 height 28
type input "20"
type input "11"
click at [1310, 134] on input "11" at bounding box center [1306, 136] width 43 height 28
type input "20"
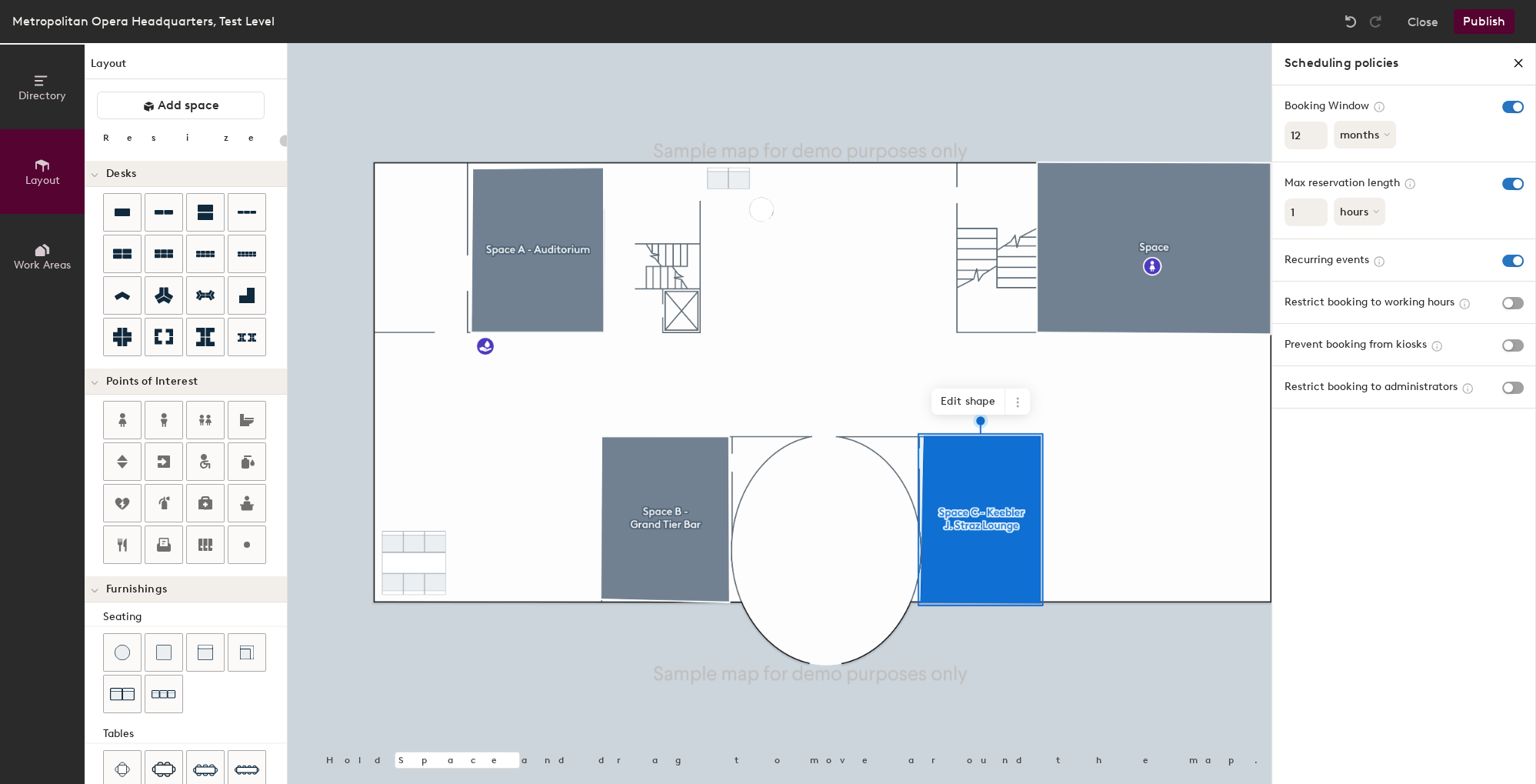
type input "12"
click at [1310, 134] on input "12" at bounding box center [1306, 136] width 43 height 28
click at [1429, 136] on div "Booking Window 12 months" at bounding box center [1404, 123] width 263 height 76
type input "20"
type input "2"
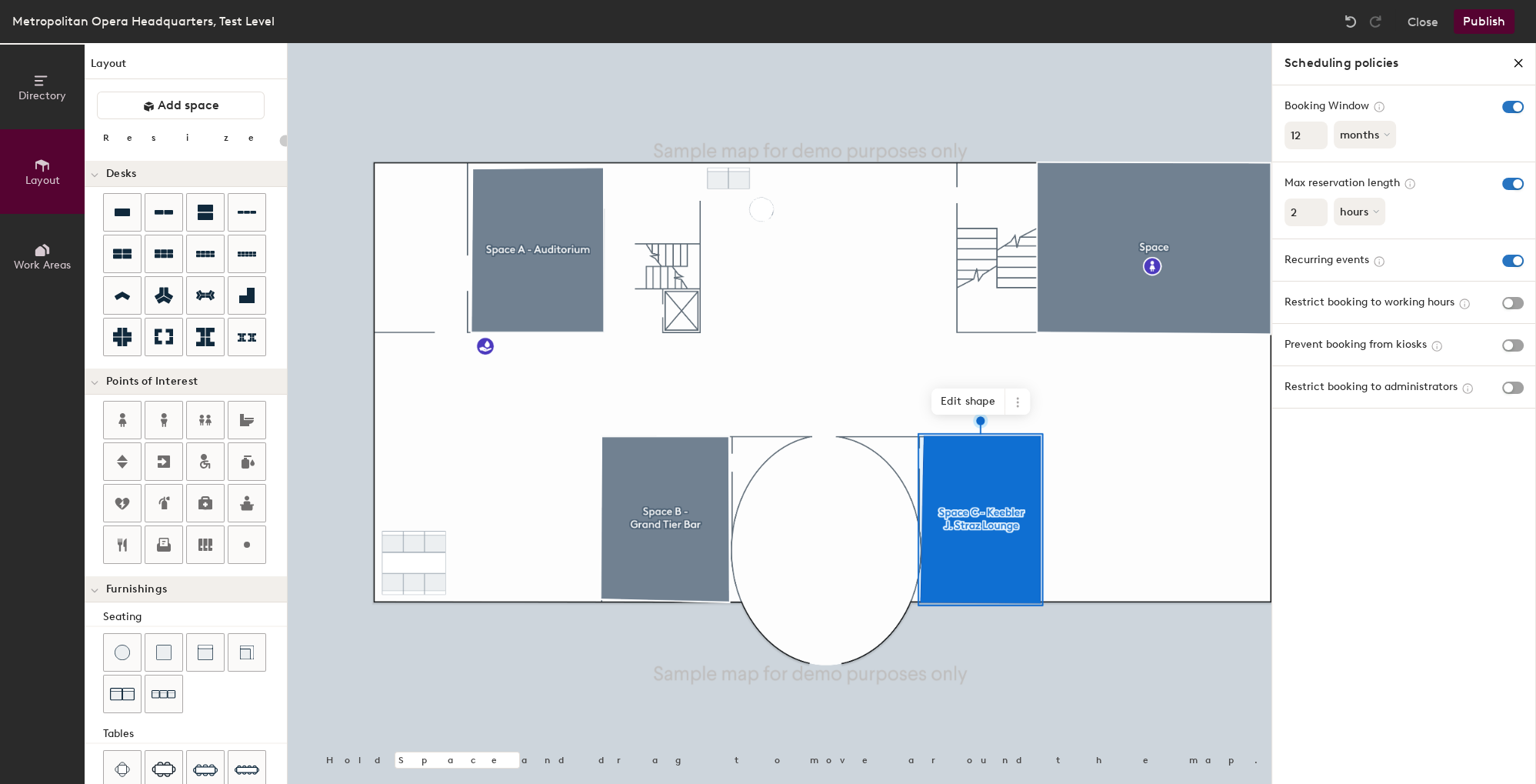
click at [1319, 211] on input "2" at bounding box center [1306, 213] width 43 height 28
click at [1371, 302] on span "Restrict booking to working hours" at bounding box center [1370, 303] width 170 height 14
click at [1503, 310] on div "Restrict booking to working hours" at bounding box center [1404, 302] width 239 height 17
click at [1514, 302] on span "button" at bounding box center [1513, 303] width 22 height 12
click at [1509, 308] on span "button" at bounding box center [1513, 303] width 22 height 12
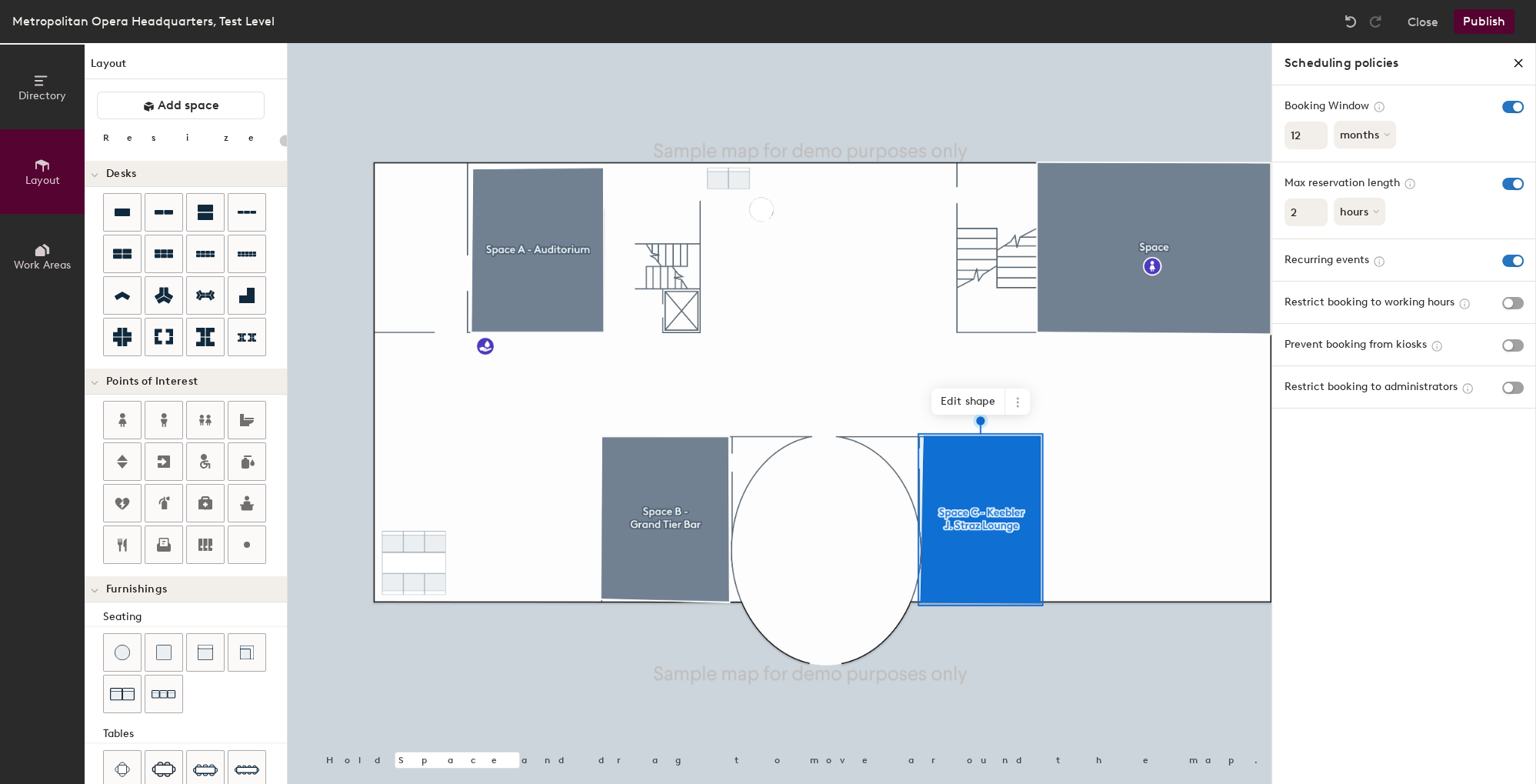
click at [1513, 59] on icon "close policies" at bounding box center [1518, 63] width 12 height 12
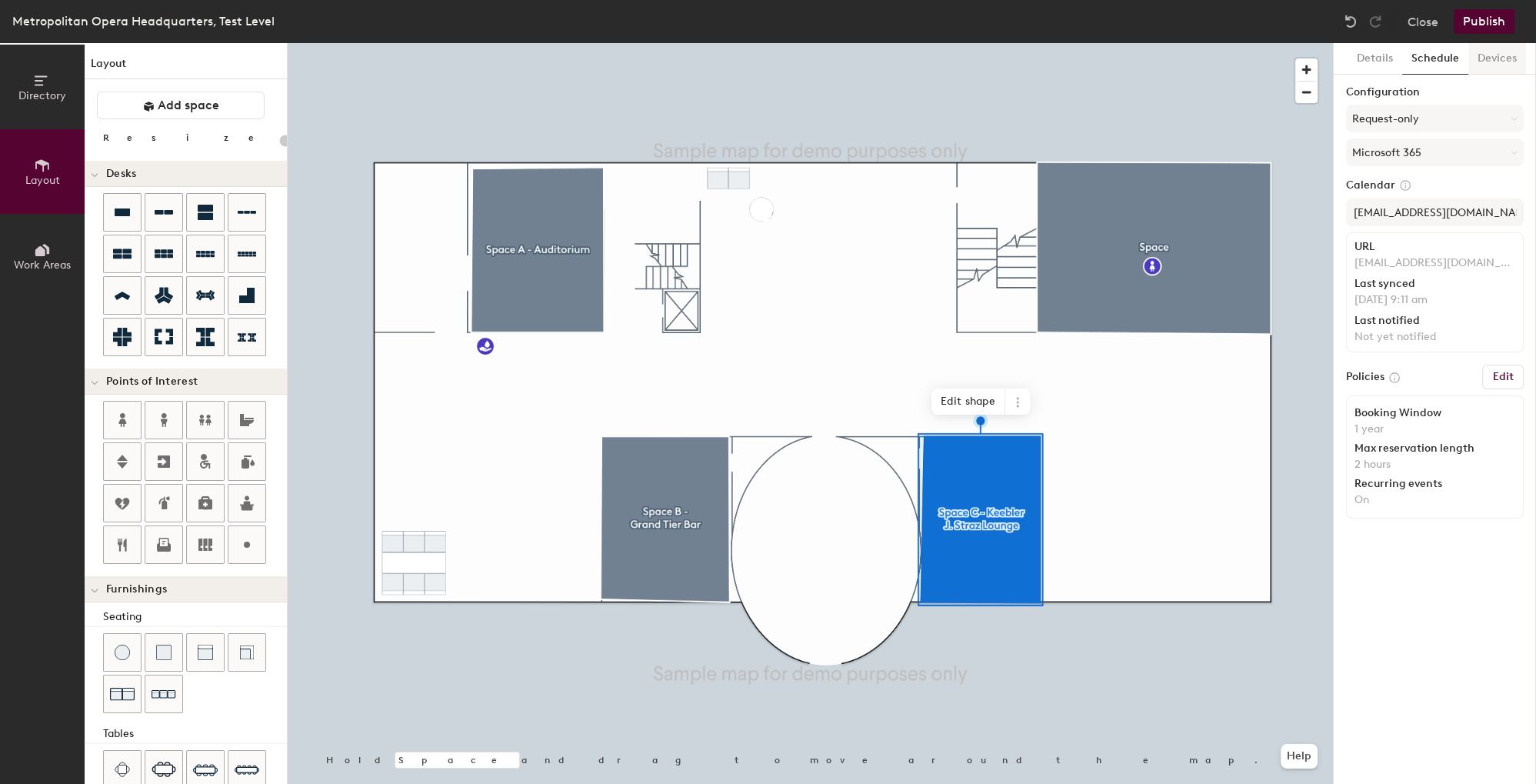
click at [1508, 60] on button "Devices" at bounding box center [1497, 59] width 58 height 32
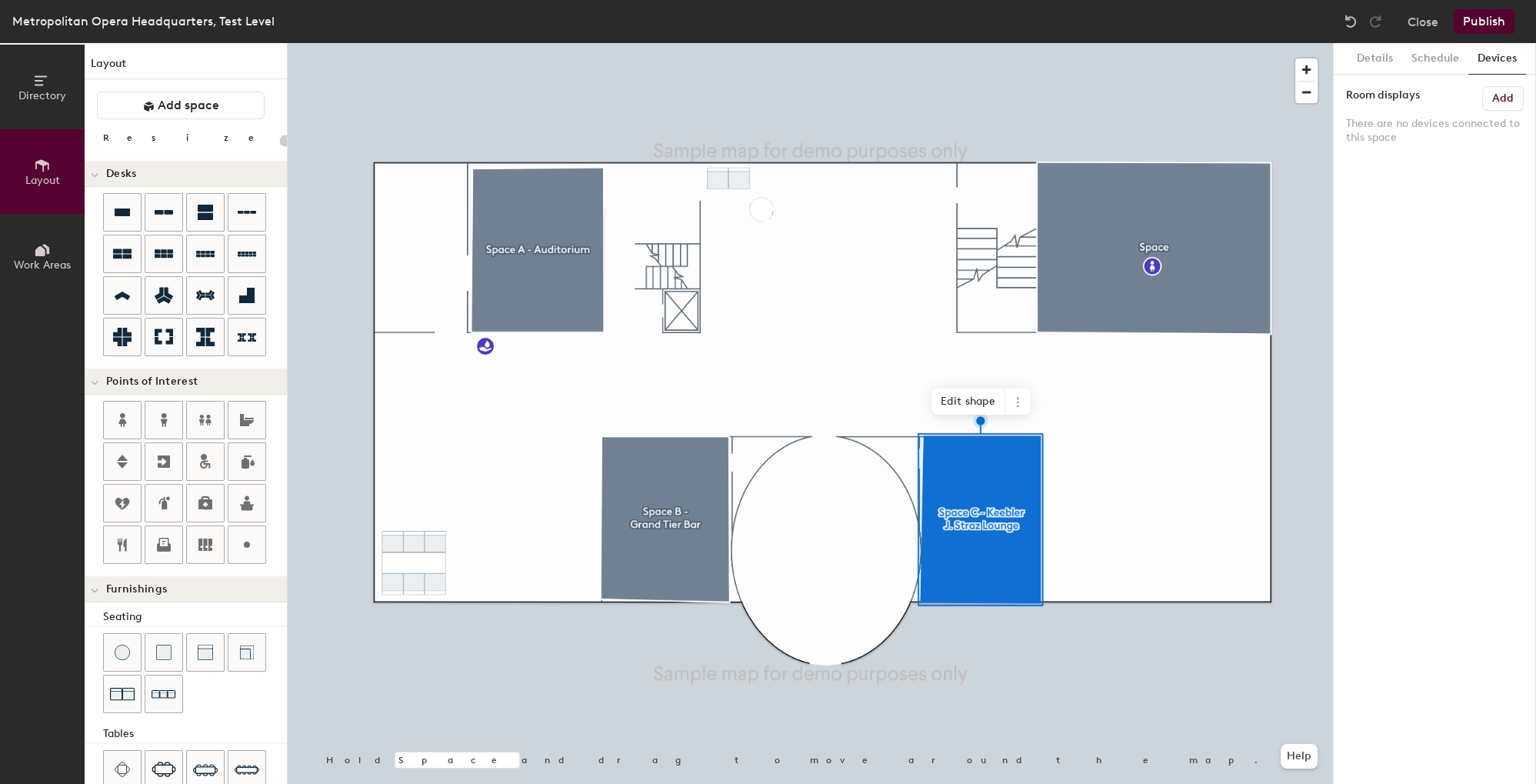
click at [1505, 100] on h6 "Add" at bounding box center [1503, 98] width 22 height 12
click at [1488, 28] on button "Publish" at bounding box center [1483, 22] width 60 height 24
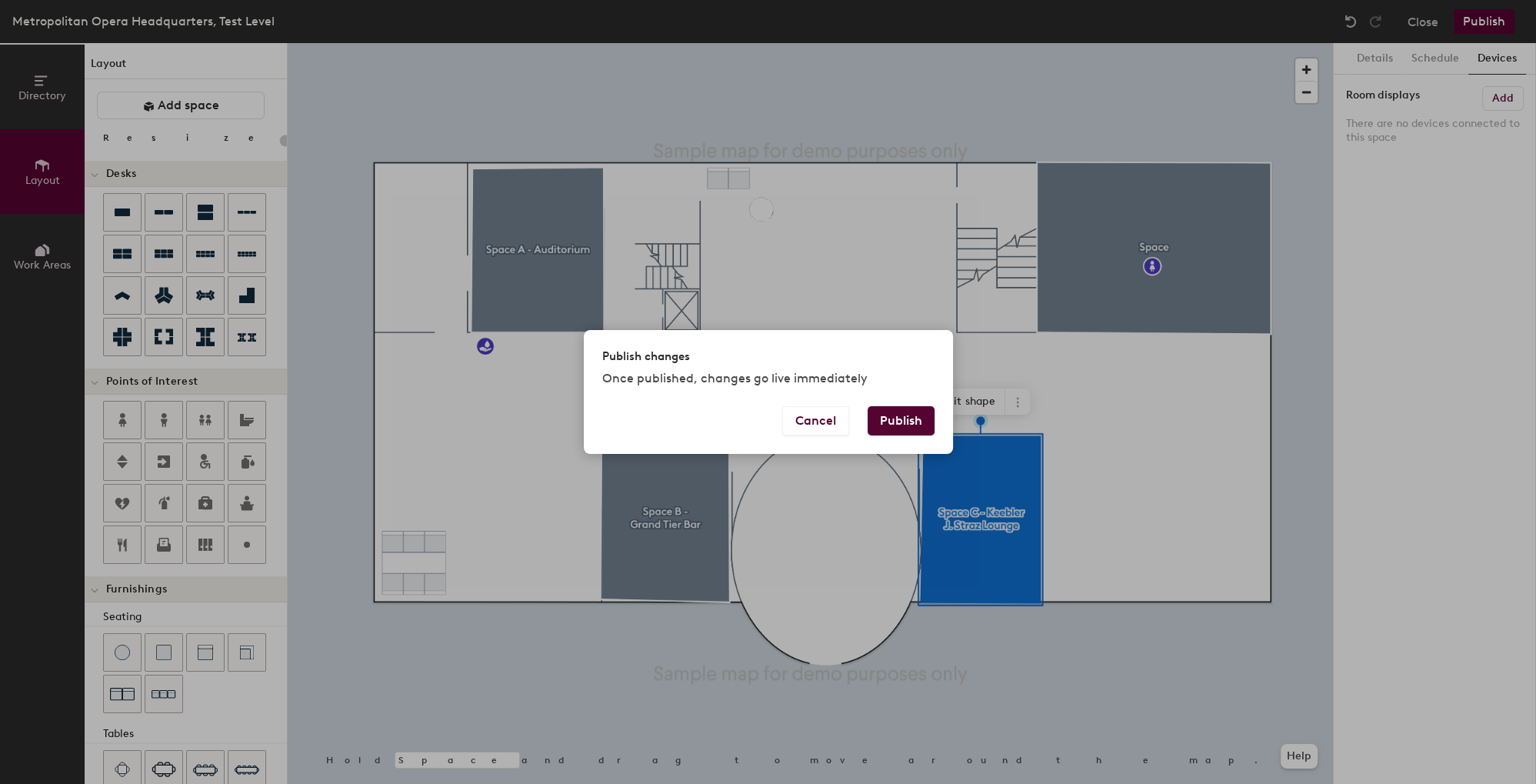
click at [887, 422] on button "Publish" at bounding box center [901, 420] width 67 height 29
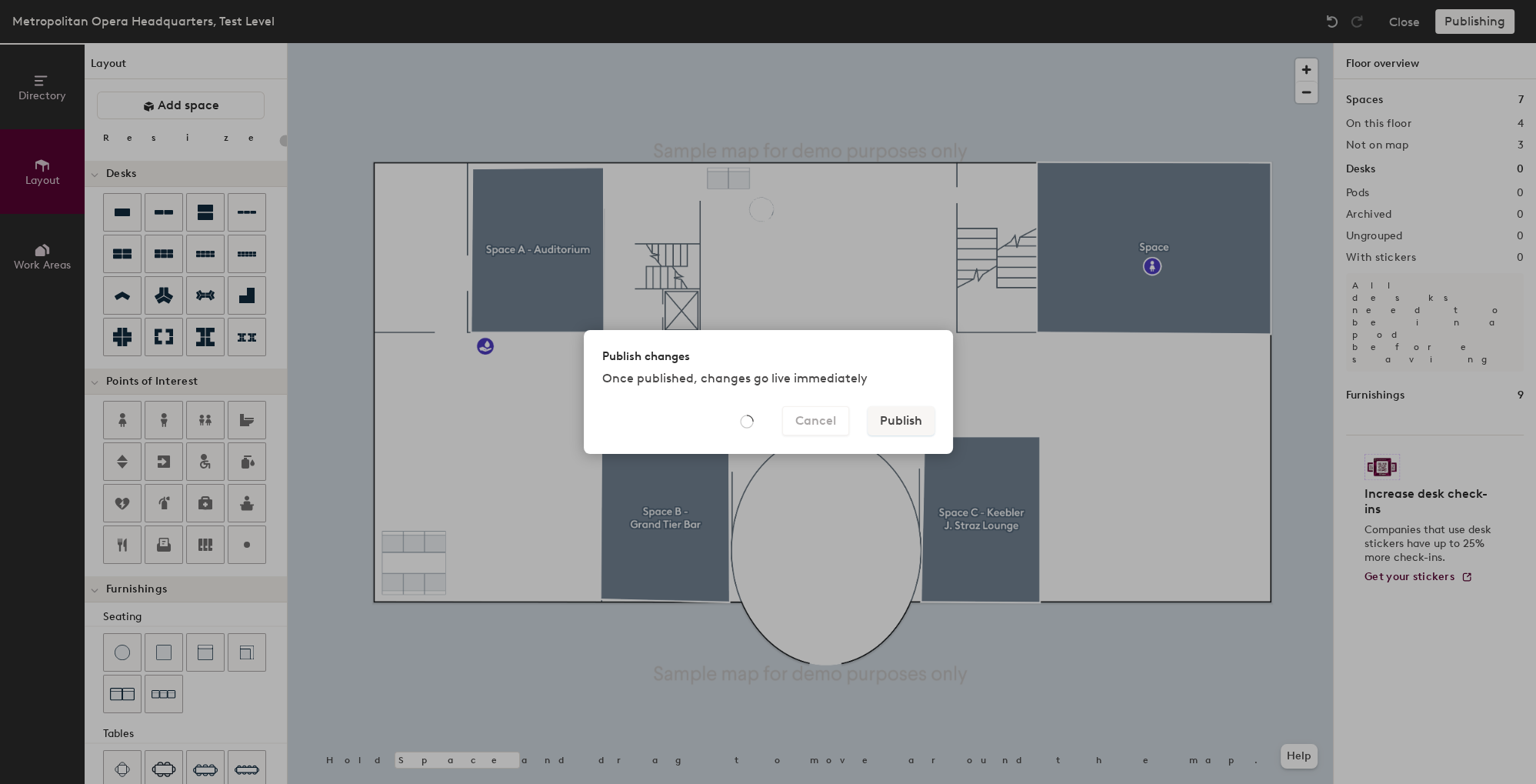
type input "20"
